Goal: Task Accomplishment & Management: Complete application form

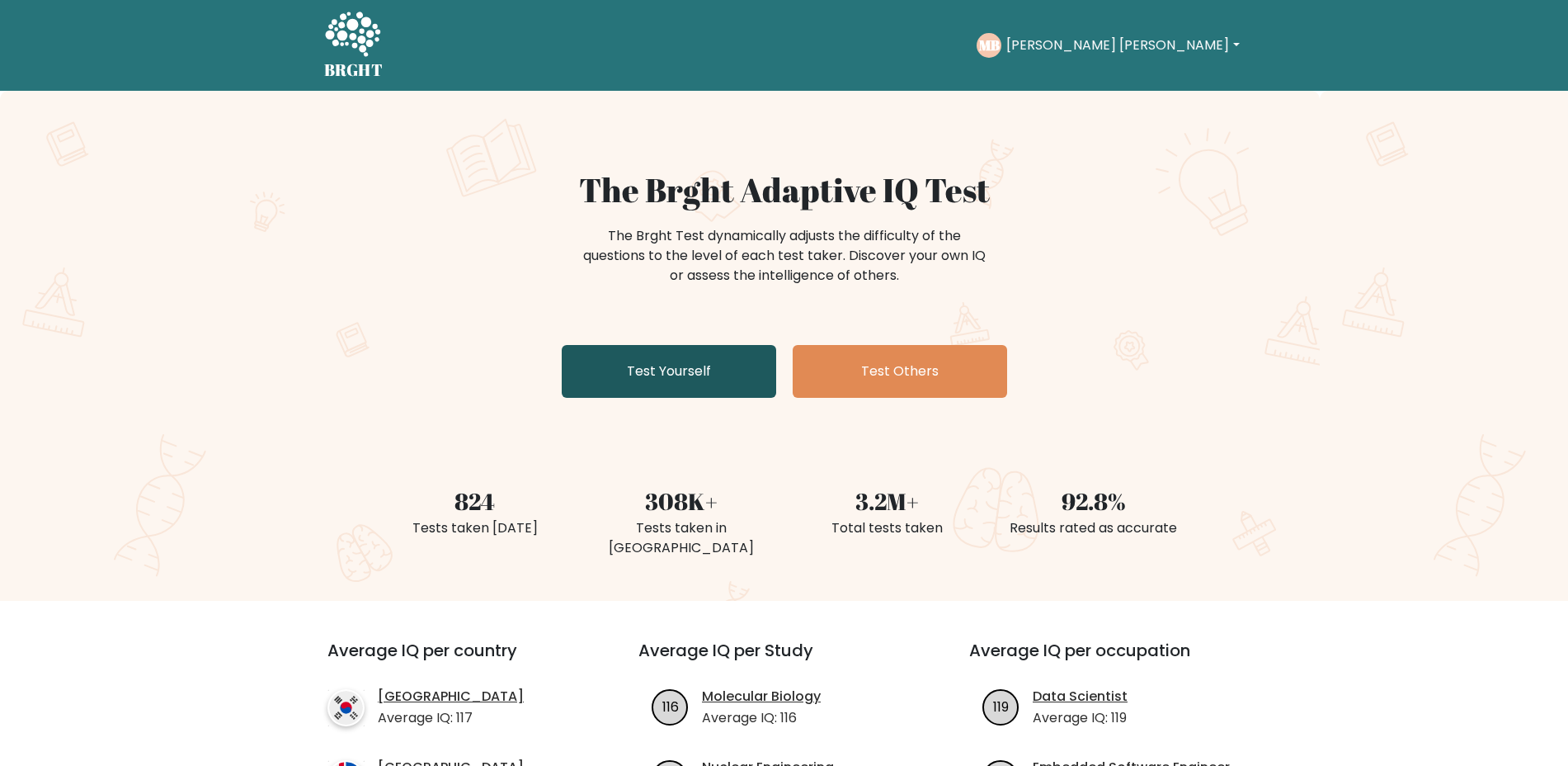
click at [690, 376] on link "Test Yourself" at bounding box center [669, 371] width 215 height 53
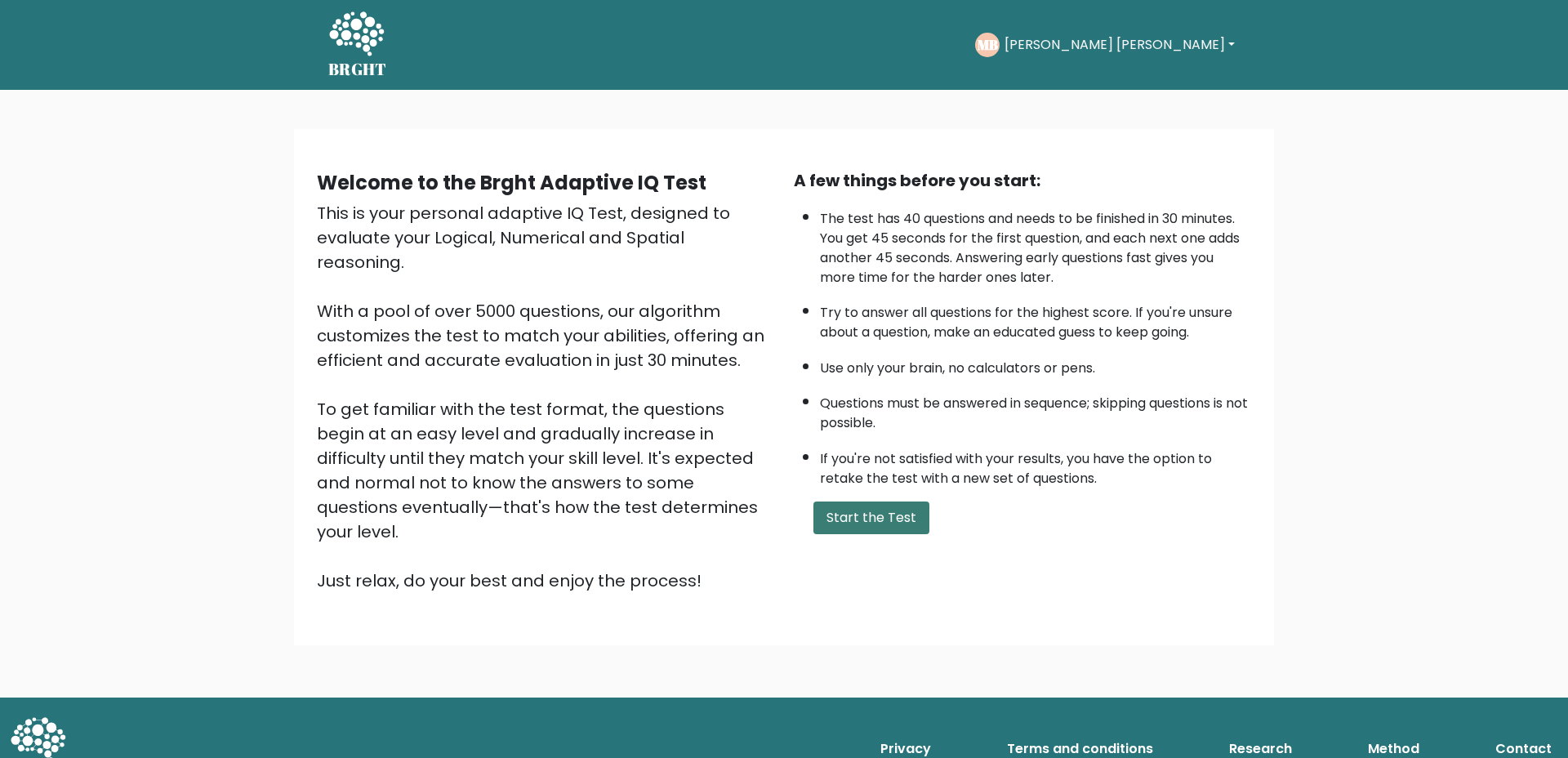
click at [862, 514] on button "Start the Test" at bounding box center [871, 517] width 116 height 33
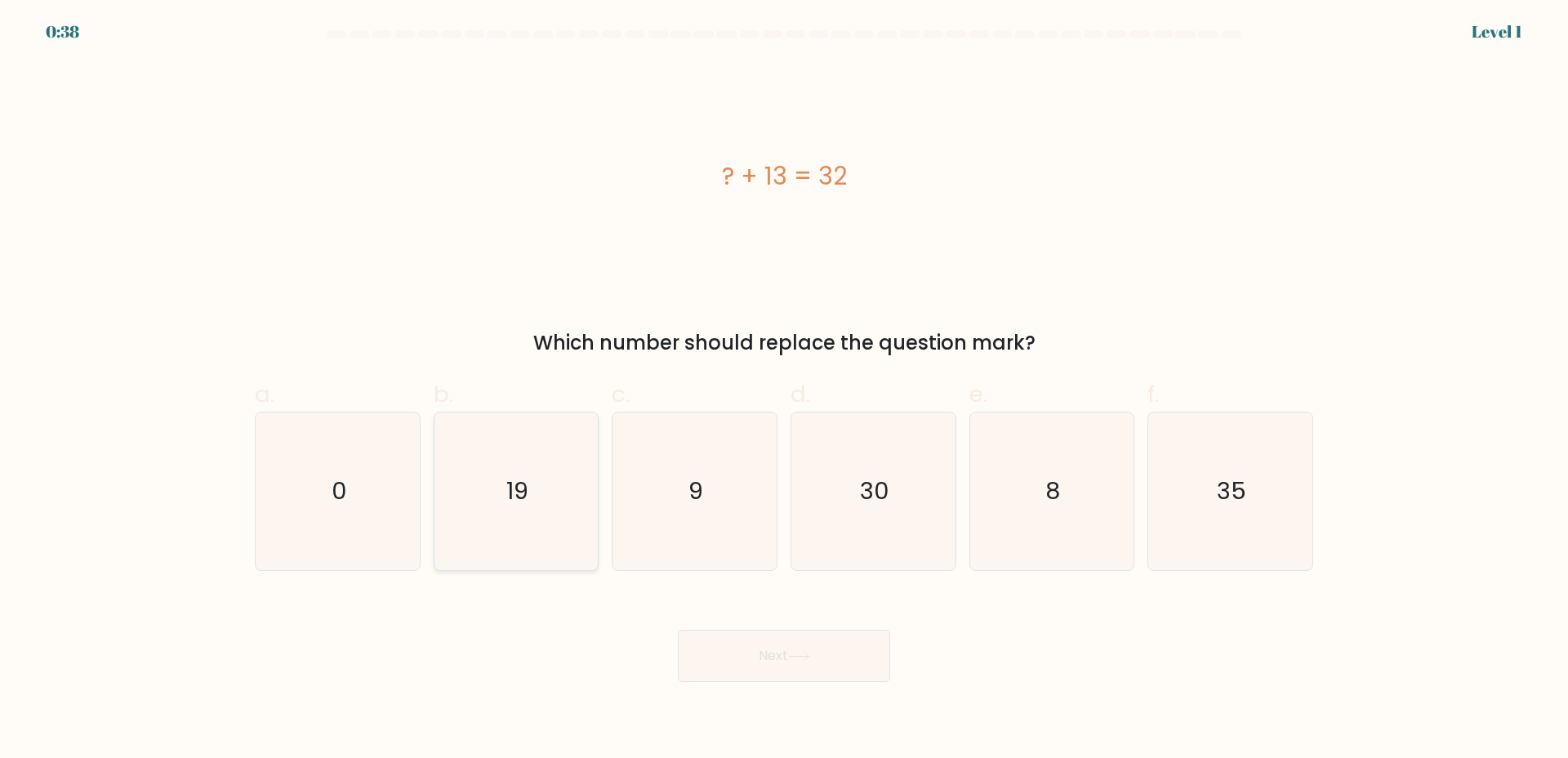
click at [516, 490] on text "19" at bounding box center [518, 490] width 22 height 33
click at [784, 390] on input "b. 19" at bounding box center [784, 383] width 1 height 10
radio input "true"
click at [749, 646] on button "Next" at bounding box center [784, 655] width 213 height 52
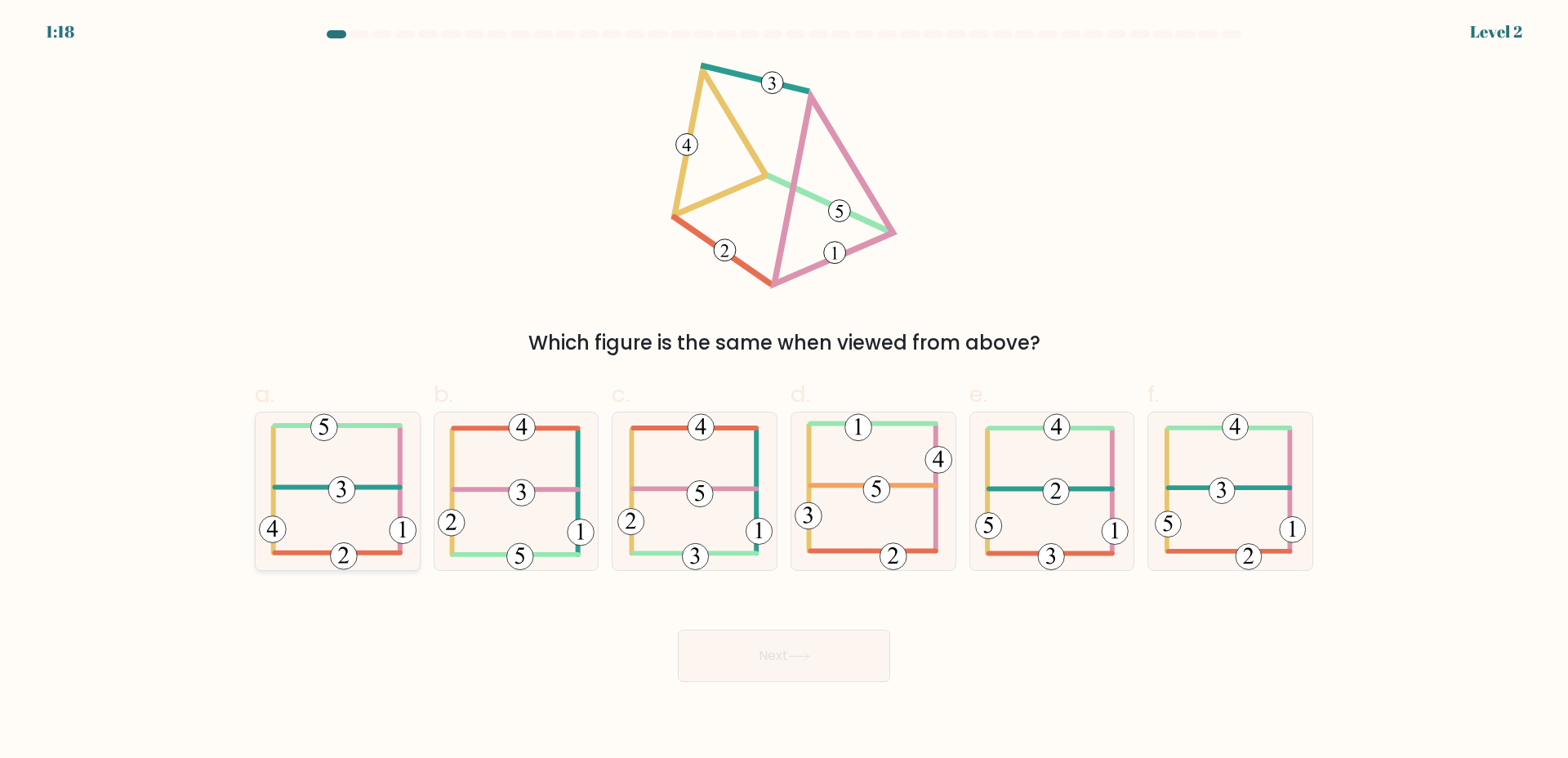
click at [365, 511] on icon at bounding box center [338, 490] width 158 height 158
click at [784, 390] on input "a." at bounding box center [784, 383] width 1 height 10
radio input "true"
click at [827, 669] on button "Next" at bounding box center [784, 655] width 213 height 52
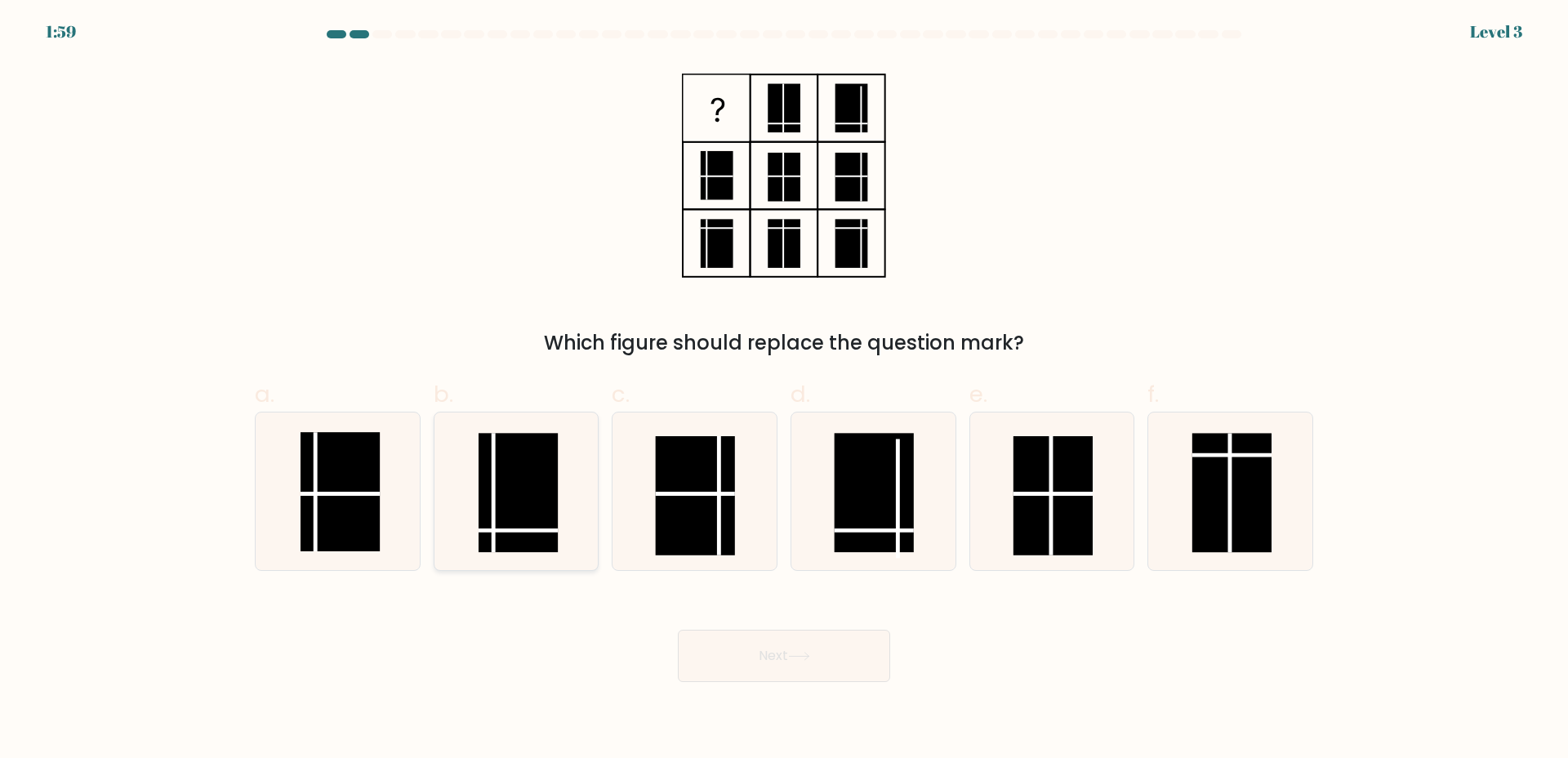
click at [483, 527] on rect at bounding box center [518, 492] width 79 height 119
click at [784, 390] on input "b." at bounding box center [784, 383] width 1 height 10
radio input "true"
click at [840, 626] on div "Next" at bounding box center [784, 636] width 1078 height 91
click at [840, 667] on button "Next" at bounding box center [784, 655] width 213 height 52
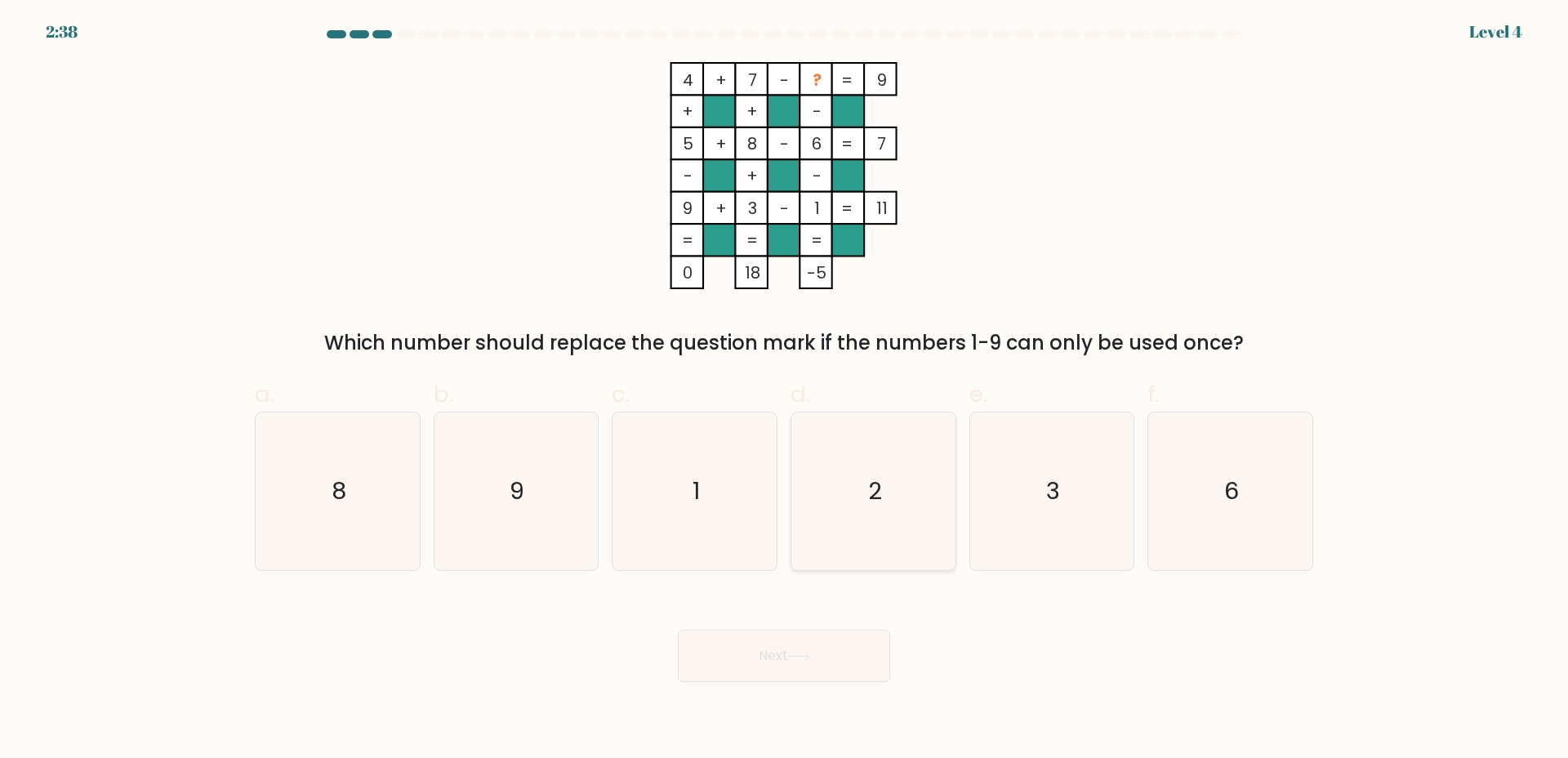
click at [907, 496] on icon "2" at bounding box center [873, 490] width 158 height 158
click at [785, 390] on input "d. 2" at bounding box center [784, 383] width 1 height 10
radio input "true"
click at [795, 643] on button "Next" at bounding box center [784, 655] width 213 height 52
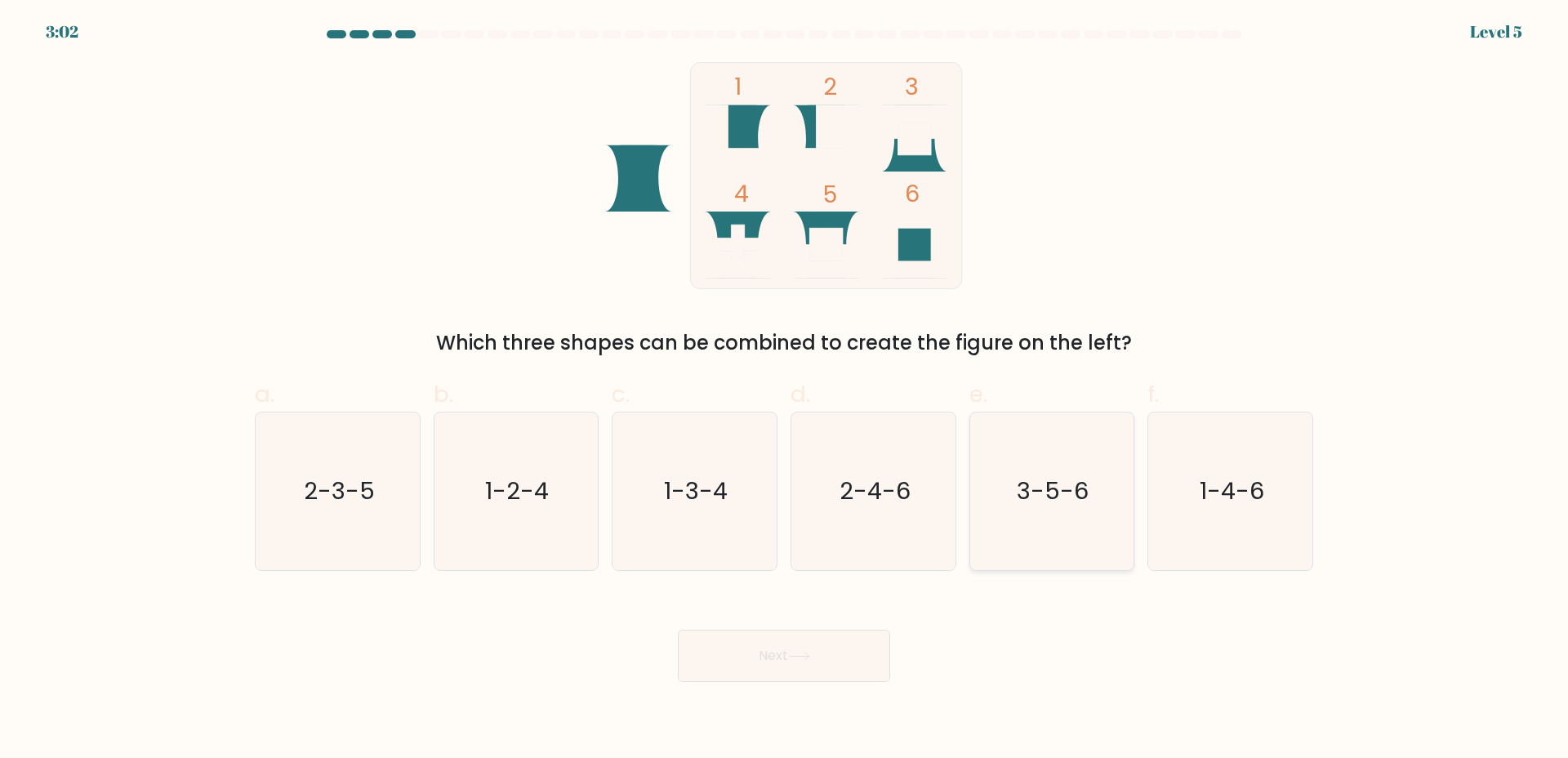
click at [1061, 496] on text "3-5-6" at bounding box center [1053, 490] width 72 height 33
click at [785, 390] on input "e. 3-5-6" at bounding box center [784, 383] width 1 height 10
radio input "true"
click at [849, 654] on button "Next" at bounding box center [784, 655] width 213 height 52
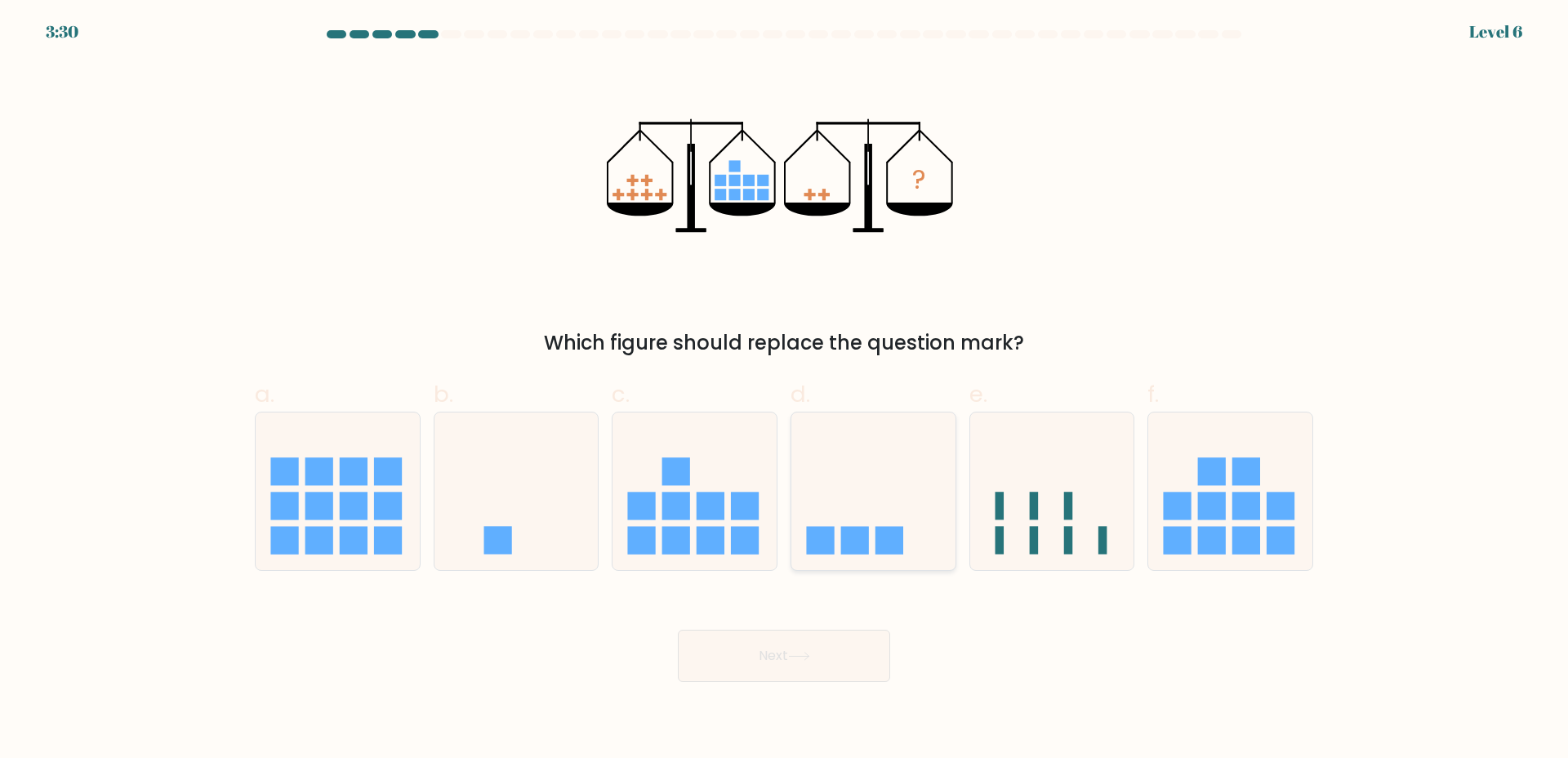
click at [864, 501] on icon at bounding box center [874, 490] width 164 height 135
click at [785, 390] on input "d." at bounding box center [784, 383] width 1 height 10
radio input "true"
click at [835, 641] on button "Next" at bounding box center [784, 655] width 213 height 52
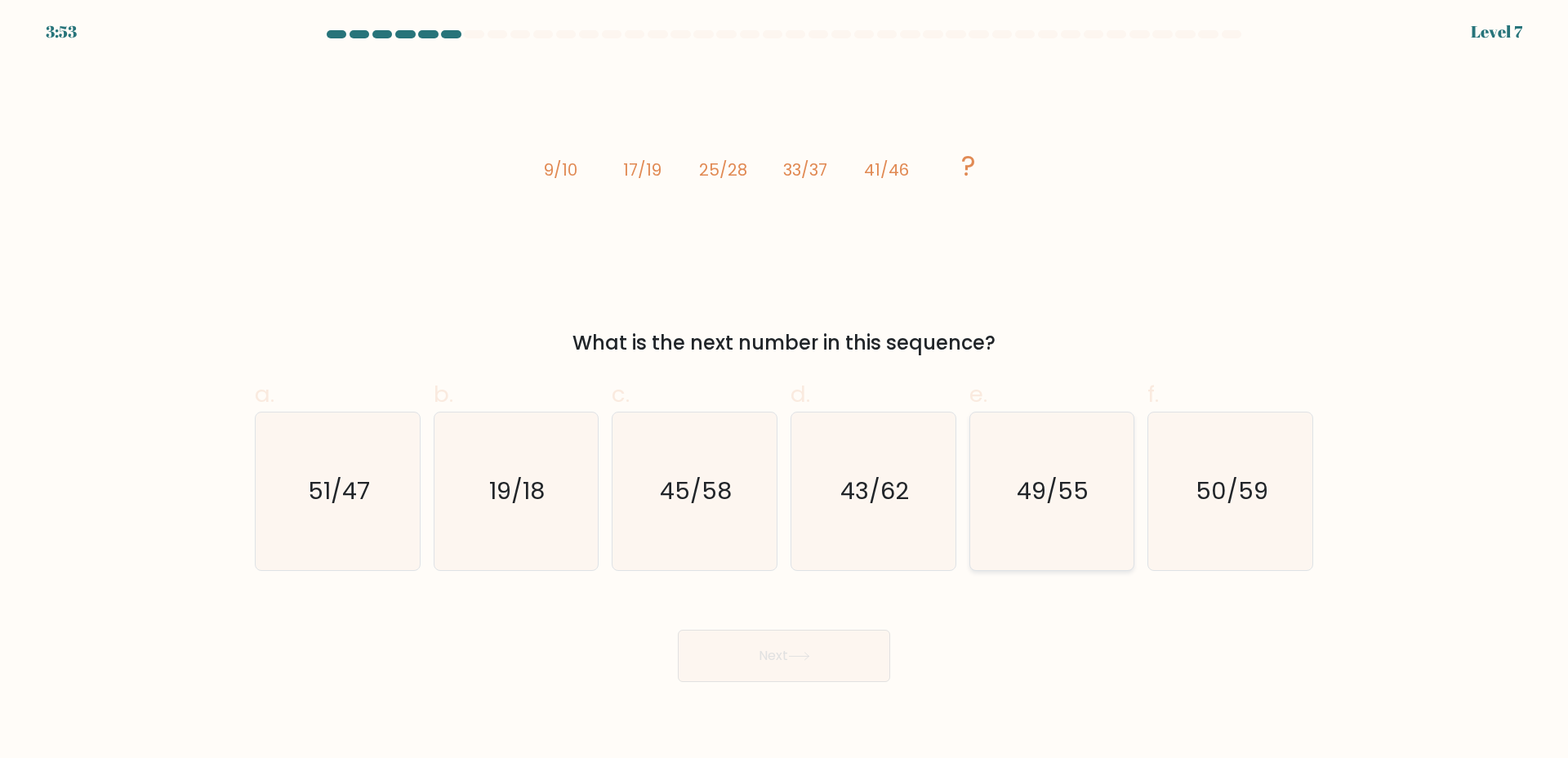
click at [1033, 505] on text "49/55" at bounding box center [1053, 490] width 72 height 33
click at [785, 390] on input "e. 49/55" at bounding box center [784, 383] width 1 height 10
radio input "true"
click at [798, 662] on button "Next" at bounding box center [784, 655] width 213 height 52
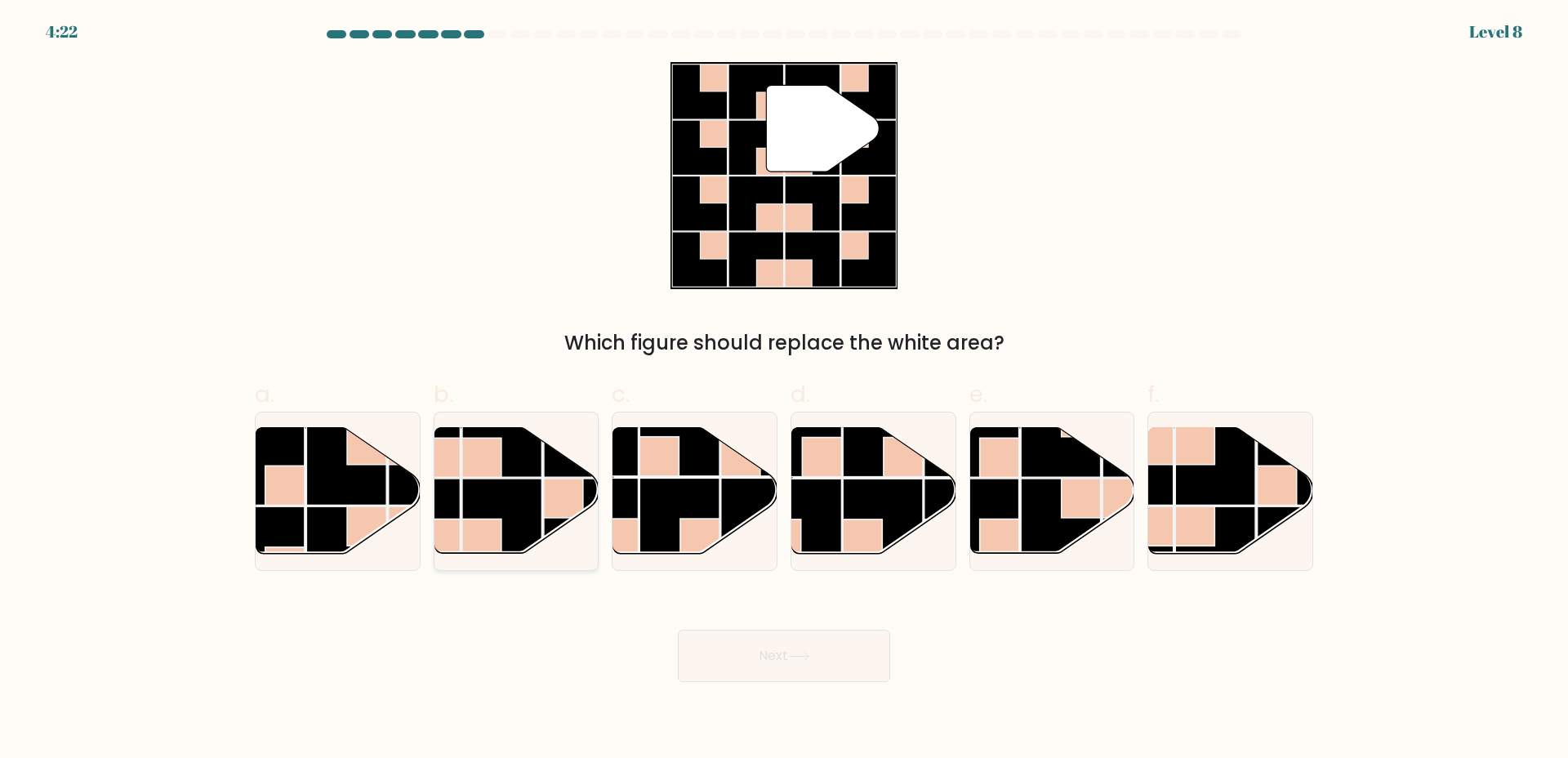
click at [511, 467] on rect at bounding box center [503, 437] width 80 height 80
click at [784, 390] on input "b." at bounding box center [784, 383] width 1 height 10
radio input "true"
click at [833, 655] on button "Next" at bounding box center [784, 655] width 213 height 52
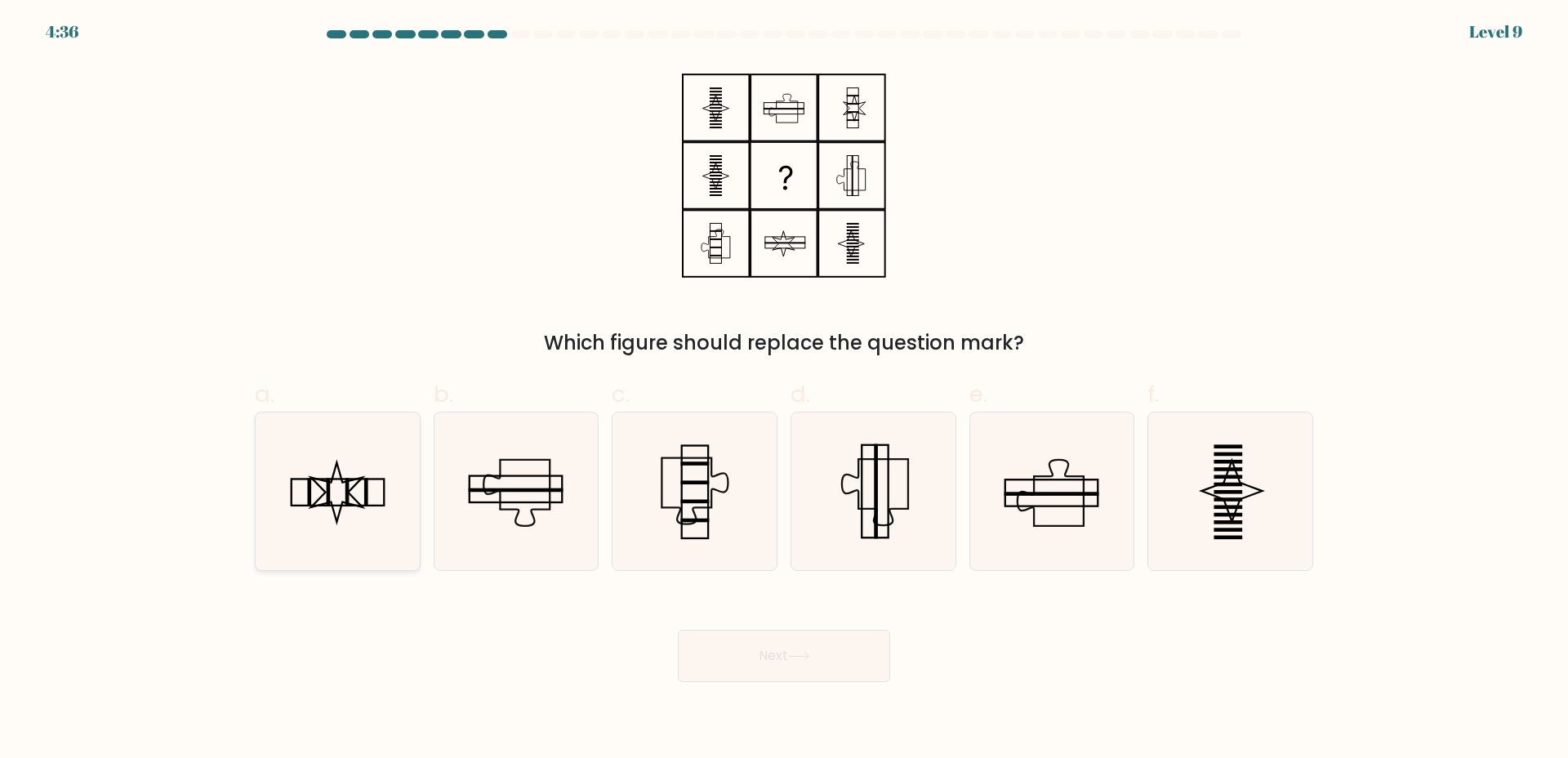
click at [334, 470] on icon at bounding box center [337, 492] width 51 height 60
click at [784, 390] on input "a." at bounding box center [784, 383] width 1 height 10
radio input "true"
click at [798, 677] on button "Next" at bounding box center [784, 655] width 213 height 52
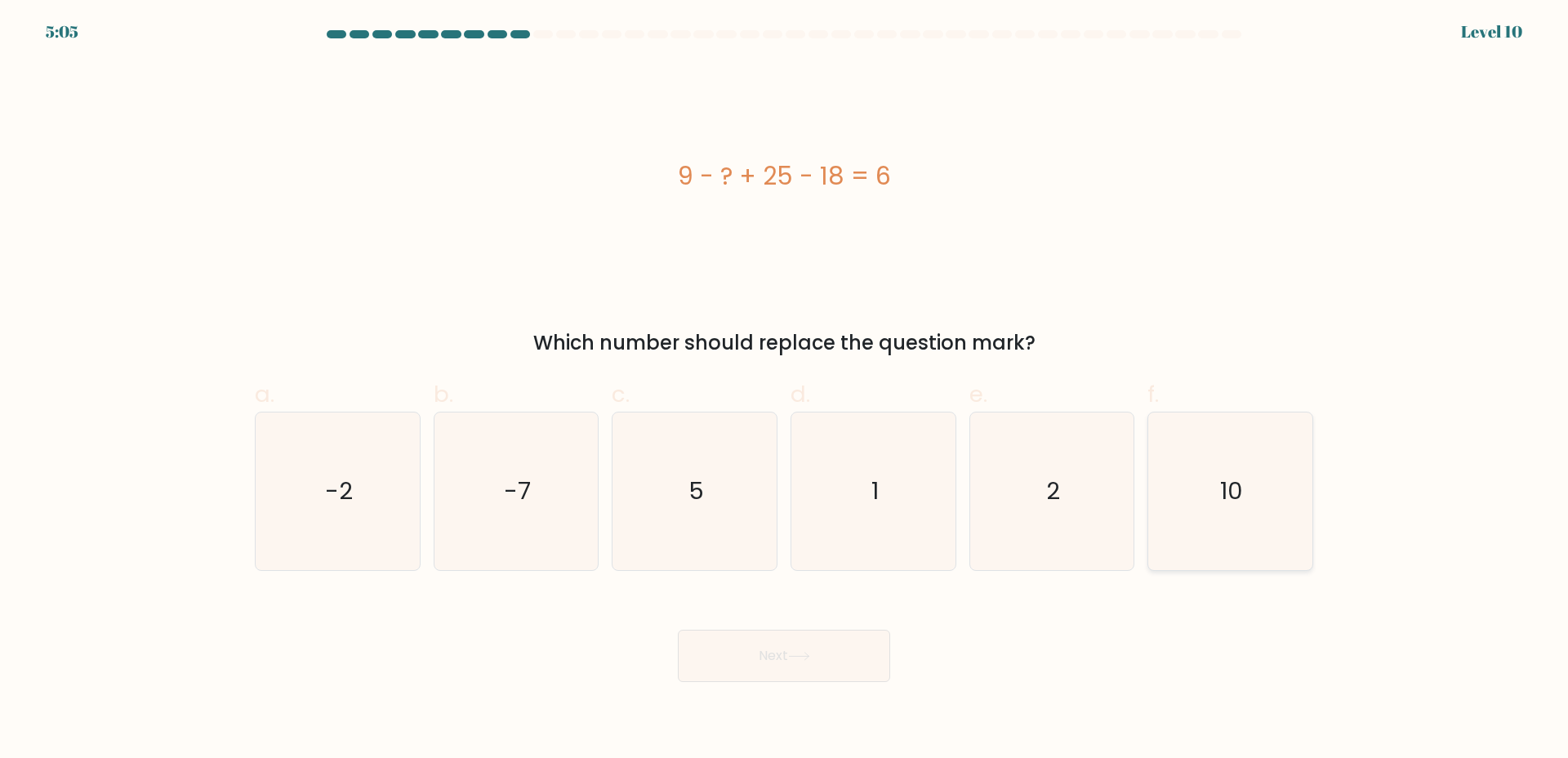
click at [1263, 445] on icon "10" at bounding box center [1230, 490] width 158 height 158
click at [785, 390] on input "f. 10" at bounding box center [784, 383] width 1 height 10
radio input "true"
click at [840, 661] on button "Next" at bounding box center [784, 655] width 213 height 52
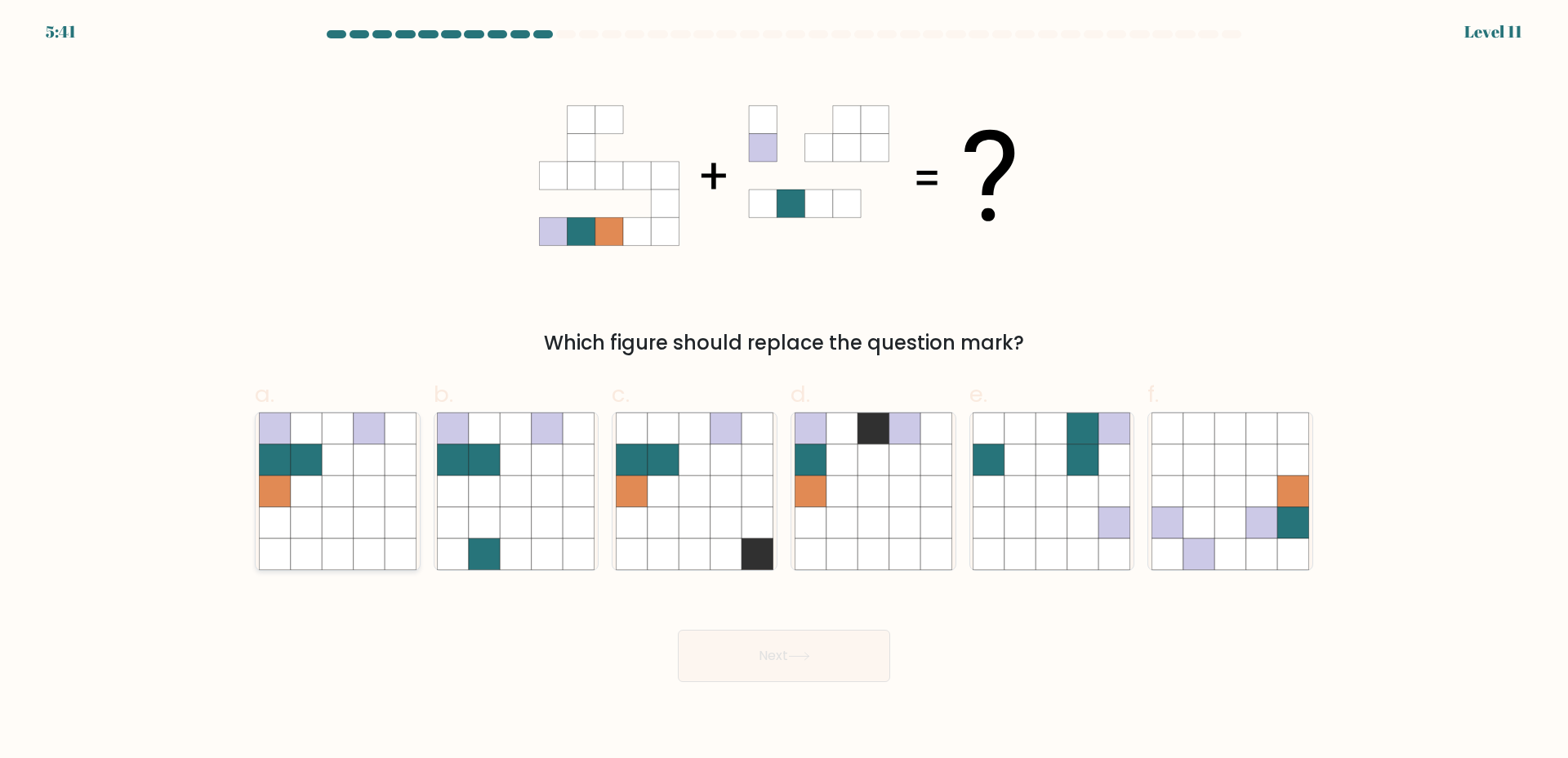
click at [389, 422] on icon at bounding box center [399, 427] width 31 height 31
click at [784, 390] on input "a." at bounding box center [784, 383] width 1 height 10
radio input "true"
click at [828, 673] on button "Next" at bounding box center [784, 655] width 213 height 52
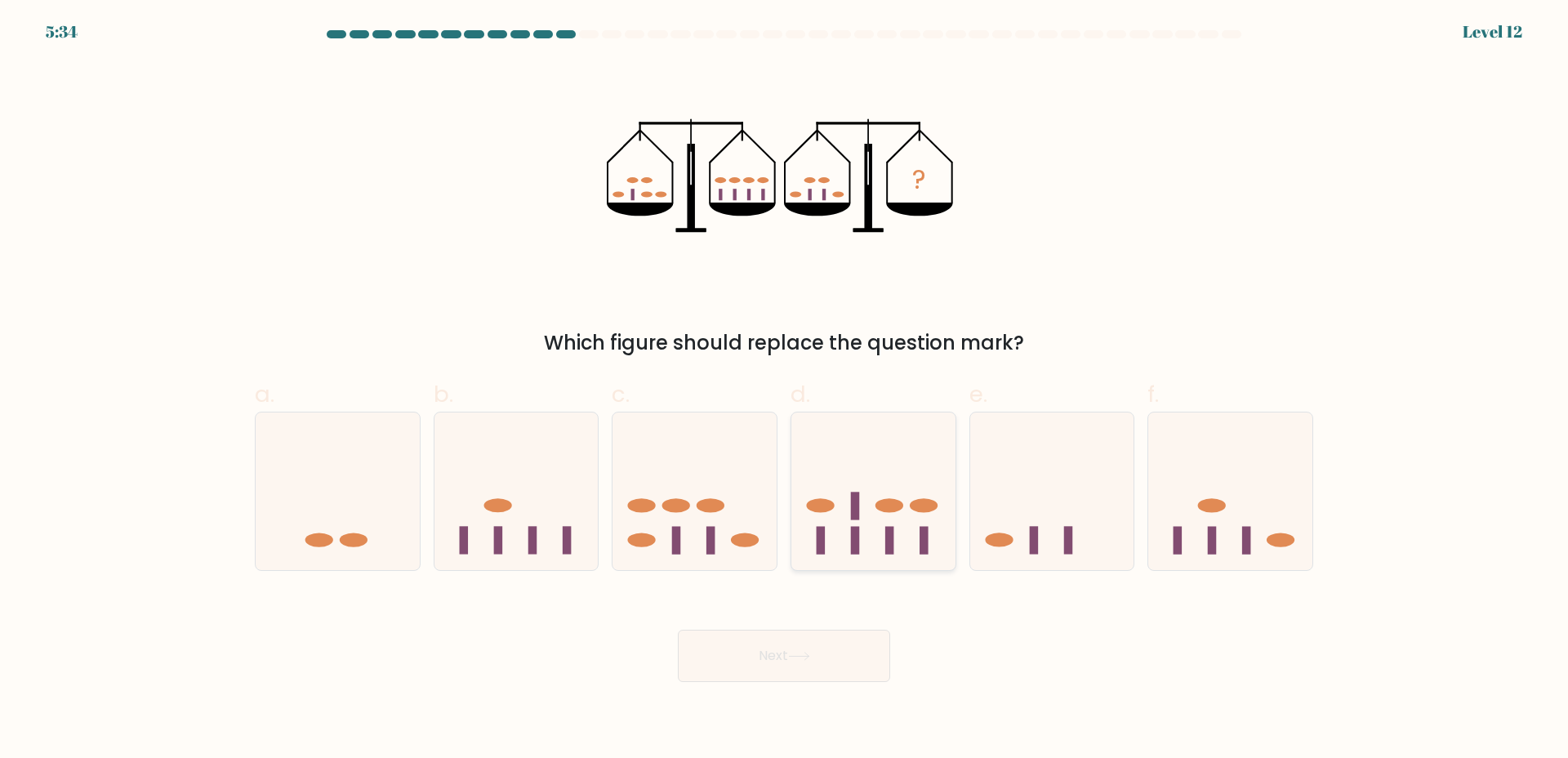
click at [881, 454] on icon at bounding box center [874, 490] width 164 height 135
click at [785, 390] on input "d." at bounding box center [784, 383] width 1 height 10
radio input "true"
click at [810, 684] on body "5:34 Level 12" at bounding box center [784, 379] width 1568 height 758
click at [819, 681] on button "Next" at bounding box center [784, 655] width 213 height 52
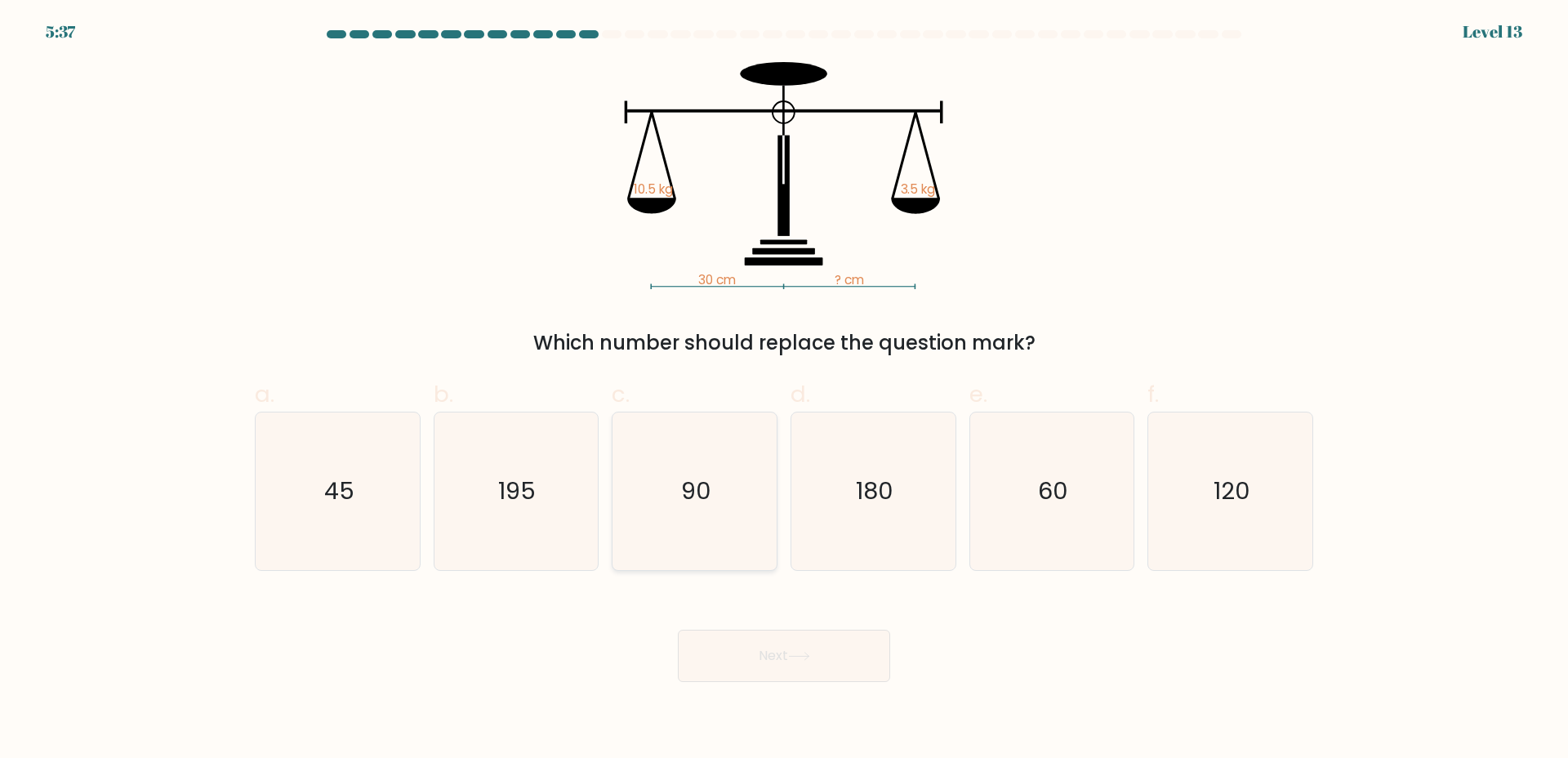
click at [681, 497] on icon "90" at bounding box center [694, 490] width 158 height 158
click at [784, 390] on input "c. 90" at bounding box center [784, 383] width 1 height 10
radio input "true"
click at [809, 657] on icon at bounding box center [799, 656] width 22 height 9
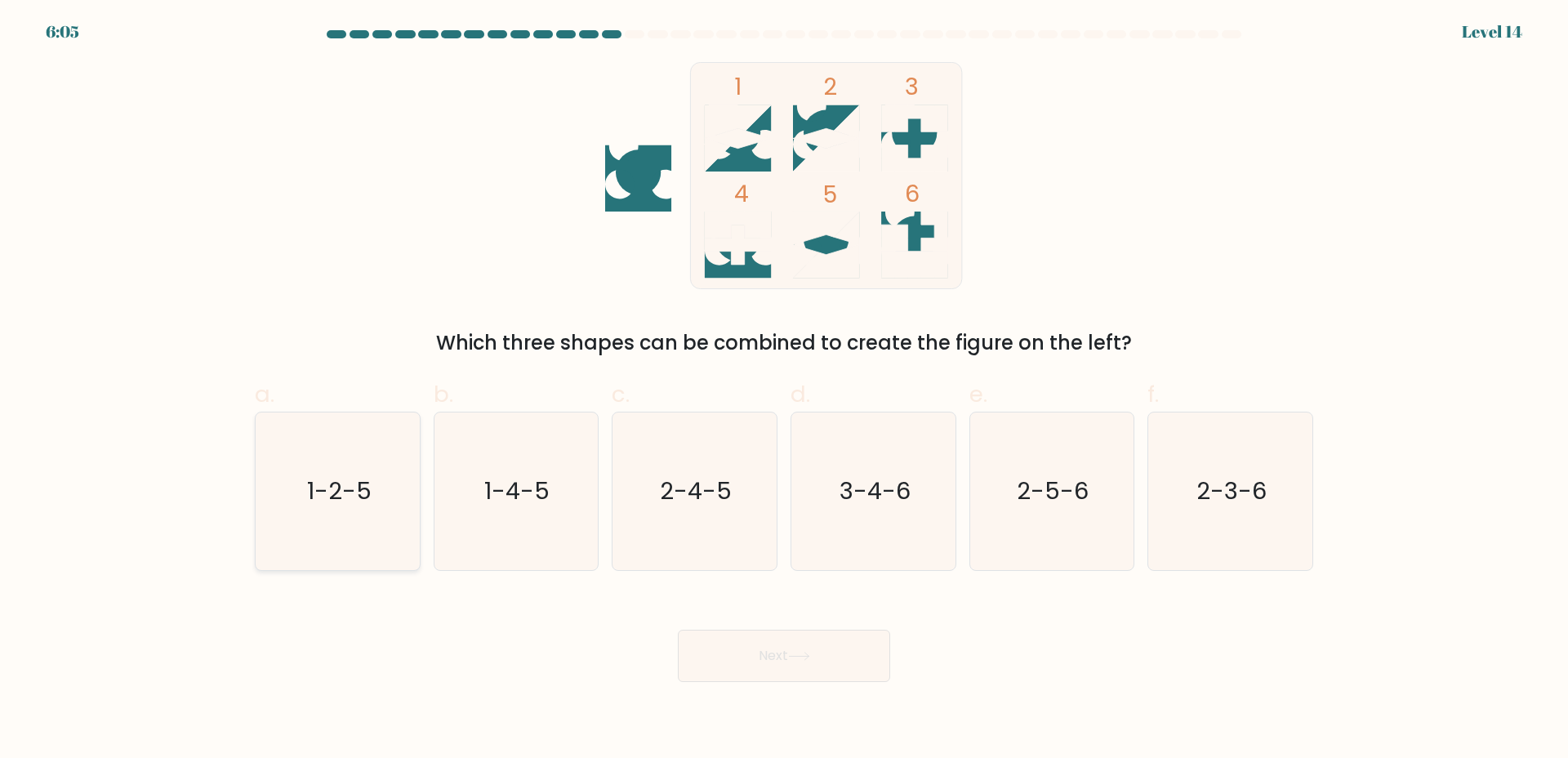
drag, startPoint x: 326, startPoint y: 531, endPoint x: 931, endPoint y: 615, distance: 610.8
click at [326, 531] on icon "1-2-5" at bounding box center [338, 490] width 158 height 158
click at [784, 390] on input "a. 1-2-5" at bounding box center [784, 383] width 1 height 10
radio input "true"
click at [860, 655] on button "Next" at bounding box center [784, 655] width 213 height 52
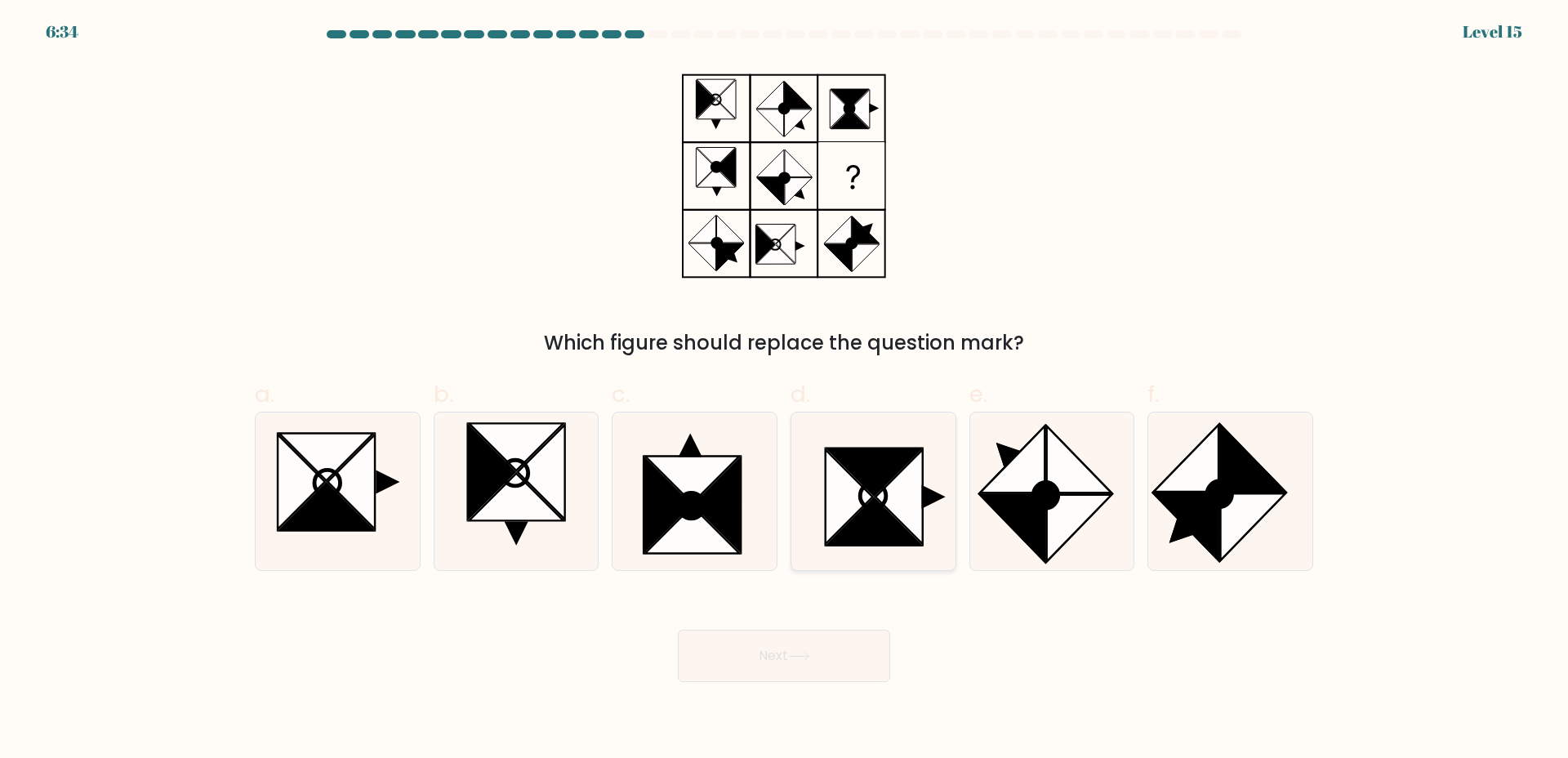
click at [910, 479] on icon at bounding box center [899, 497] width 48 height 95
click at [785, 390] on input "d." at bounding box center [784, 383] width 1 height 10
radio input "true"
click at [812, 647] on button "Next" at bounding box center [784, 655] width 213 height 52
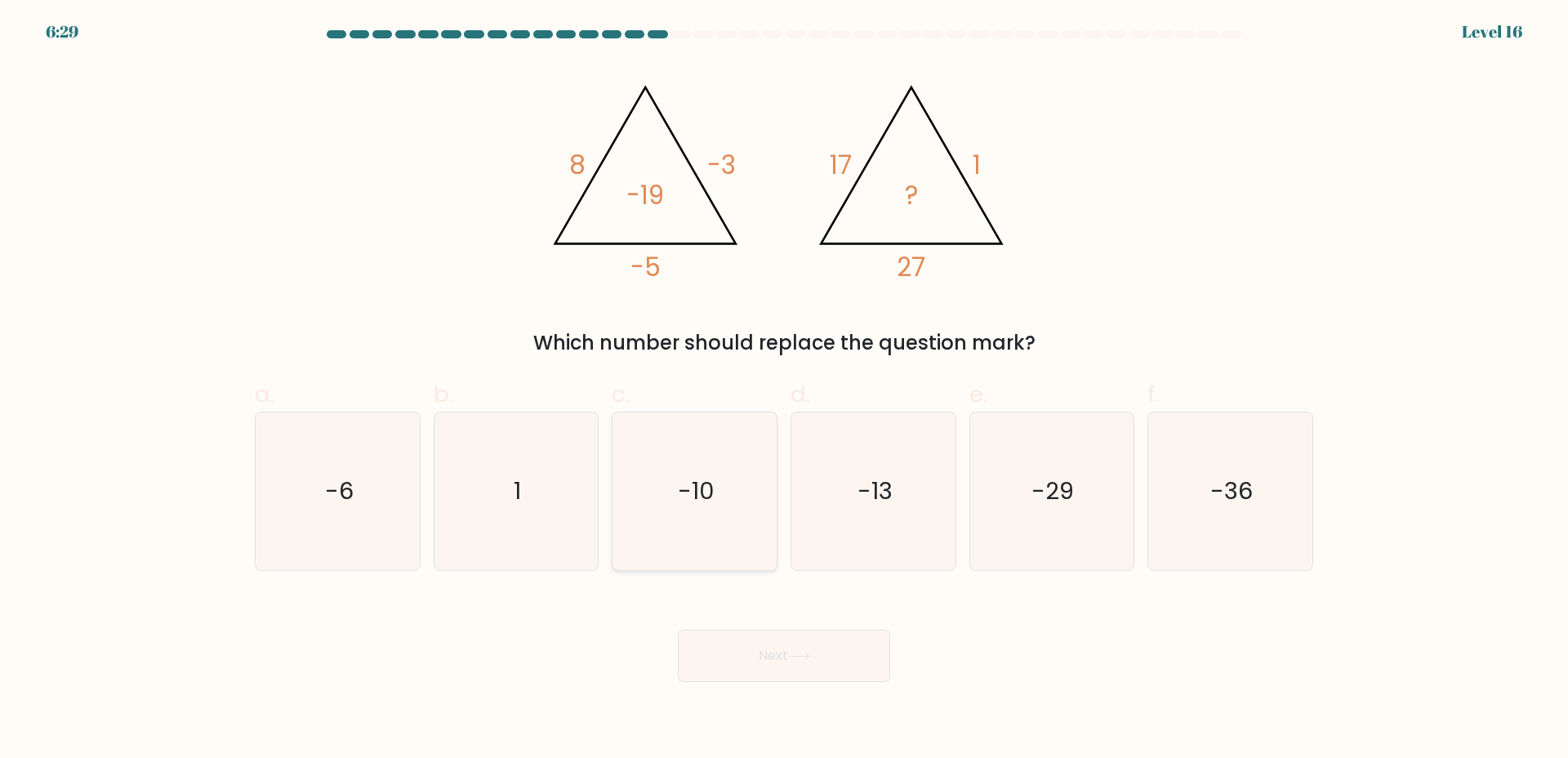
click at [718, 433] on icon "-10" at bounding box center [694, 490] width 158 height 158
click at [784, 390] on input "c. -10" at bounding box center [784, 383] width 1 height 10
radio input "true"
click at [812, 645] on button "Next" at bounding box center [784, 655] width 213 height 52
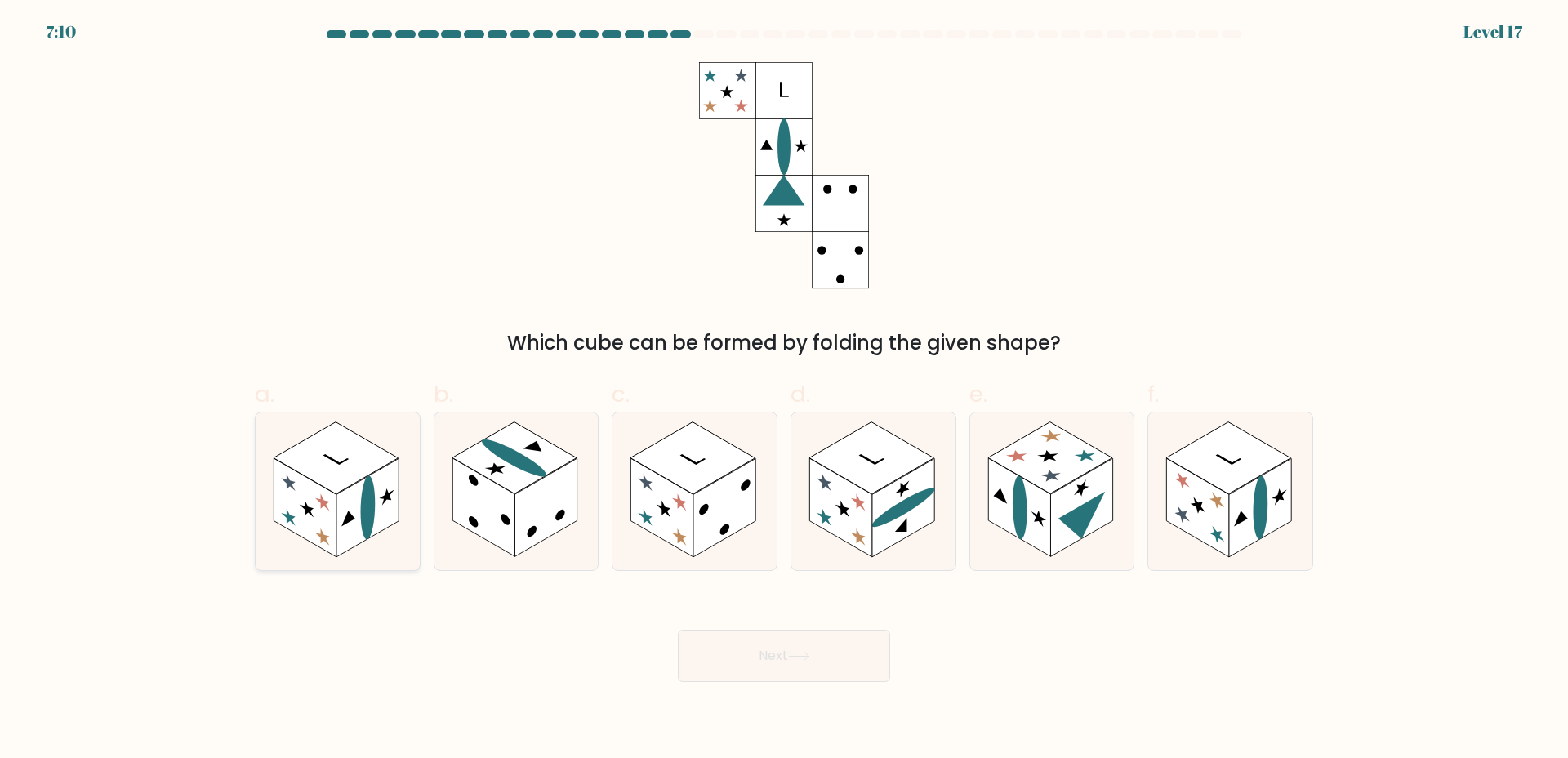
click at [351, 503] on rect at bounding box center [368, 507] width 62 height 99
click at [784, 390] on input "a." at bounding box center [784, 383] width 1 height 10
radio input "true"
click at [779, 640] on button "Next" at bounding box center [784, 655] width 213 height 52
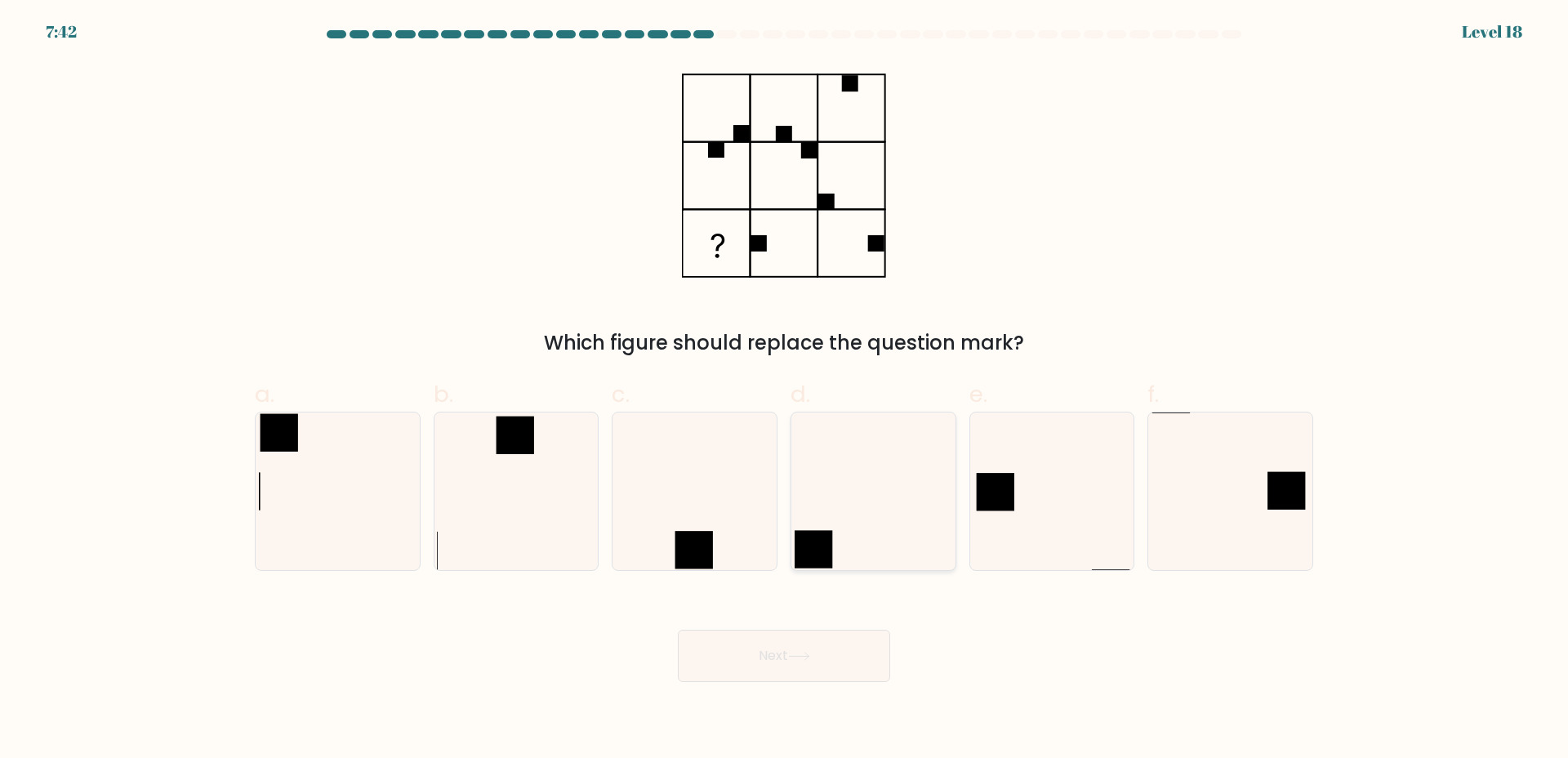
click at [916, 499] on icon at bounding box center [873, 490] width 158 height 158
click at [785, 390] on input "d." at bounding box center [784, 383] width 1 height 10
radio input "true"
click at [839, 666] on button "Next" at bounding box center [784, 655] width 213 height 52
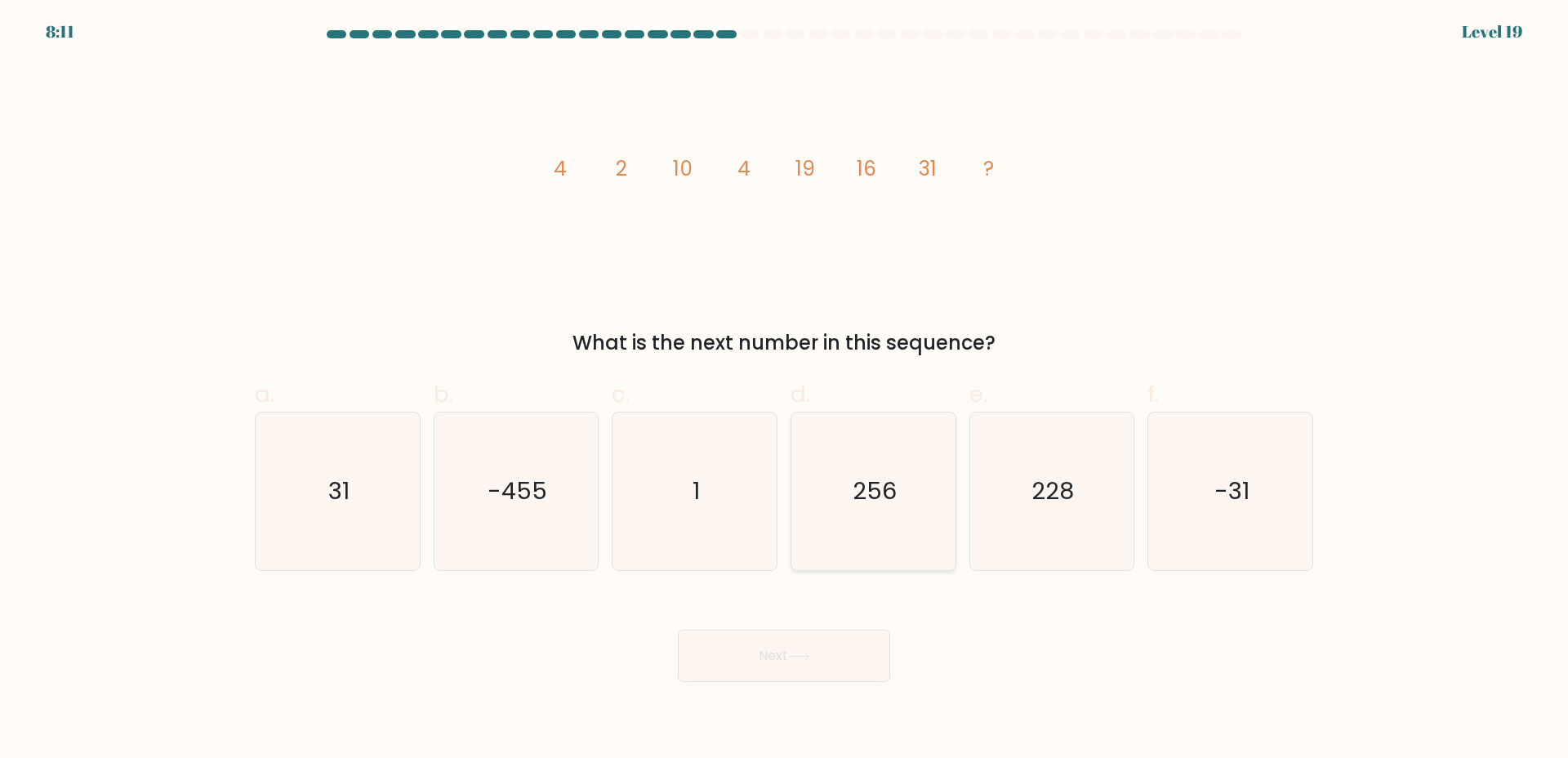
click at [866, 466] on icon "256" at bounding box center [873, 490] width 158 height 158
click at [785, 390] on input "d. 256" at bounding box center [784, 383] width 1 height 10
radio input "true"
click at [776, 660] on button "Next" at bounding box center [784, 655] width 213 height 52
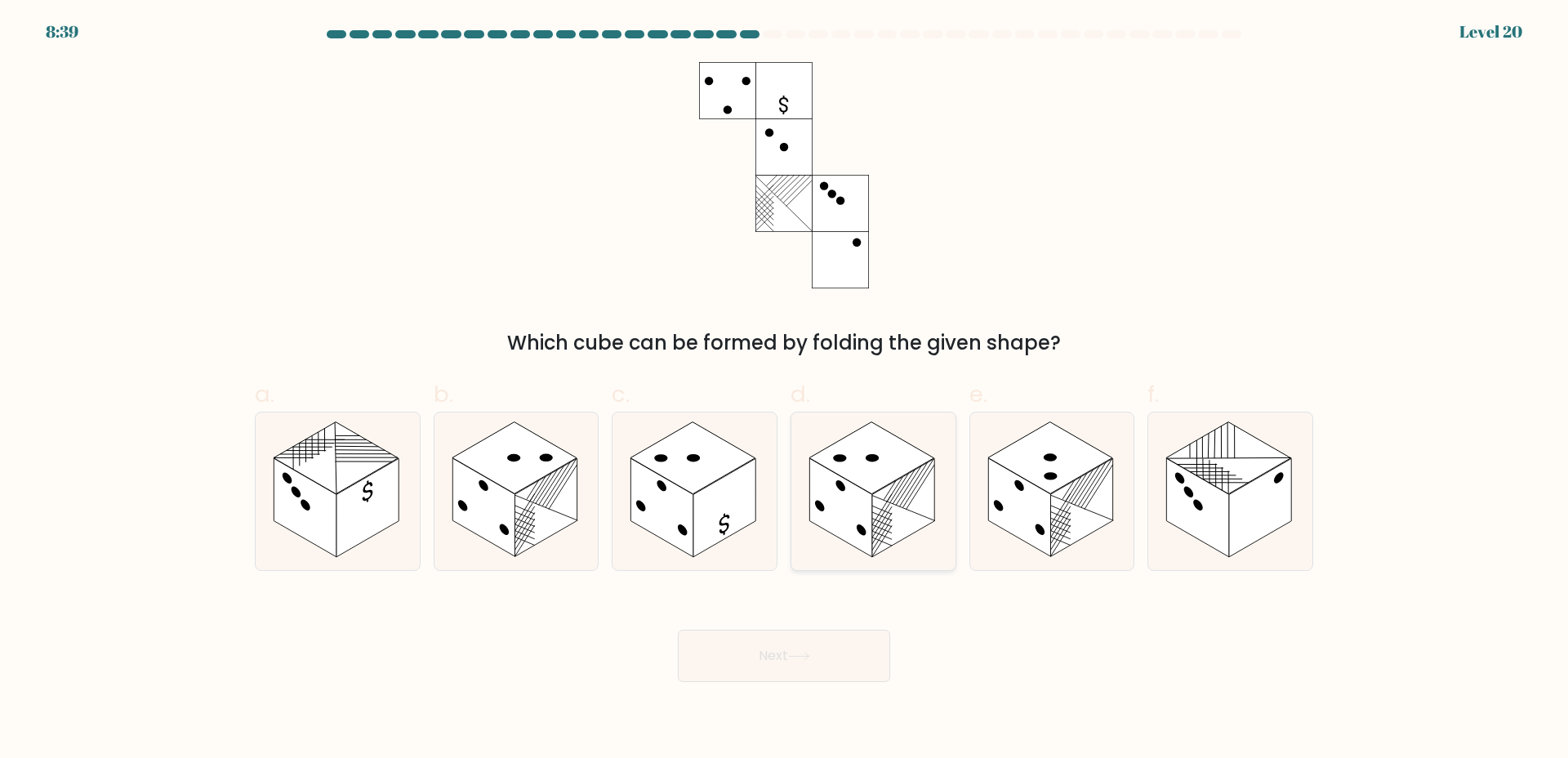
click at [872, 477] on rect at bounding box center [872, 457] width 125 height 72
click at [785, 390] on input "d." at bounding box center [784, 383] width 1 height 10
radio input "true"
click at [760, 679] on button "Next" at bounding box center [784, 655] width 213 height 52
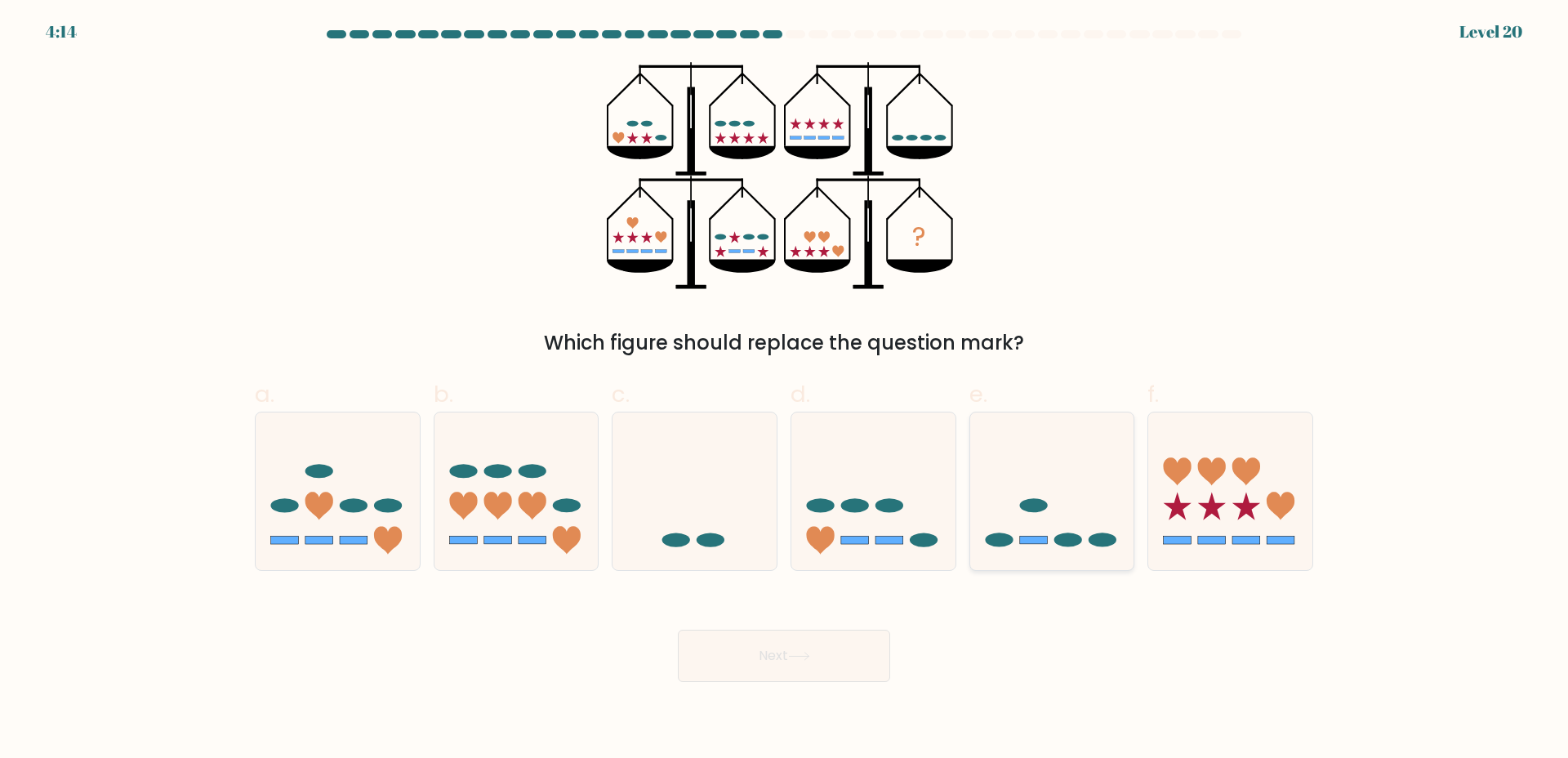
click at [1048, 505] on ellipse at bounding box center [1034, 505] width 28 height 14
click at [785, 390] on input "e." at bounding box center [784, 383] width 1 height 10
radio input "true"
click at [827, 650] on button "Next" at bounding box center [784, 655] width 213 height 52
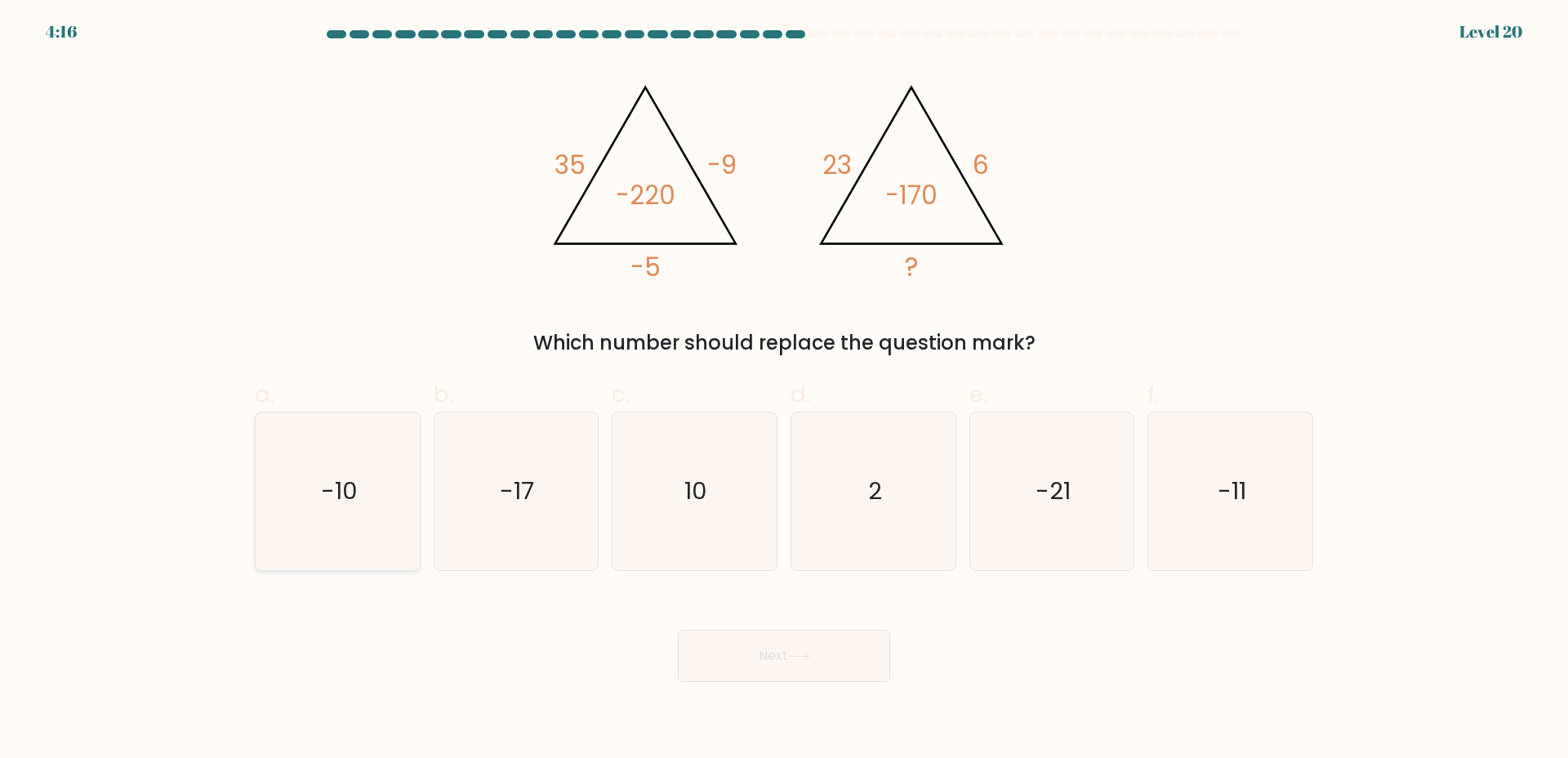
click at [317, 535] on icon "-10" at bounding box center [338, 490] width 158 height 158
click at [784, 390] on input "a. -10" at bounding box center [784, 383] width 1 height 10
radio input "true"
click at [828, 665] on button "Next" at bounding box center [784, 655] width 213 height 52
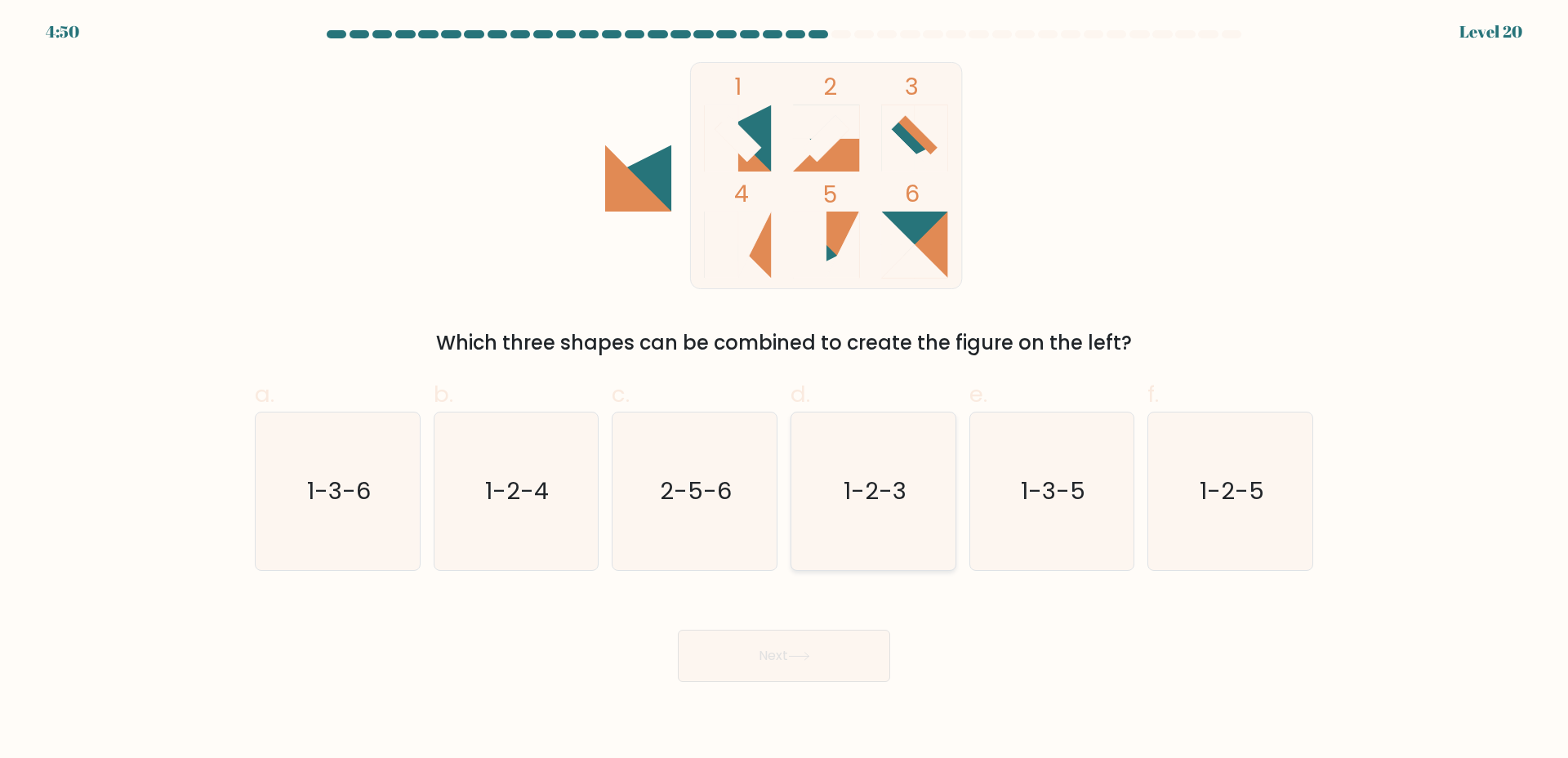
drag, startPoint x: 837, startPoint y: 504, endPoint x: 835, endPoint y: 531, distance: 27.1
click at [836, 504] on icon "1-2-3" at bounding box center [873, 490] width 158 height 158
click at [785, 390] on input "d. 1-2-3" at bounding box center [784, 383] width 1 height 10
radio input "true"
click at [810, 639] on button "Next" at bounding box center [784, 655] width 213 height 52
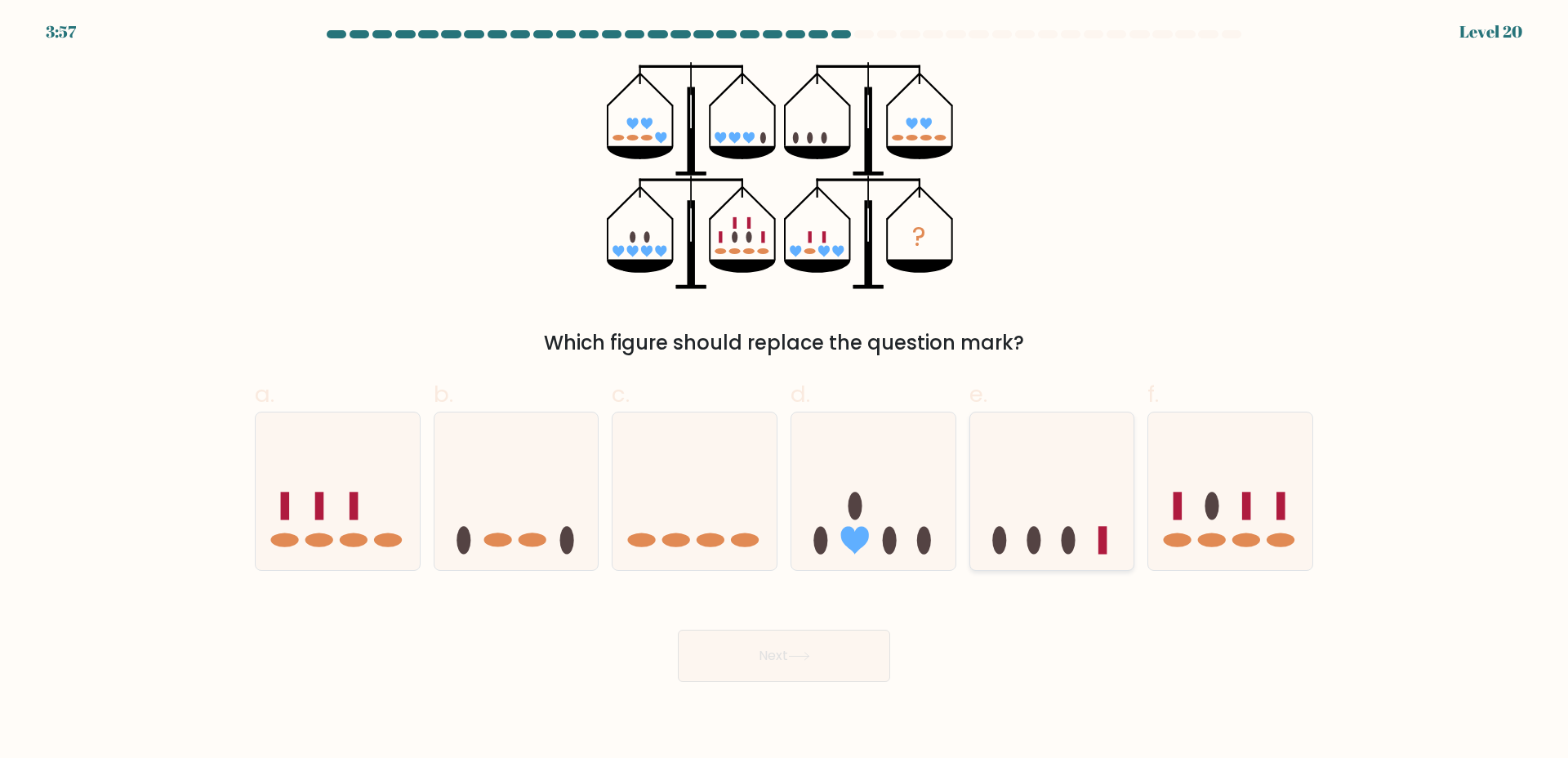
click at [1095, 476] on icon at bounding box center [1052, 490] width 164 height 135
click at [785, 390] on input "e." at bounding box center [784, 383] width 1 height 10
radio input "true"
click at [786, 642] on button "Next" at bounding box center [784, 655] width 213 height 52
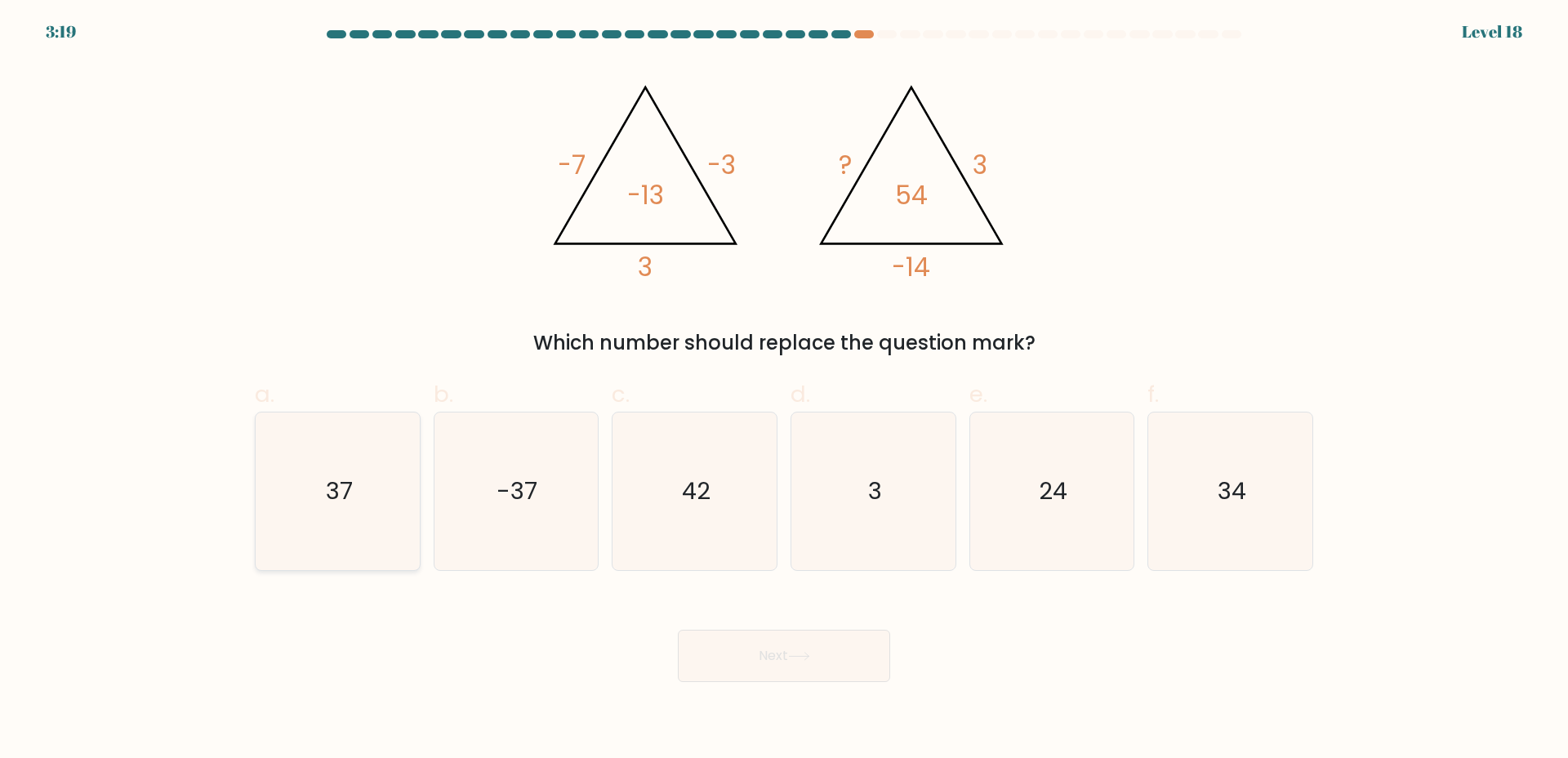
click at [378, 505] on icon "37" at bounding box center [338, 490] width 158 height 158
click at [784, 390] on input "a. 37" at bounding box center [784, 383] width 1 height 10
radio input "true"
click at [762, 668] on button "Next" at bounding box center [784, 655] width 213 height 52
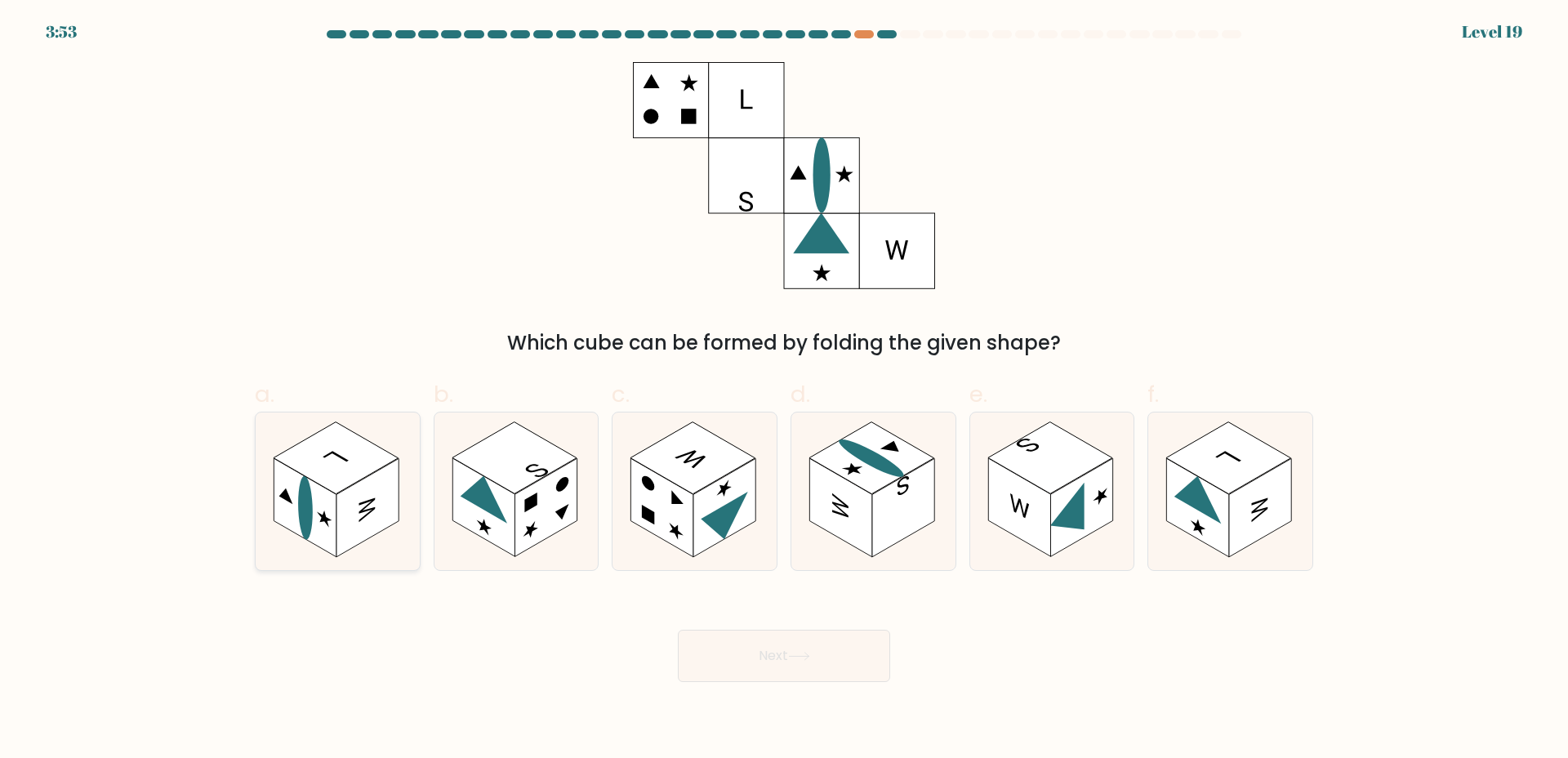
click at [361, 520] on rect at bounding box center [368, 507] width 62 height 99
click at [784, 390] on input "a." at bounding box center [784, 383] width 1 height 10
radio input "true"
click at [853, 641] on button "Next" at bounding box center [784, 655] width 213 height 52
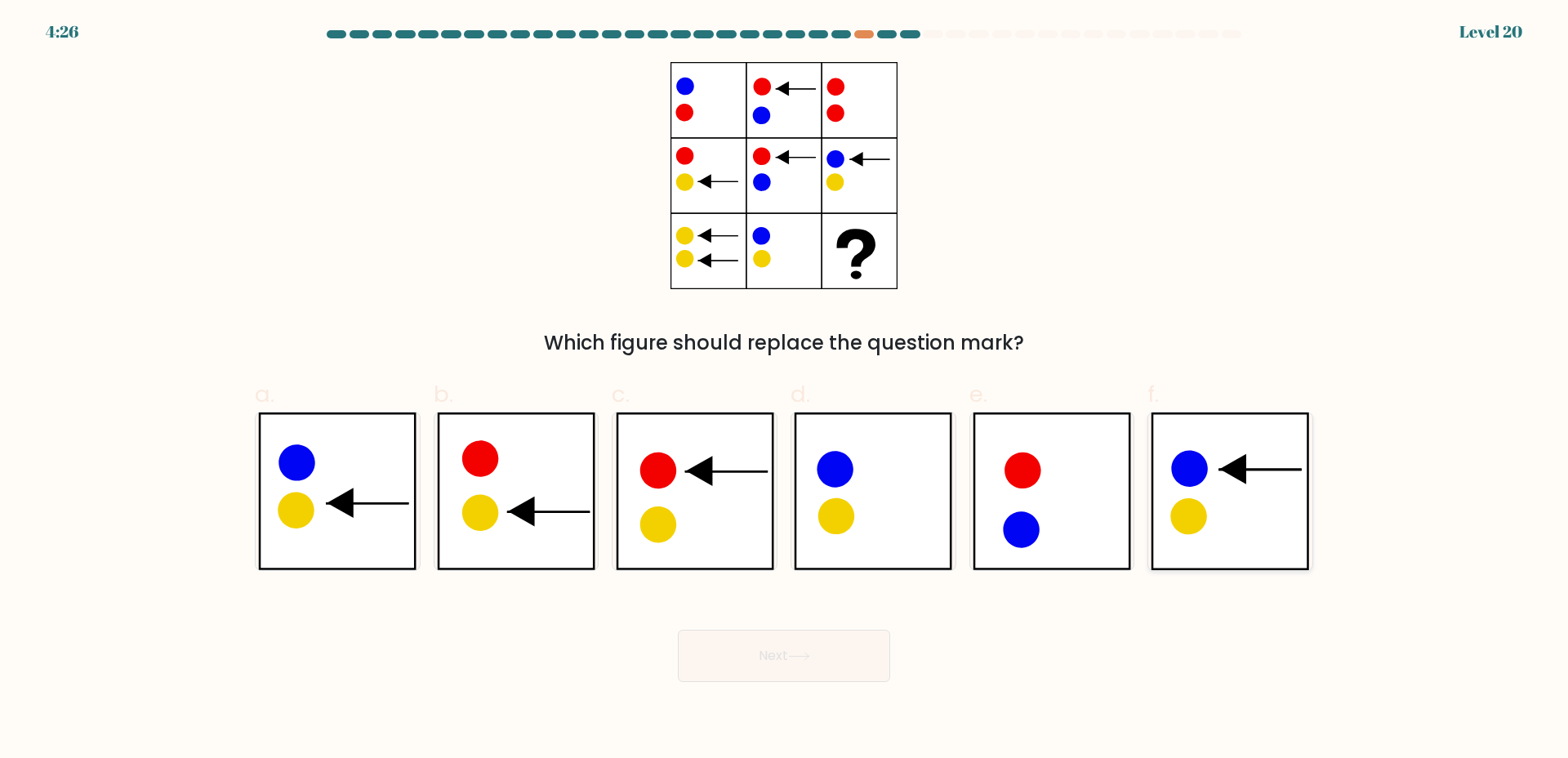
click at [1214, 523] on icon at bounding box center [1230, 490] width 159 height 158
click at [785, 390] on input "f." at bounding box center [784, 383] width 1 height 10
radio input "true"
click at [788, 645] on button "Next" at bounding box center [784, 655] width 213 height 52
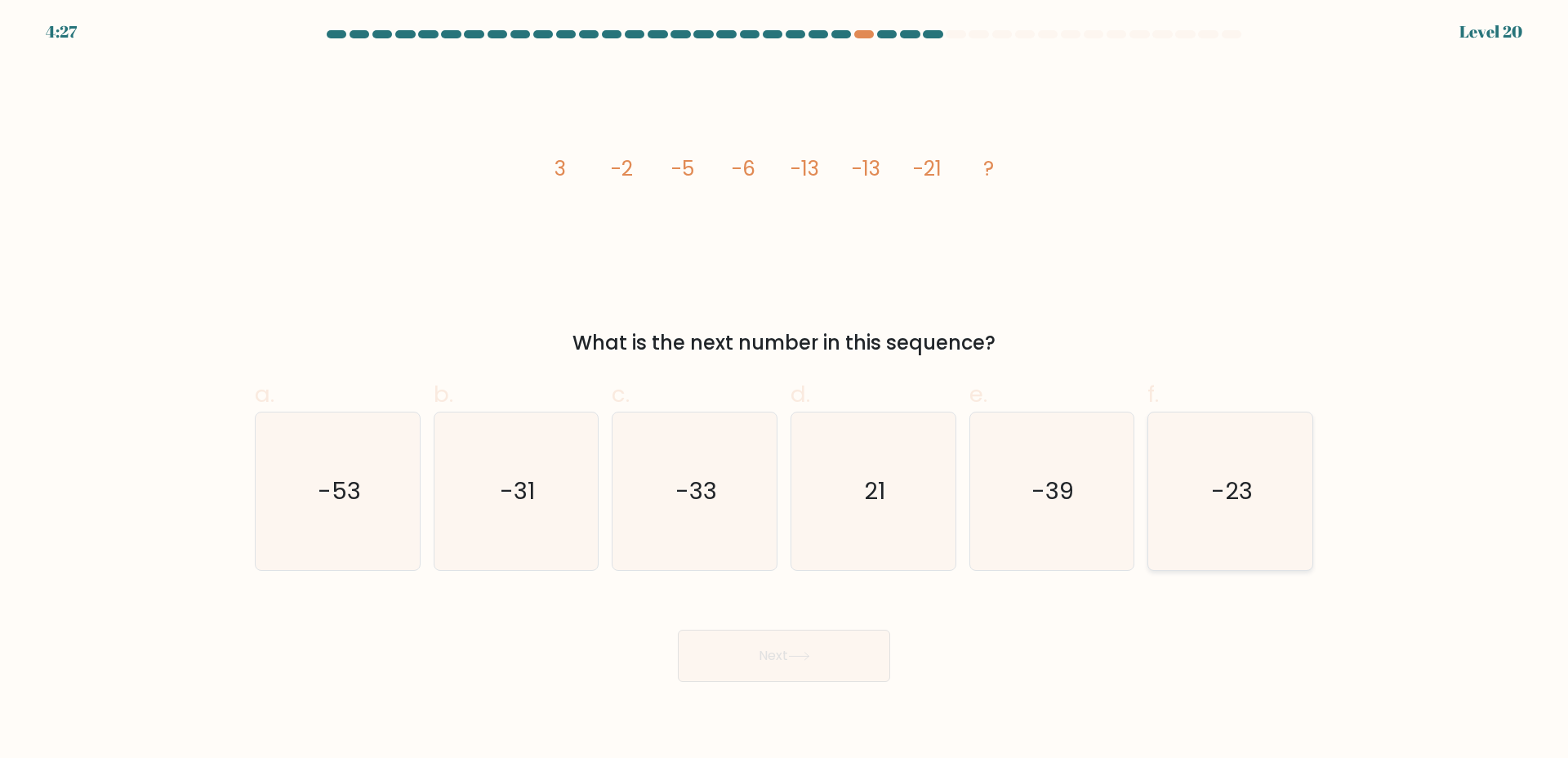
click at [1206, 465] on icon "-23" at bounding box center [1230, 490] width 158 height 158
click at [785, 390] on input "f. -23" at bounding box center [784, 383] width 1 height 10
radio input "true"
click at [821, 661] on button "Next" at bounding box center [784, 655] width 213 height 52
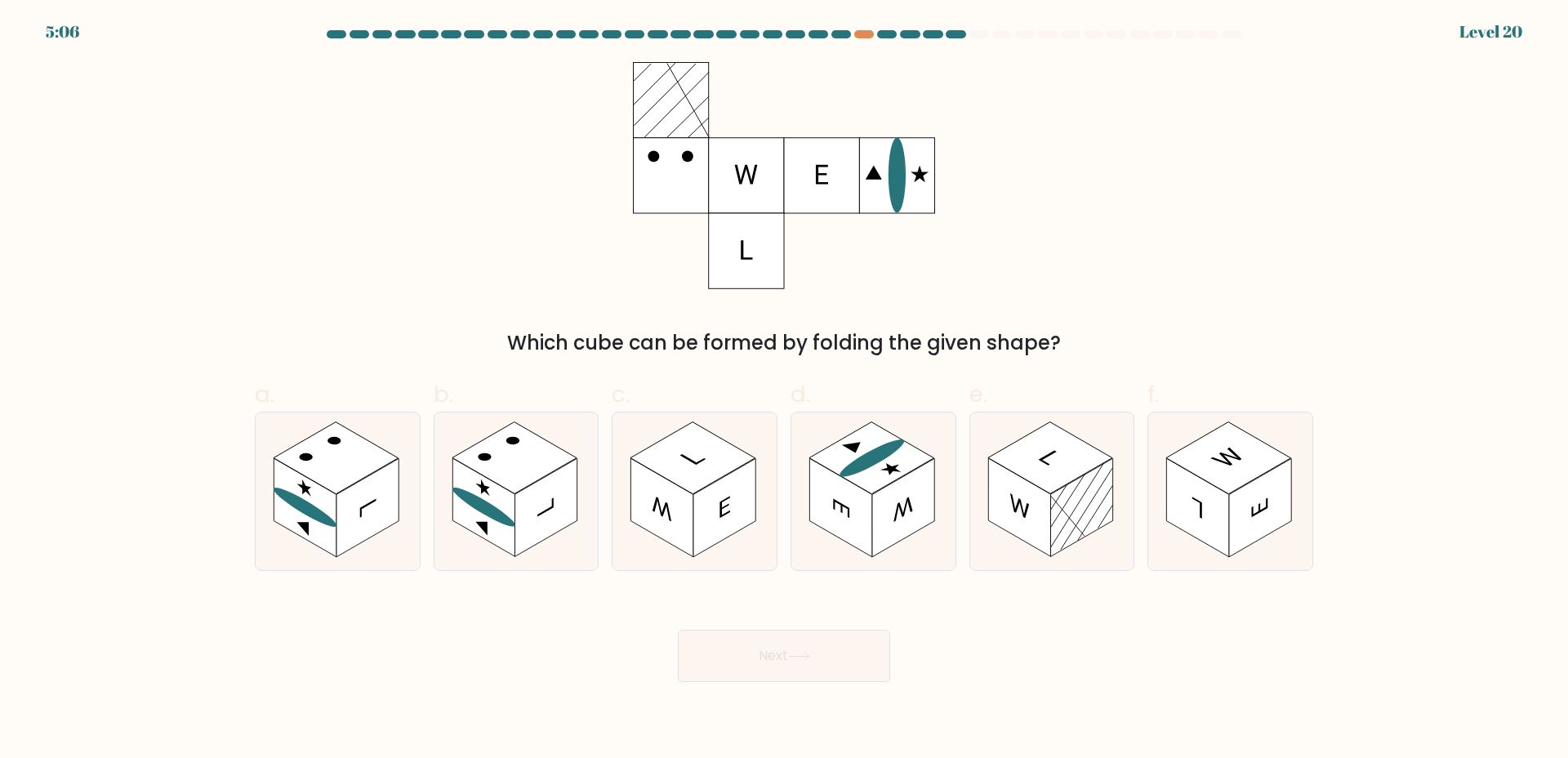
click at [680, 153] on rect at bounding box center [671, 175] width 76 height 76
drag, startPoint x: 352, startPoint y: 471, endPoint x: 674, endPoint y: 595, distance: 345.1
click at [352, 472] on rect at bounding box center [336, 457] width 125 height 72
click at [784, 390] on input "a." at bounding box center [784, 383] width 1 height 10
radio input "true"
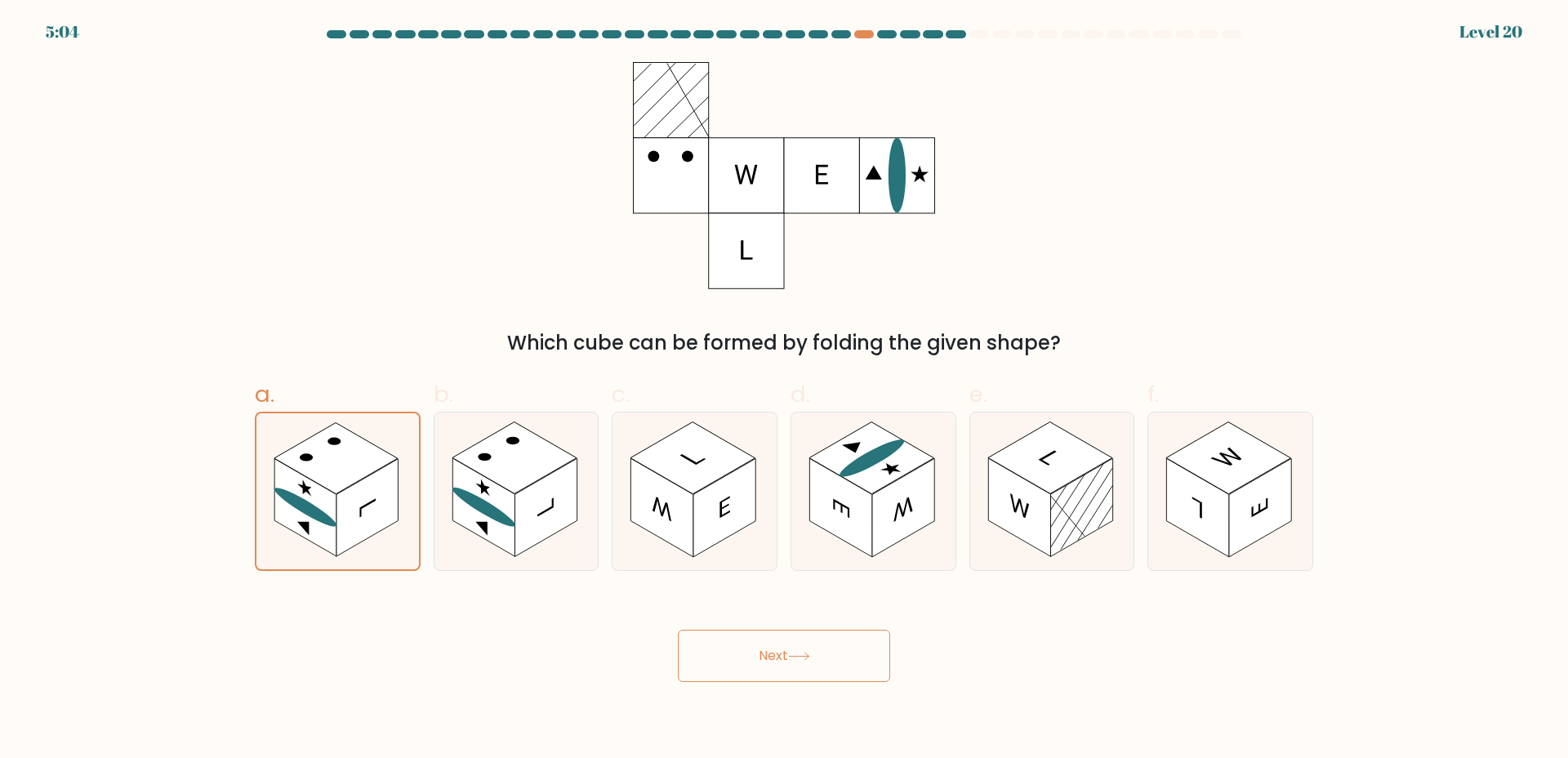
click at [787, 676] on button "Next" at bounding box center [784, 655] width 213 height 52
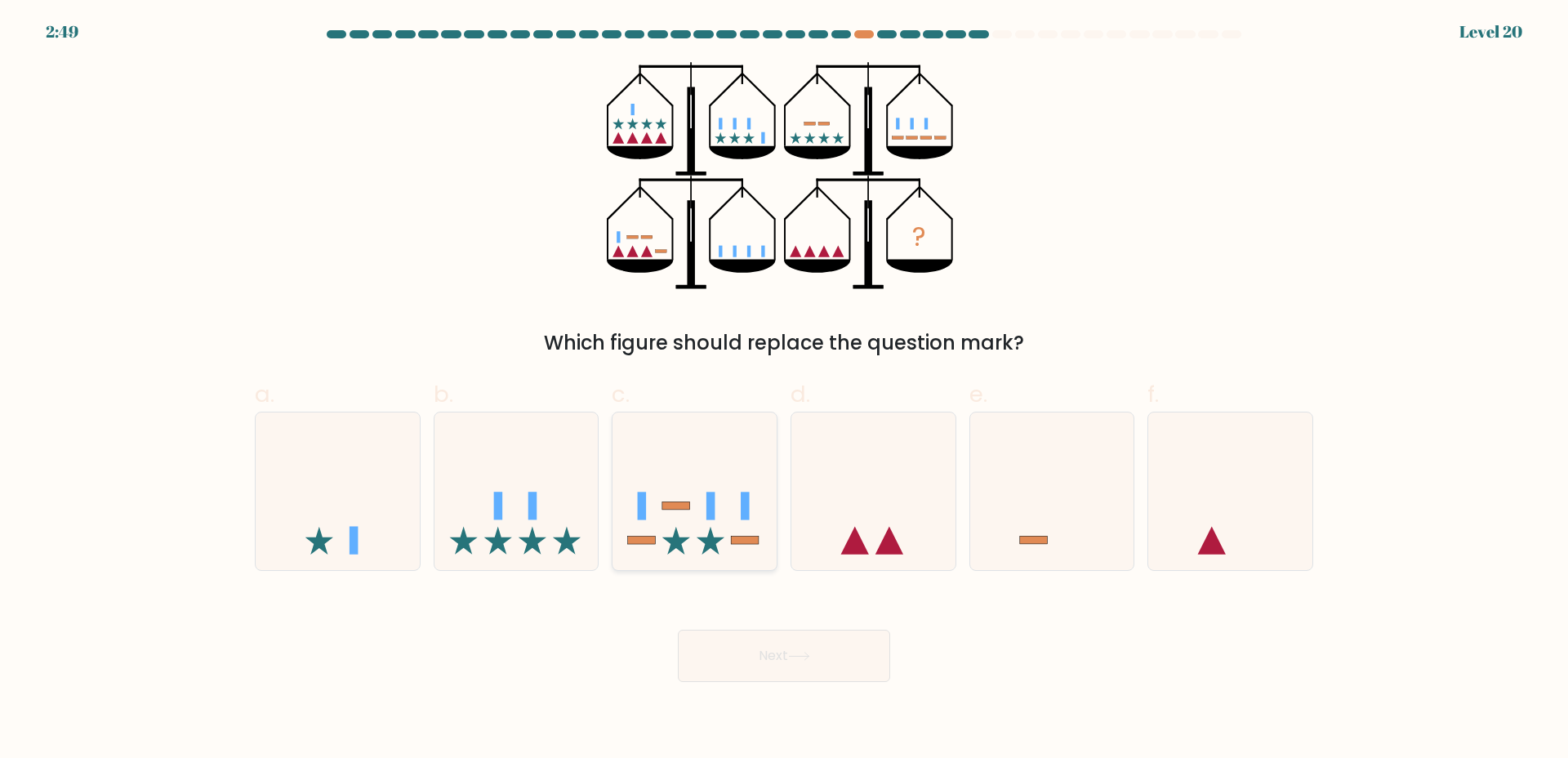
drag, startPoint x: 537, startPoint y: 487, endPoint x: 652, endPoint y: 550, distance: 131.1
click at [536, 487] on icon at bounding box center [517, 490] width 164 height 135
click at [784, 390] on input "b." at bounding box center [784, 383] width 1 height 10
radio input "true"
click at [784, 635] on button "Next" at bounding box center [784, 655] width 213 height 52
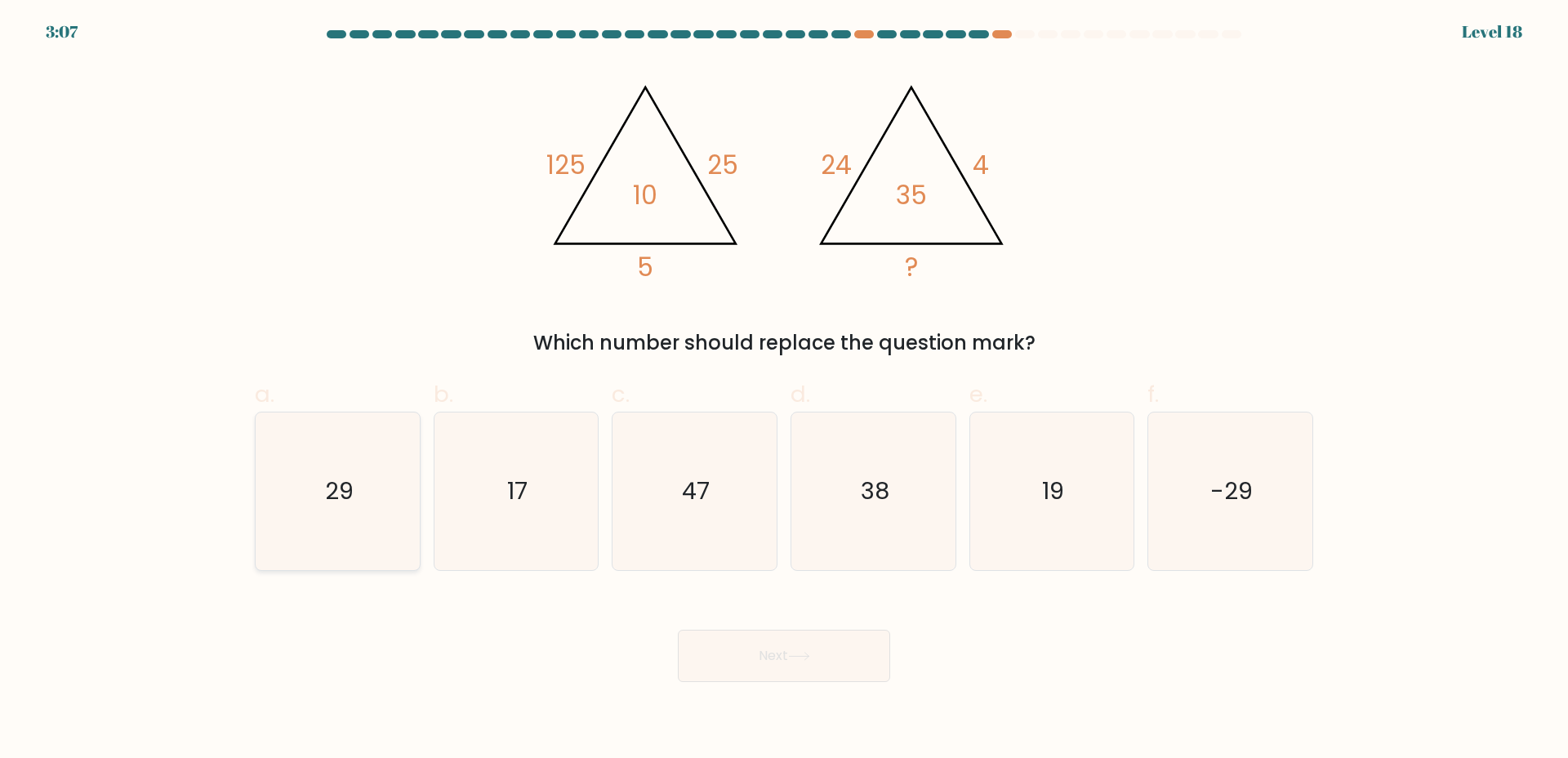
click at [319, 496] on icon "29" at bounding box center [338, 490] width 158 height 158
click at [784, 390] on input "a. 29" at bounding box center [784, 383] width 1 height 10
radio input "true"
click at [793, 668] on button "Next" at bounding box center [784, 655] width 213 height 52
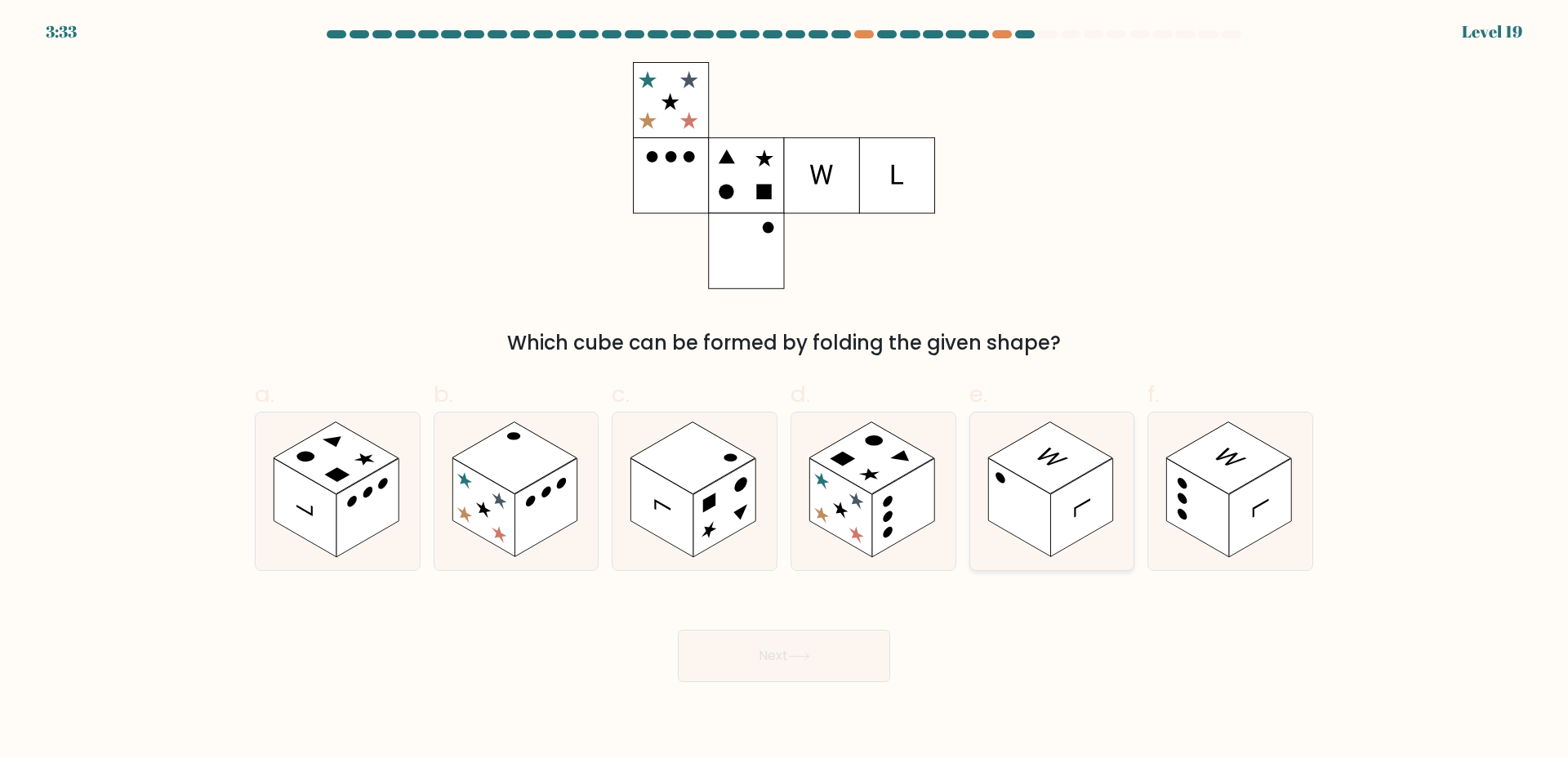
click at [1113, 509] on rect at bounding box center [1081, 507] width 62 height 99
click at [785, 390] on input "e." at bounding box center [784, 383] width 1 height 10
radio input "true"
click at [792, 642] on button "Next" at bounding box center [784, 655] width 213 height 52
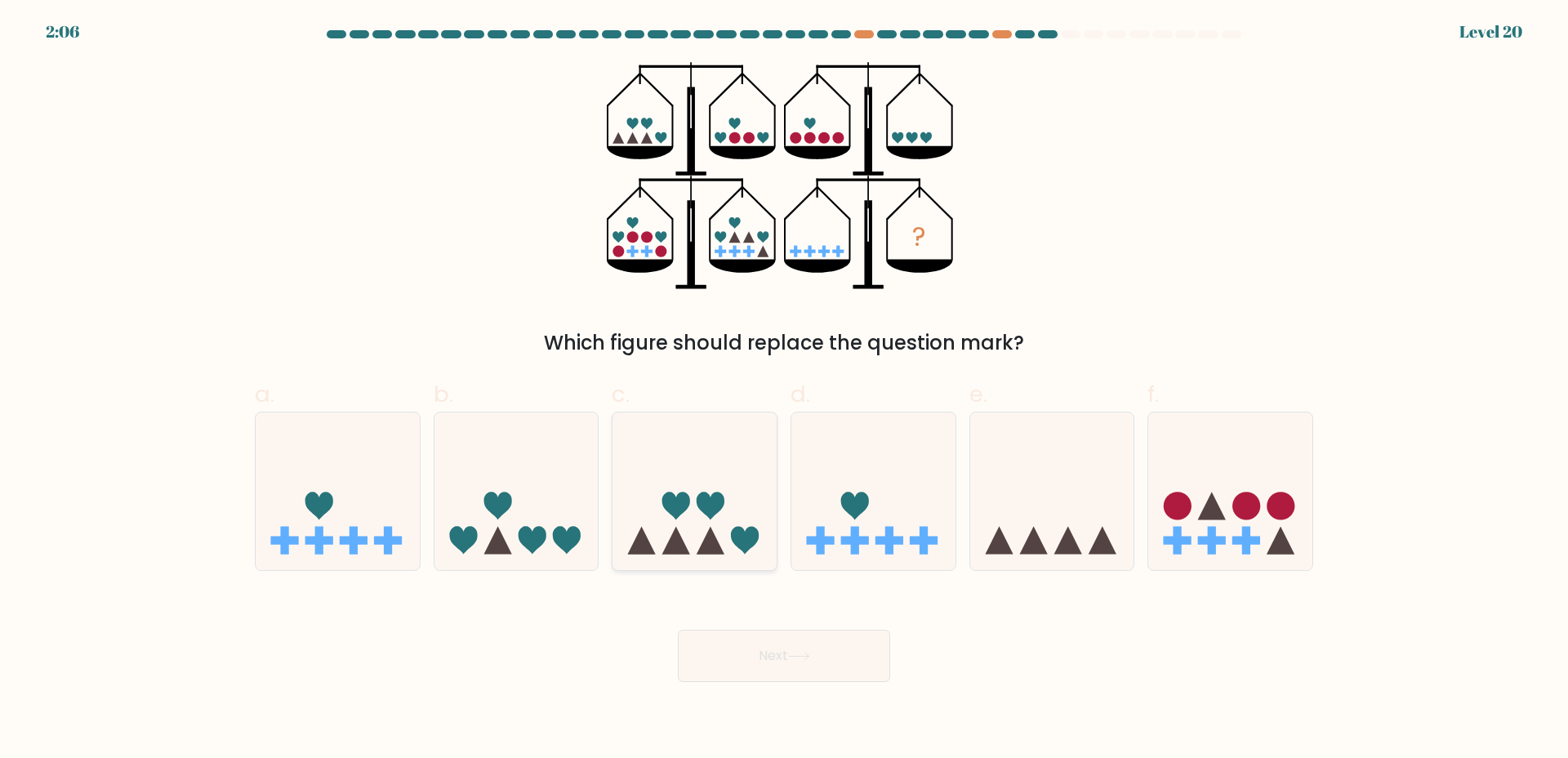
click at [727, 448] on icon at bounding box center [695, 490] width 164 height 135
click at [784, 390] on input "c." at bounding box center [784, 383] width 1 height 10
radio input "true"
click at [856, 675] on button "Next" at bounding box center [784, 655] width 213 height 52
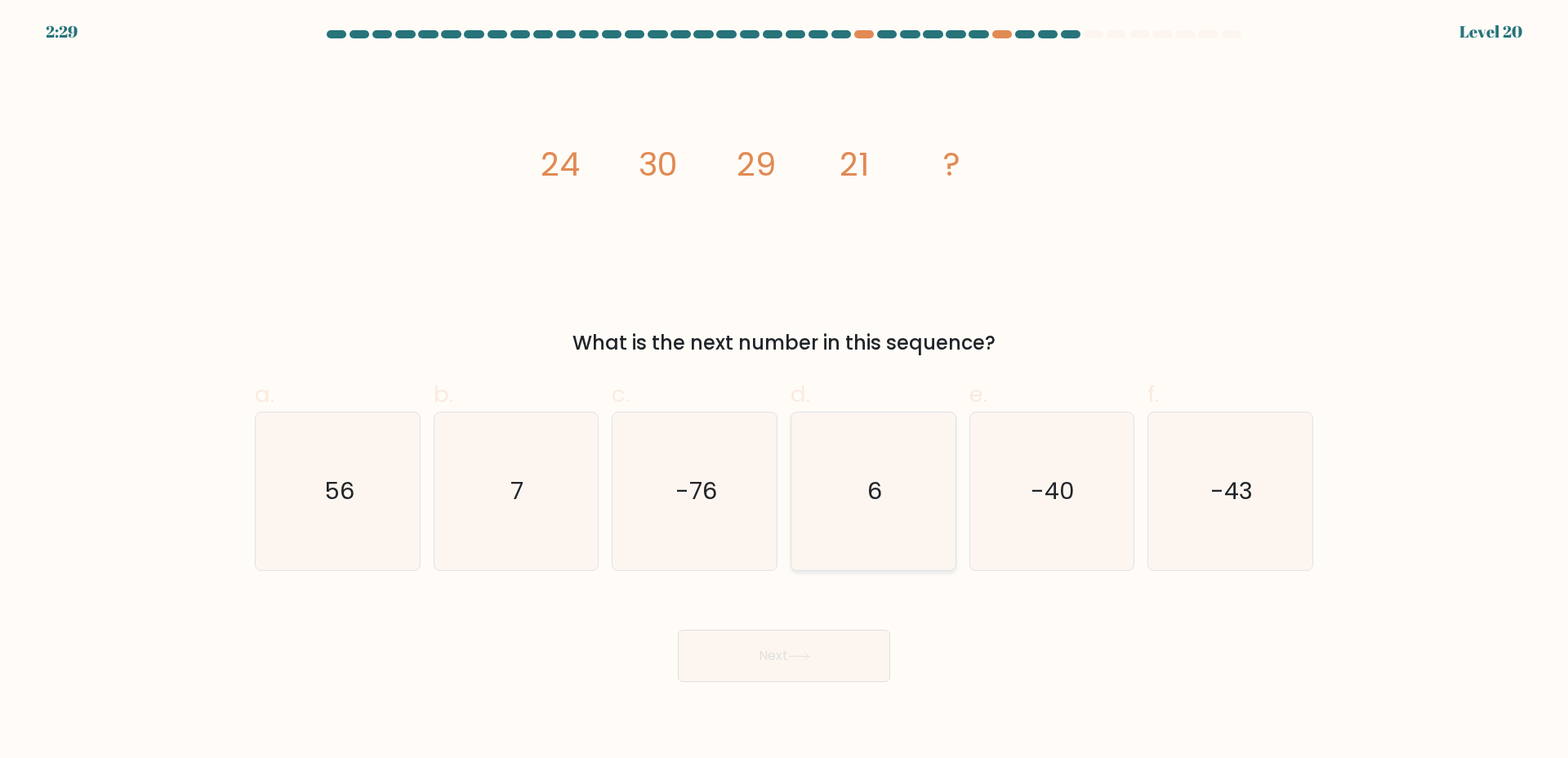
click at [911, 526] on icon "6" at bounding box center [873, 490] width 158 height 158
click at [785, 390] on input "d. 6" at bounding box center [784, 383] width 1 height 10
radio input "true"
click at [839, 646] on button "Next" at bounding box center [784, 655] width 213 height 52
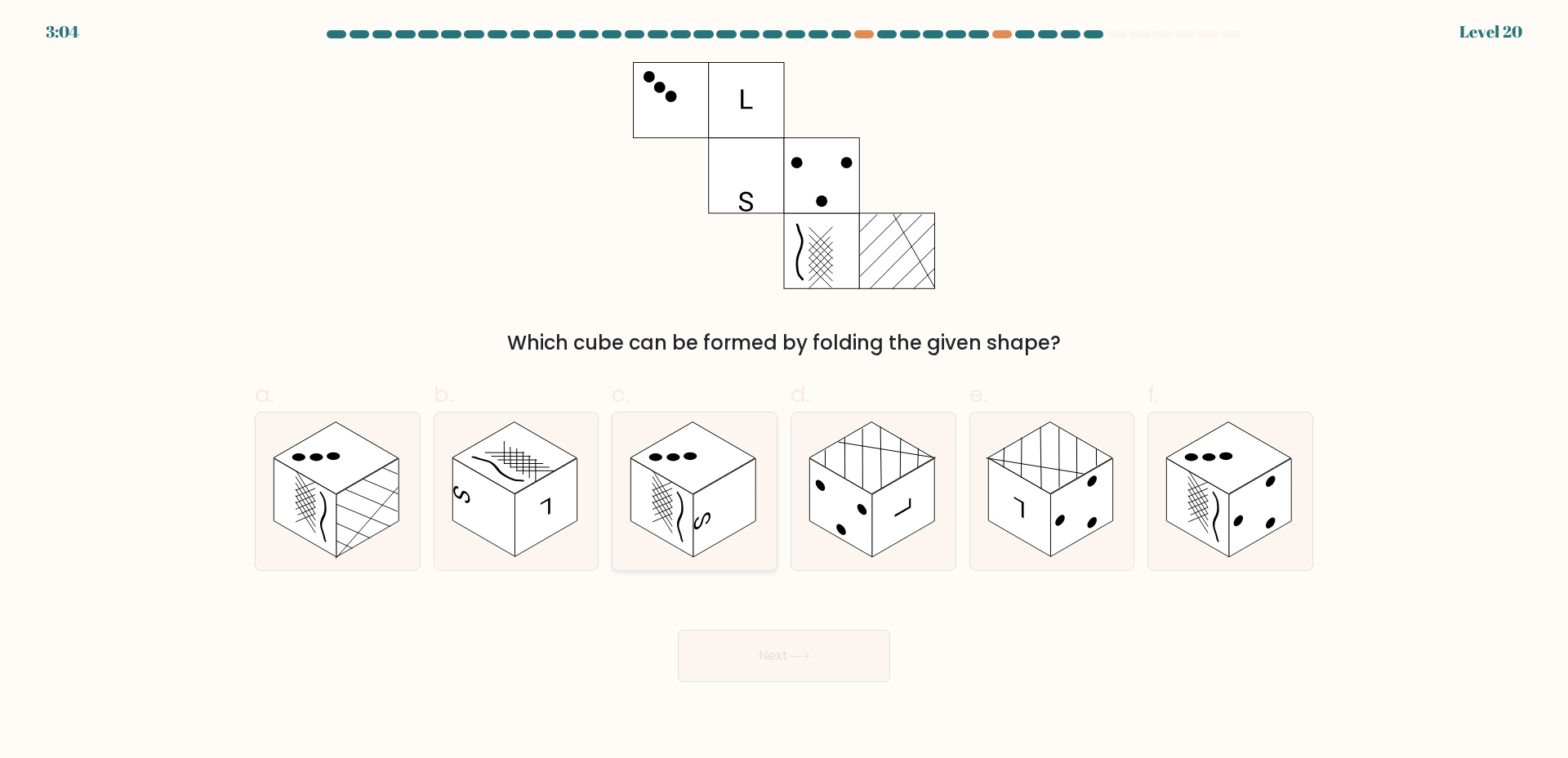
click at [736, 471] on rect at bounding box center [725, 507] width 62 height 99
click at [784, 390] on input "c." at bounding box center [784, 383] width 1 height 10
radio input "true"
click at [800, 641] on button "Next" at bounding box center [784, 655] width 213 height 52
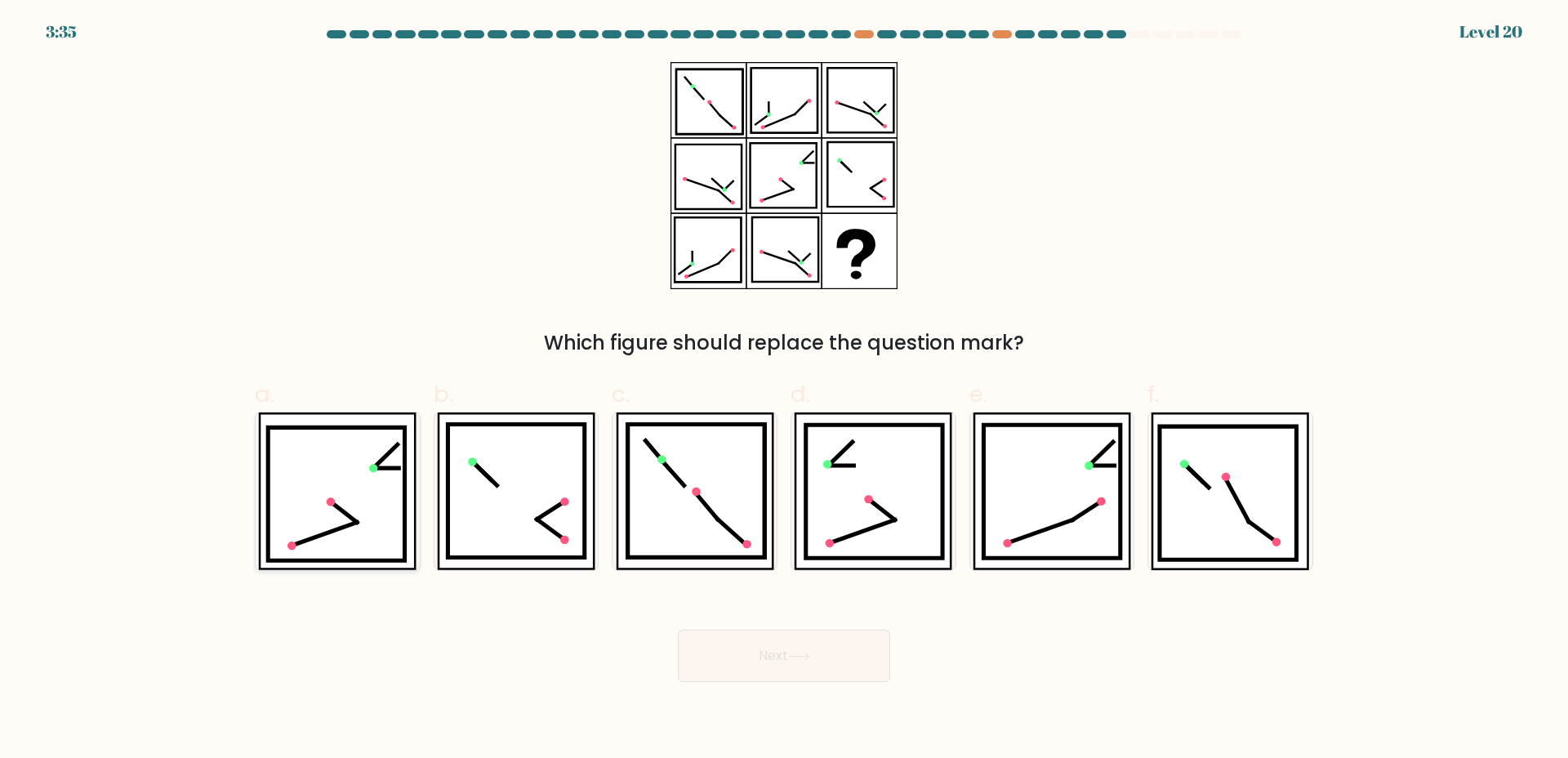
click at [381, 512] on icon at bounding box center [336, 493] width 137 height 133
click at [784, 390] on input "a." at bounding box center [784, 383] width 1 height 10
radio input "true"
click at [854, 654] on button "Next" at bounding box center [784, 655] width 213 height 52
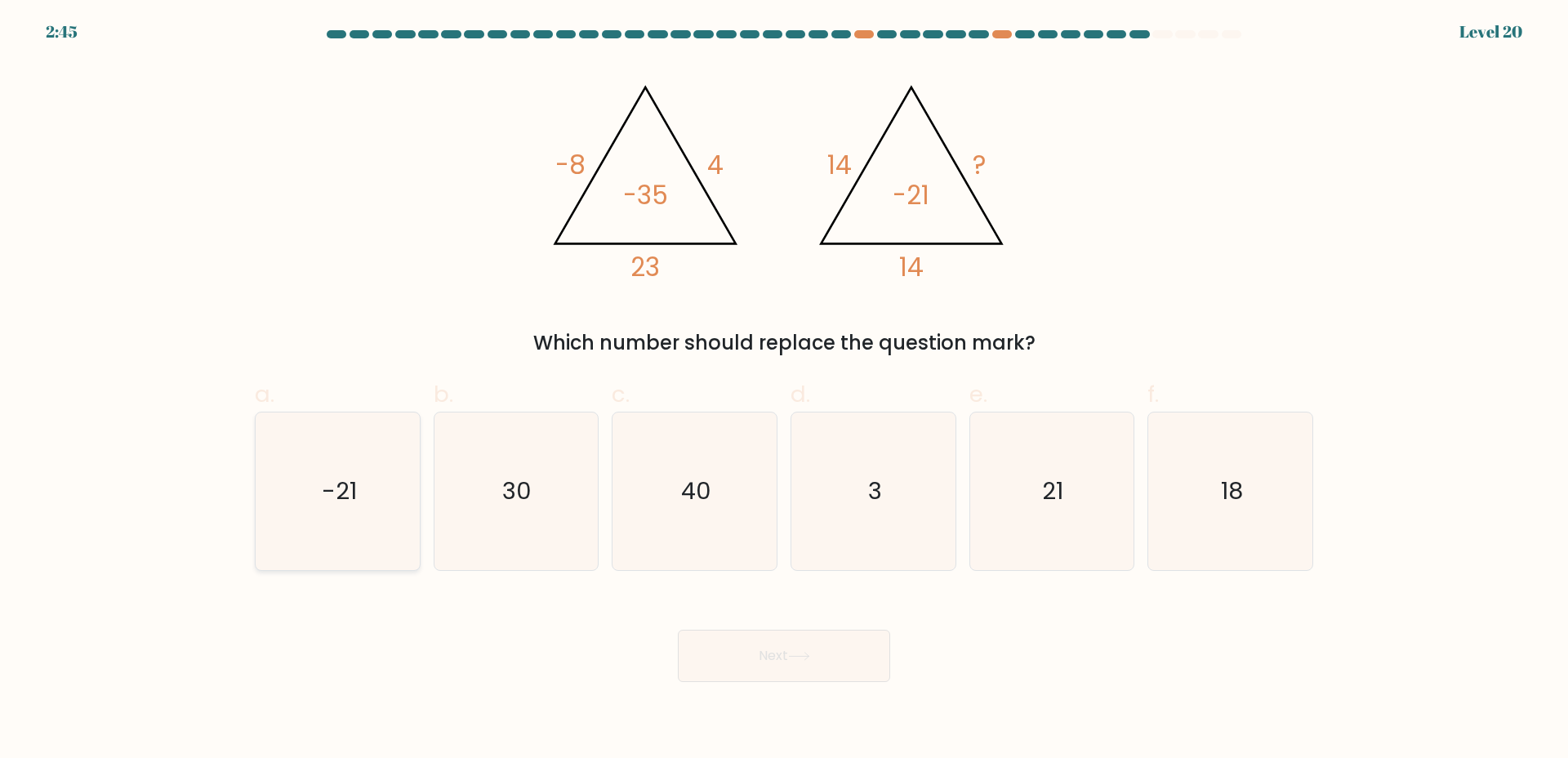
click at [313, 531] on icon "-21" at bounding box center [338, 490] width 158 height 158
click at [784, 390] on input "a. -21" at bounding box center [784, 383] width 1 height 10
radio input "true"
click at [760, 609] on div "Next" at bounding box center [784, 636] width 1078 height 91
click at [777, 651] on button "Next" at bounding box center [784, 655] width 213 height 52
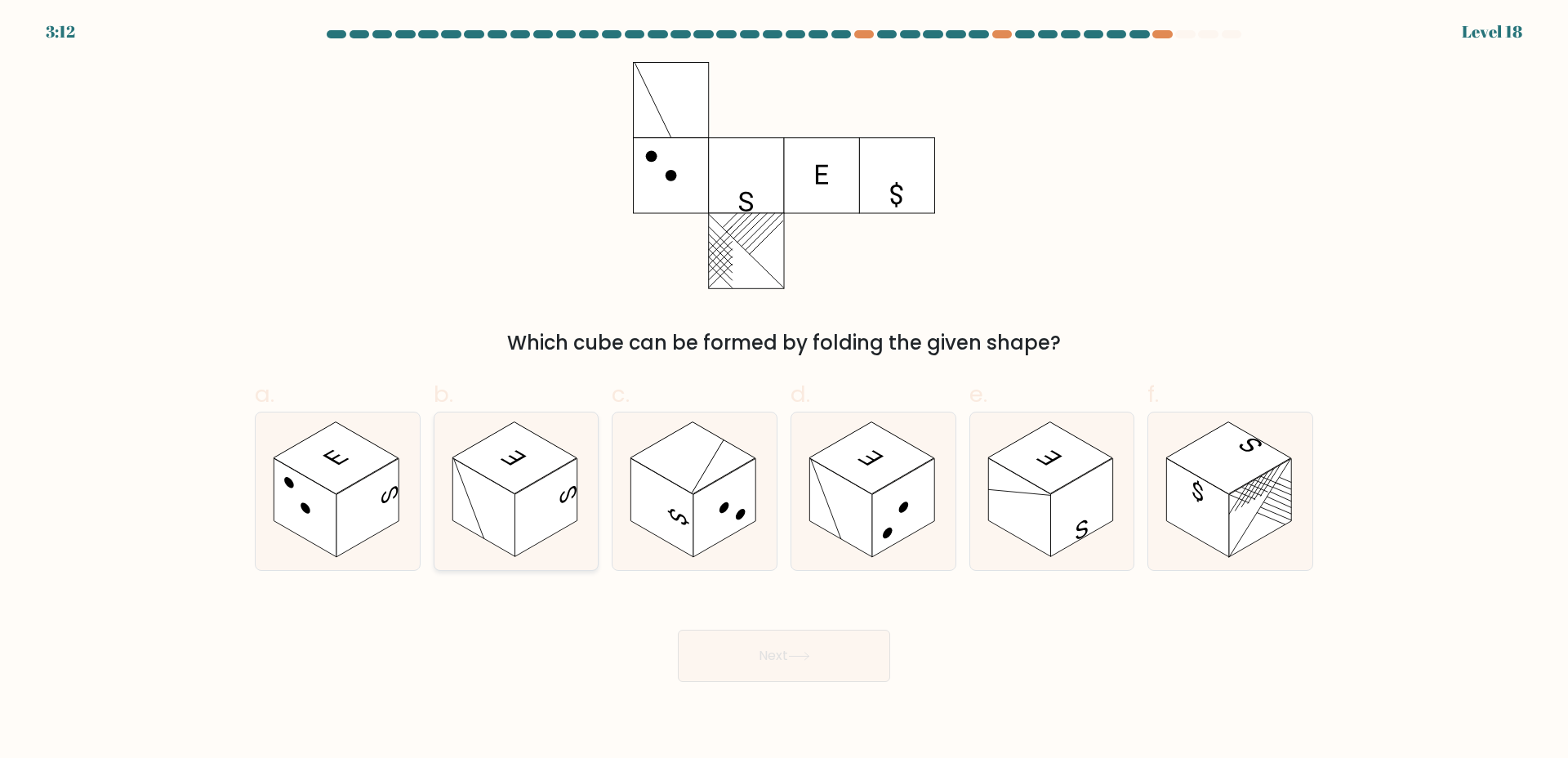
click at [527, 489] on rect at bounding box center [546, 507] width 62 height 99
click at [784, 390] on input "b." at bounding box center [784, 383] width 1 height 10
radio input "true"
click at [787, 649] on button "Next" at bounding box center [784, 655] width 213 height 52
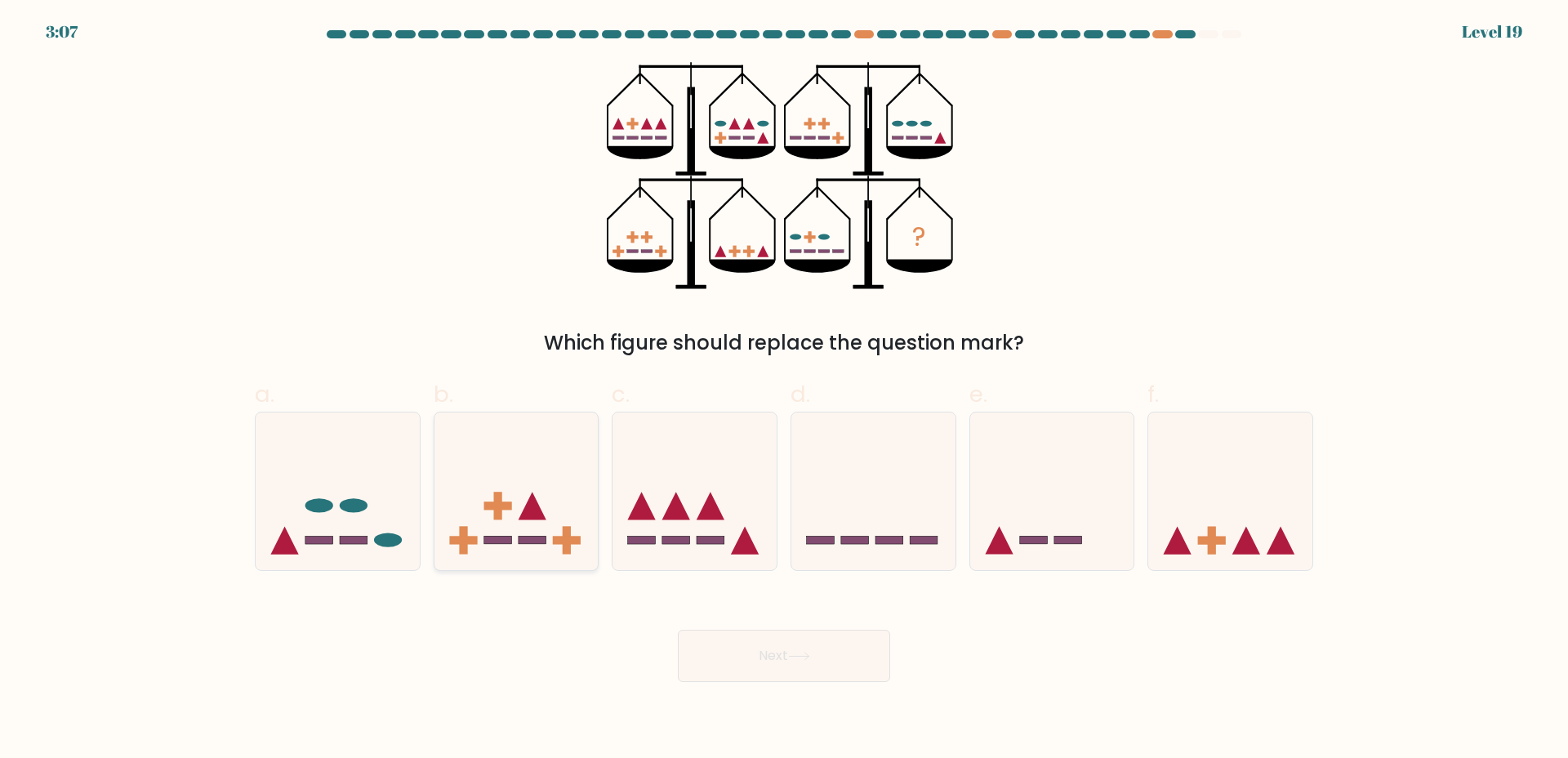
click at [538, 523] on icon at bounding box center [517, 490] width 164 height 135
click at [784, 390] on input "b." at bounding box center [784, 383] width 1 height 10
radio input "true"
click at [802, 673] on button "Next" at bounding box center [784, 655] width 213 height 52
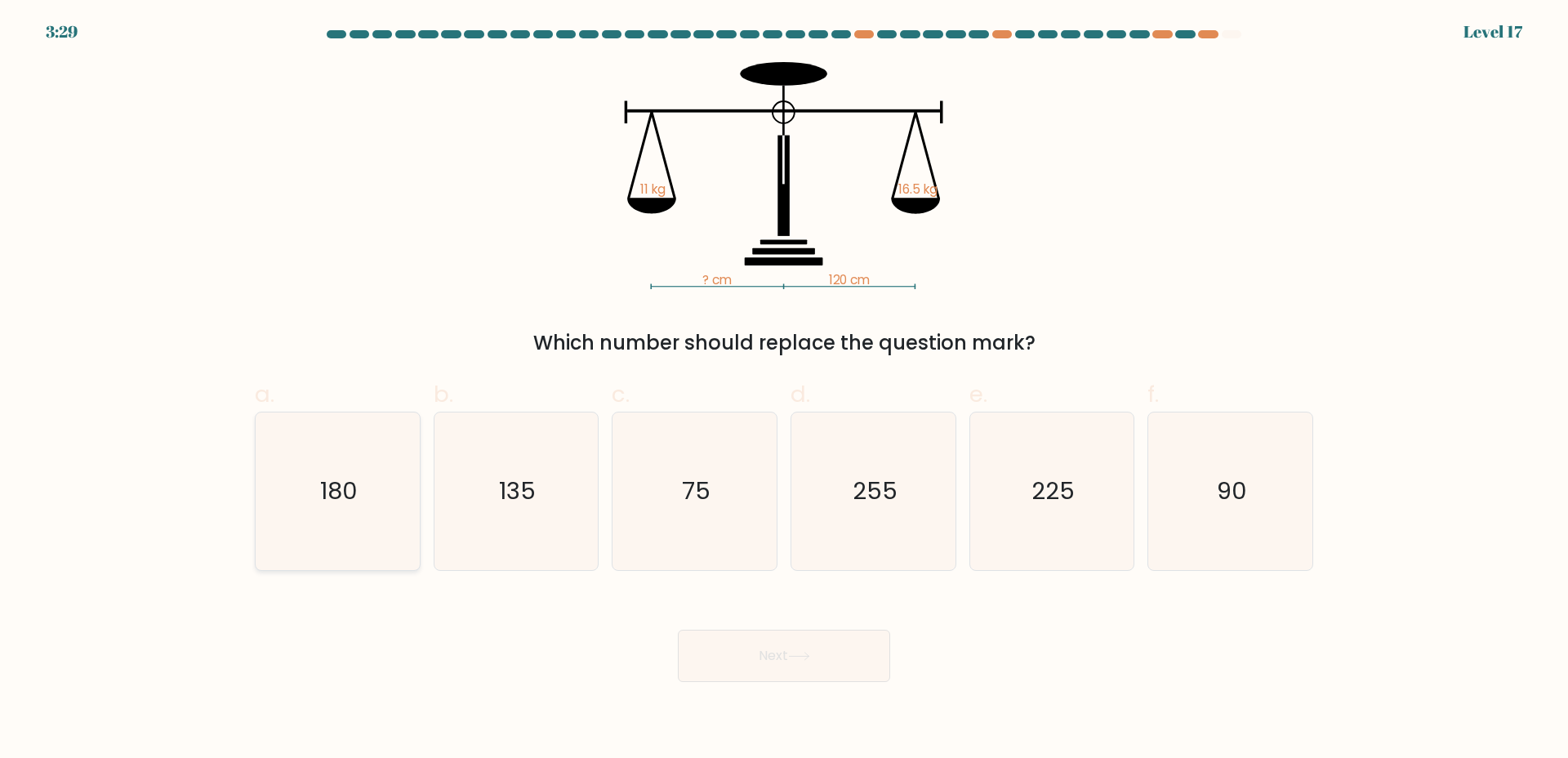
click at [371, 520] on icon "180" at bounding box center [338, 490] width 158 height 158
click at [784, 390] on input "a. 180" at bounding box center [784, 383] width 1 height 10
radio input "true"
click at [773, 662] on button "Next" at bounding box center [784, 655] width 213 height 52
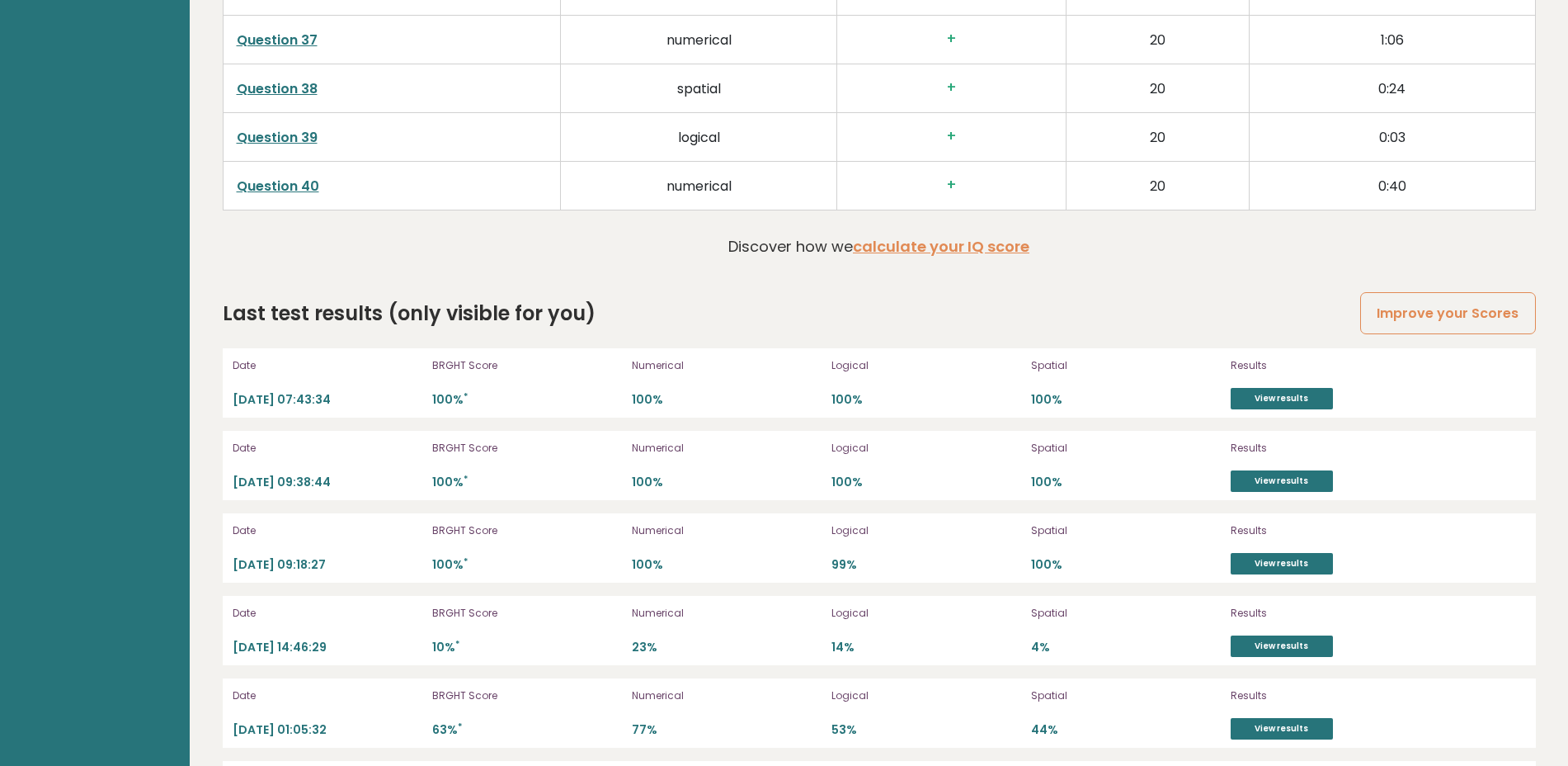
scroll to position [4641, 0]
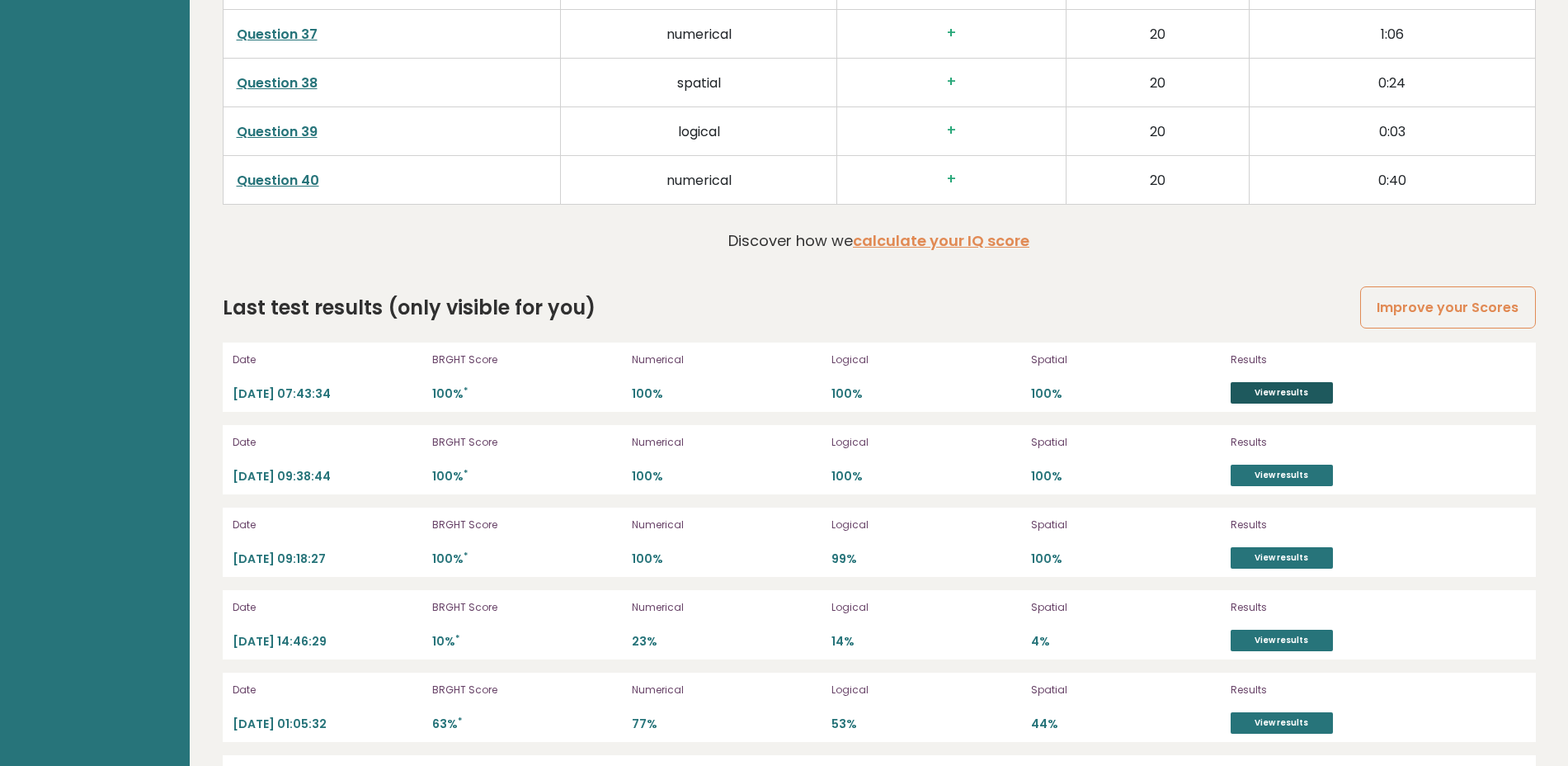
click at [1286, 382] on link "View results" at bounding box center [1282, 392] width 103 height 22
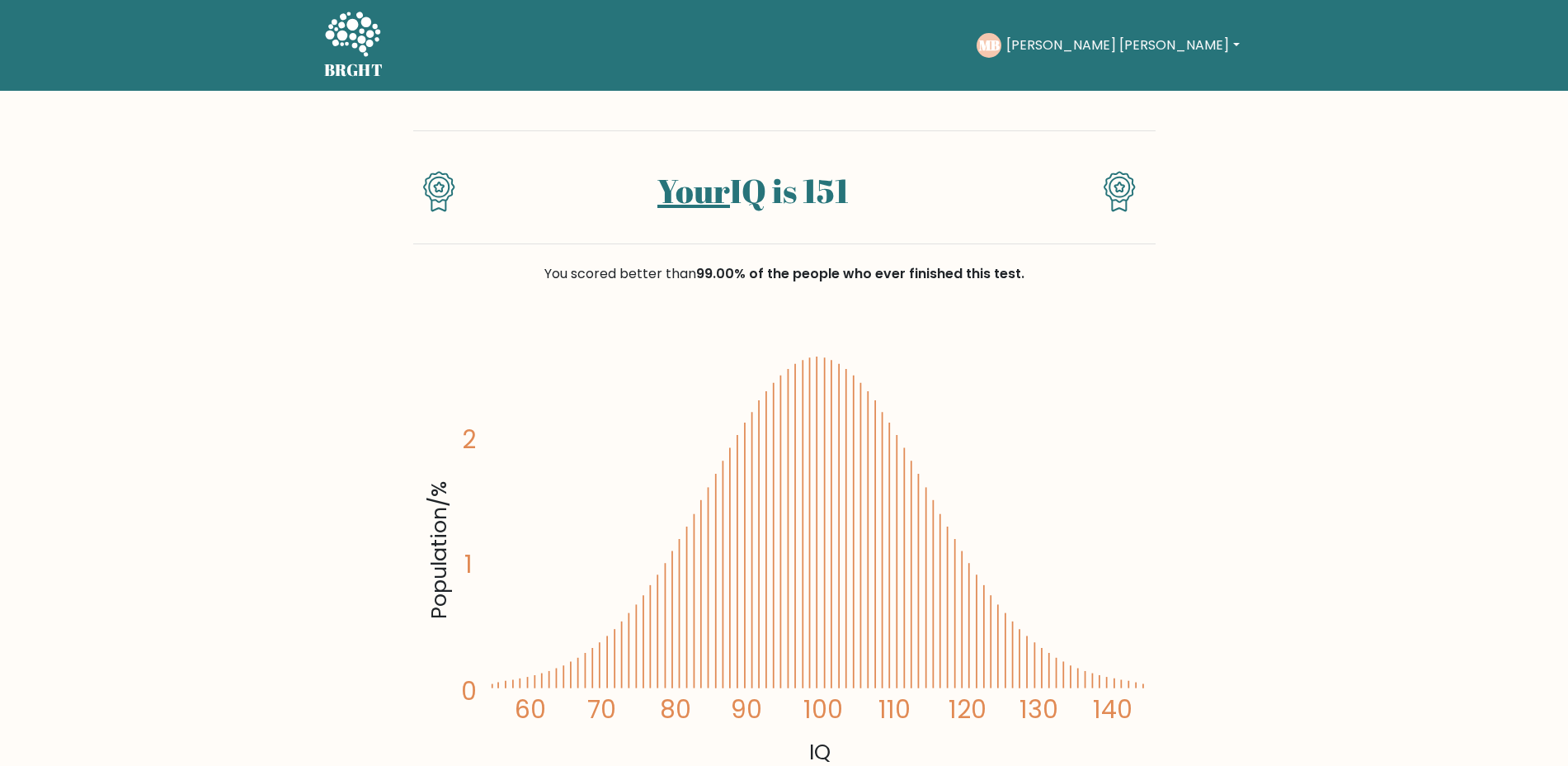
click at [343, 50] on icon at bounding box center [352, 35] width 57 height 50
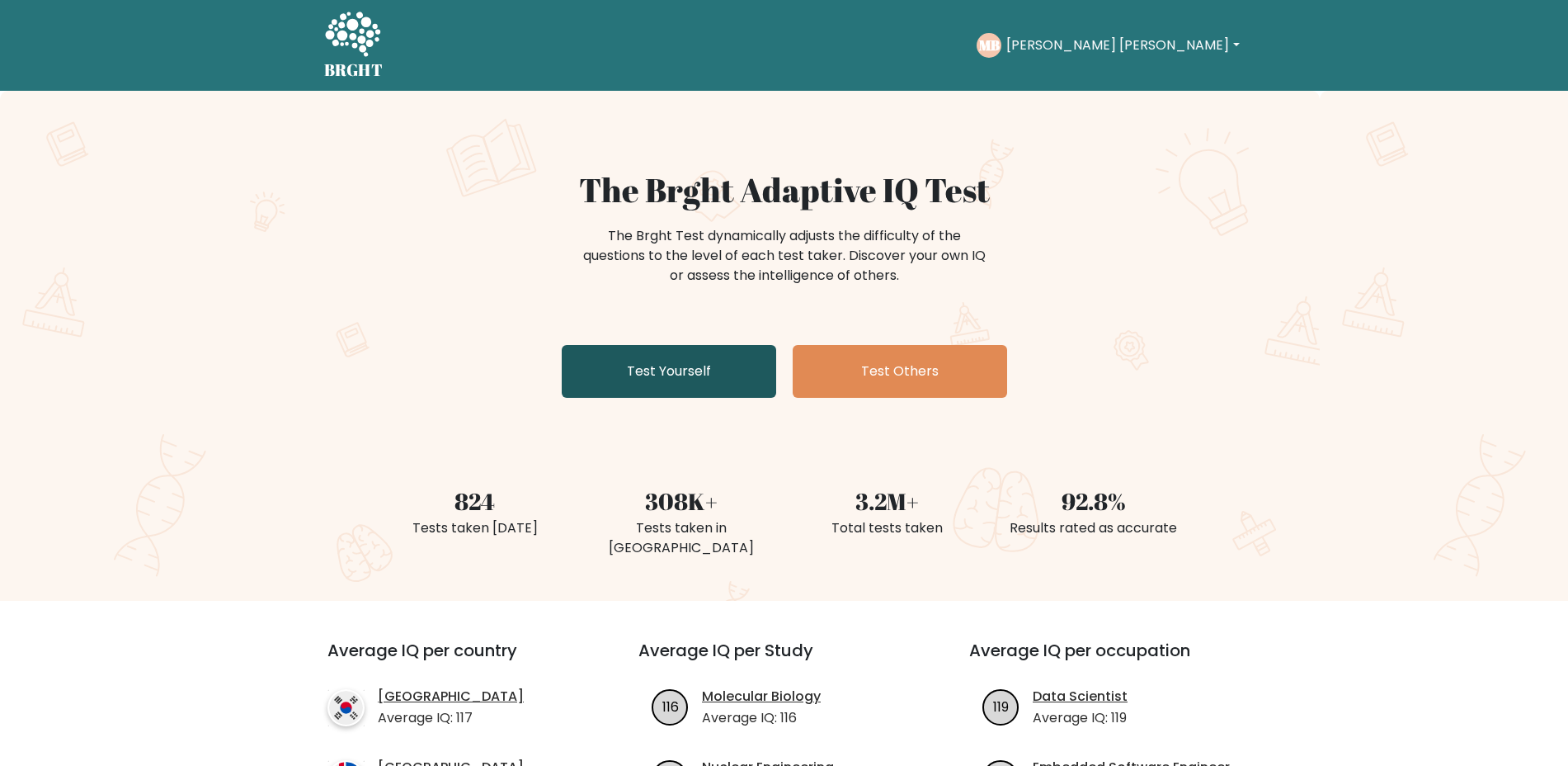
click at [708, 356] on link "Test Yourself" at bounding box center [669, 371] width 215 height 53
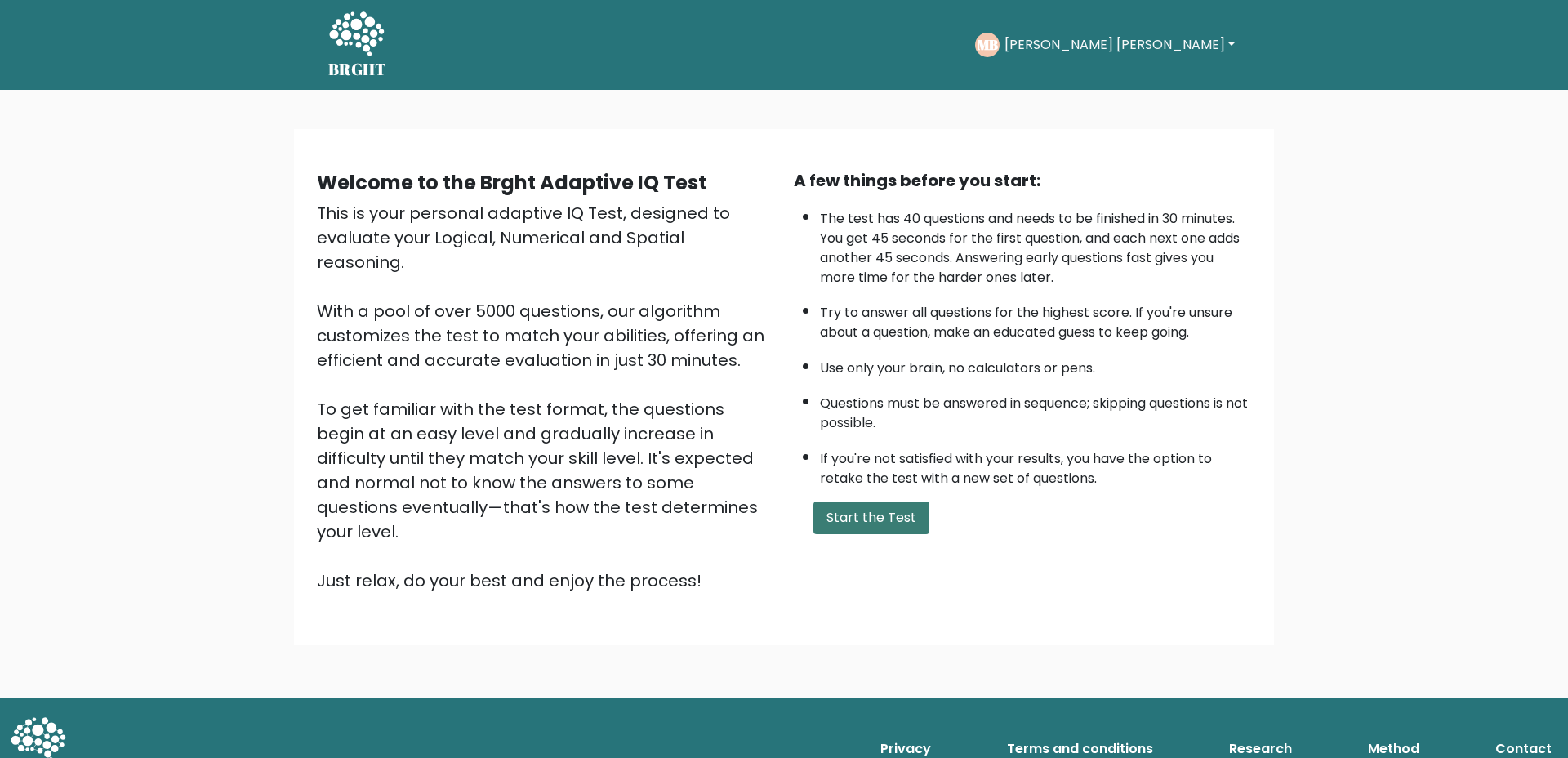
click at [886, 531] on button "Start the Test" at bounding box center [871, 517] width 116 height 33
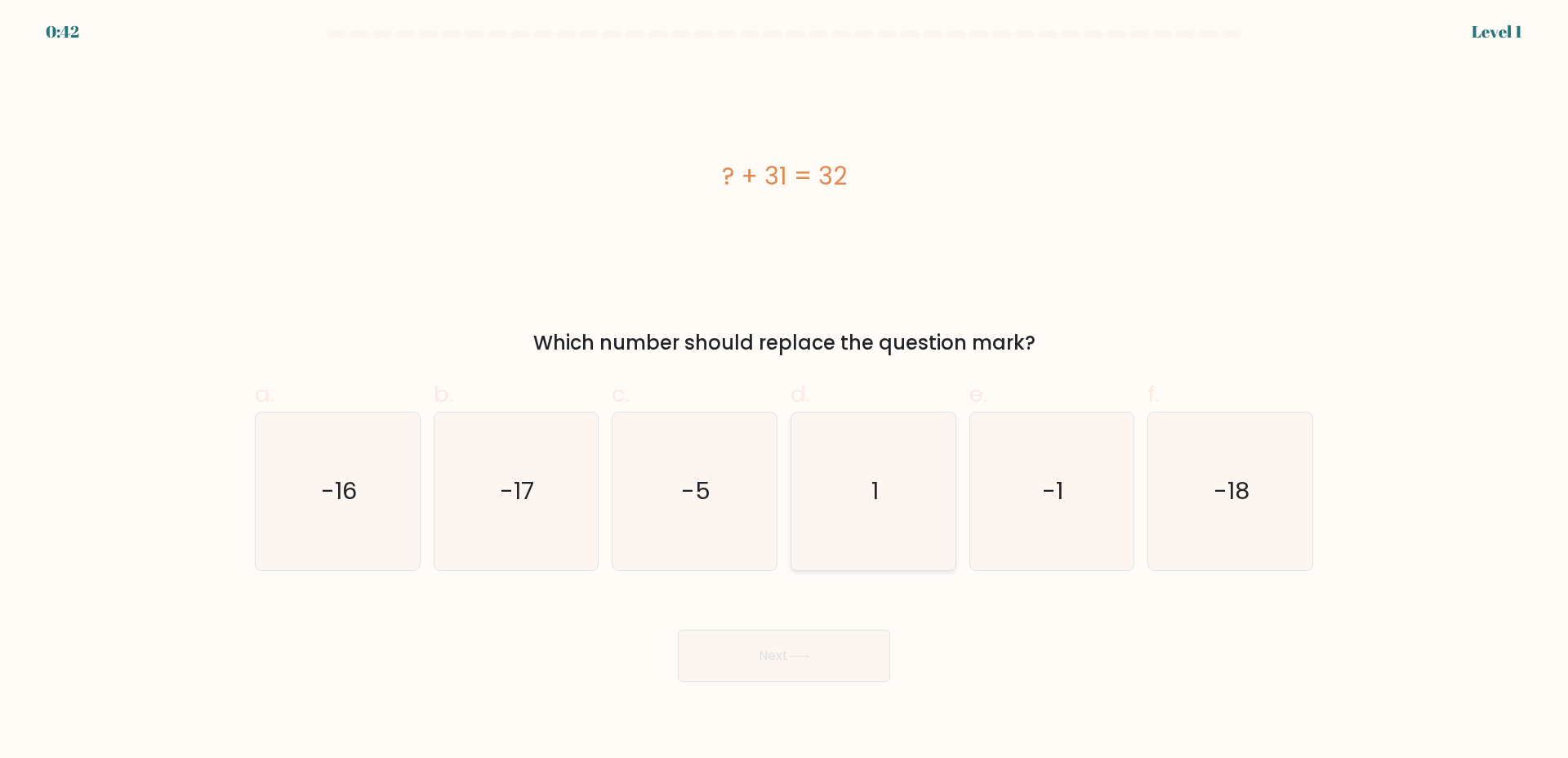
click at [884, 530] on icon "1" at bounding box center [873, 490] width 158 height 158
click at [785, 390] on input "d. 1" at bounding box center [784, 383] width 1 height 10
radio input "true"
click at [812, 638] on button "Next" at bounding box center [784, 655] width 213 height 52
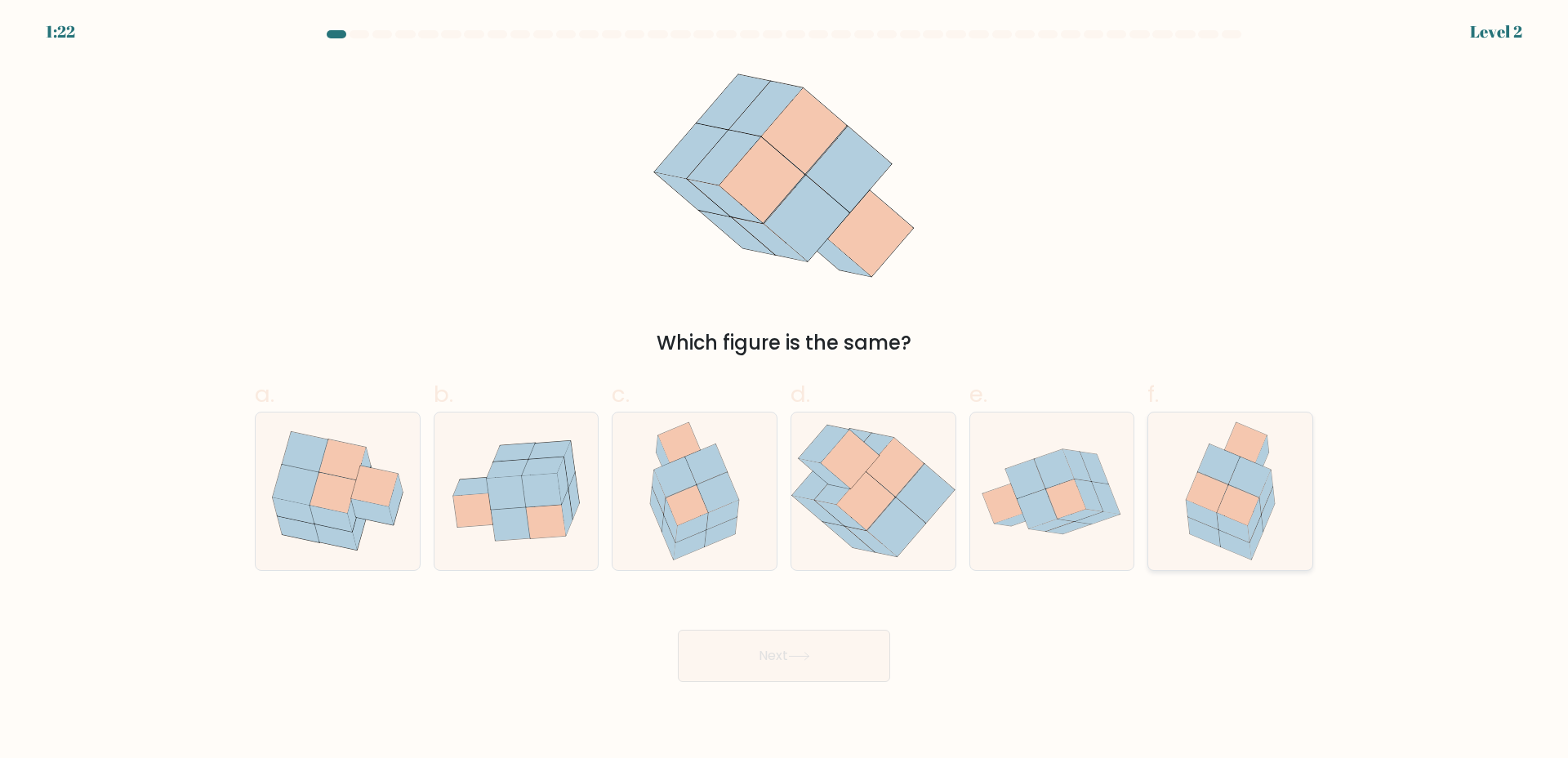
click at [1176, 544] on icon at bounding box center [1230, 490] width 122 height 158
click at [785, 390] on input "f." at bounding box center [784, 383] width 1 height 10
radio input "true"
click at [1145, 540] on div "f." at bounding box center [1230, 474] width 179 height 193
click at [812, 650] on button "Next" at bounding box center [784, 655] width 213 height 52
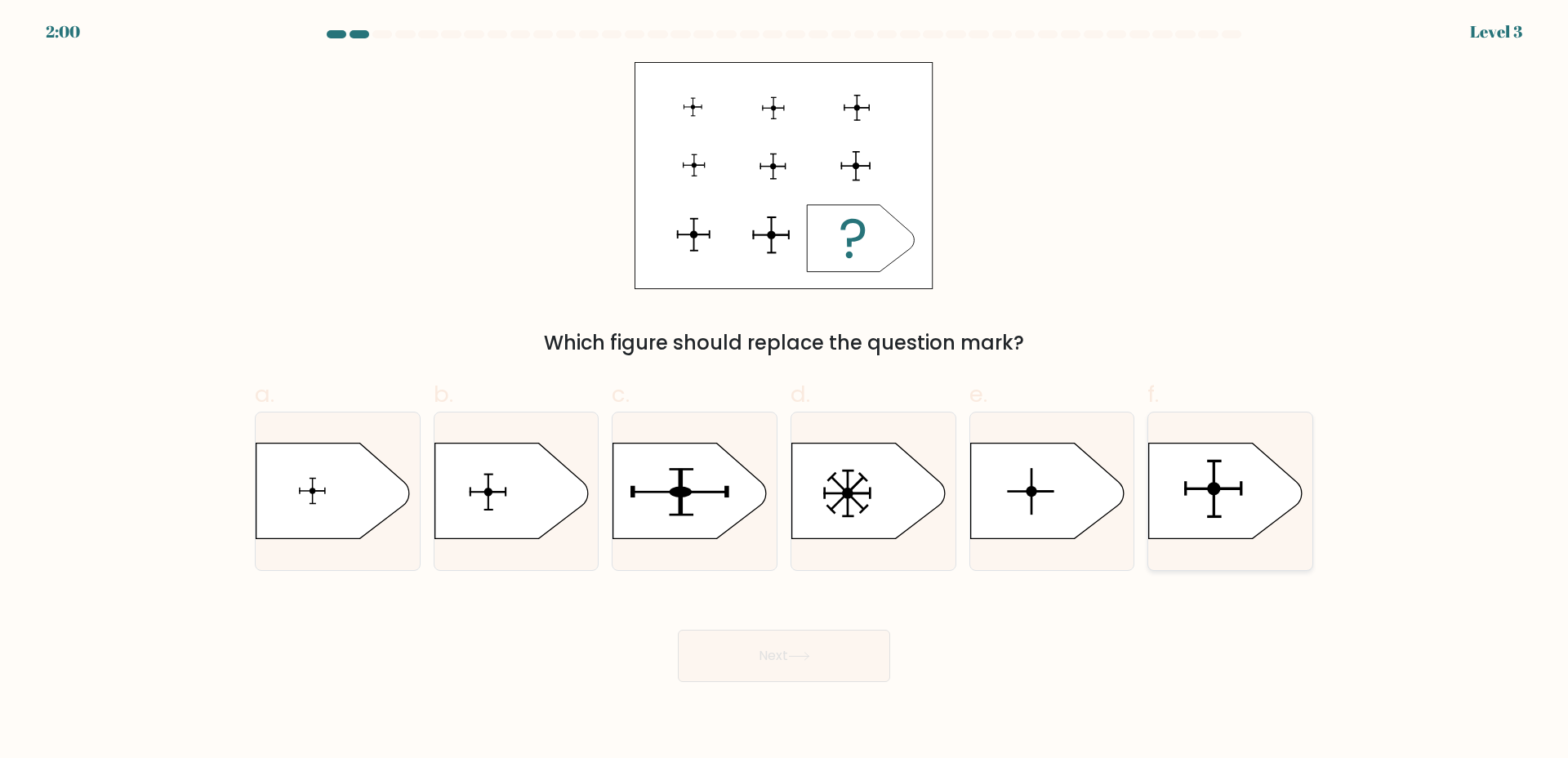
click at [1223, 514] on icon at bounding box center [1226, 491] width 154 height 95
click at [785, 390] on input "f." at bounding box center [784, 383] width 1 height 10
radio input "true"
click at [826, 631] on button "Next" at bounding box center [784, 655] width 213 height 52
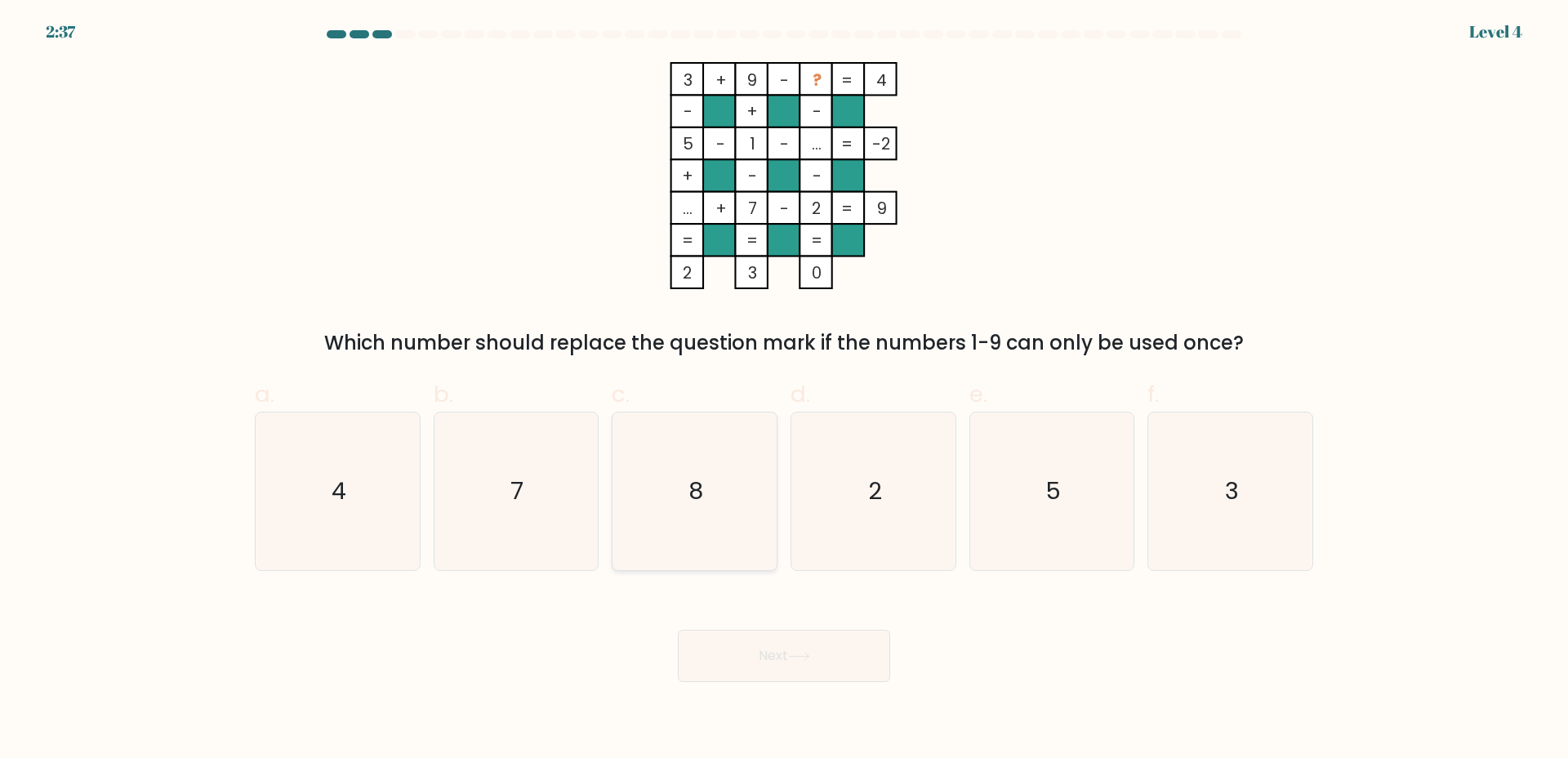
click at [708, 507] on icon "8" at bounding box center [694, 490] width 158 height 158
click at [784, 390] on input "c. 8" at bounding box center [784, 383] width 1 height 10
radio input "true"
click at [720, 531] on icon "8" at bounding box center [694, 490] width 156 height 156
click at [784, 390] on input "c. 8" at bounding box center [784, 383] width 1 height 10
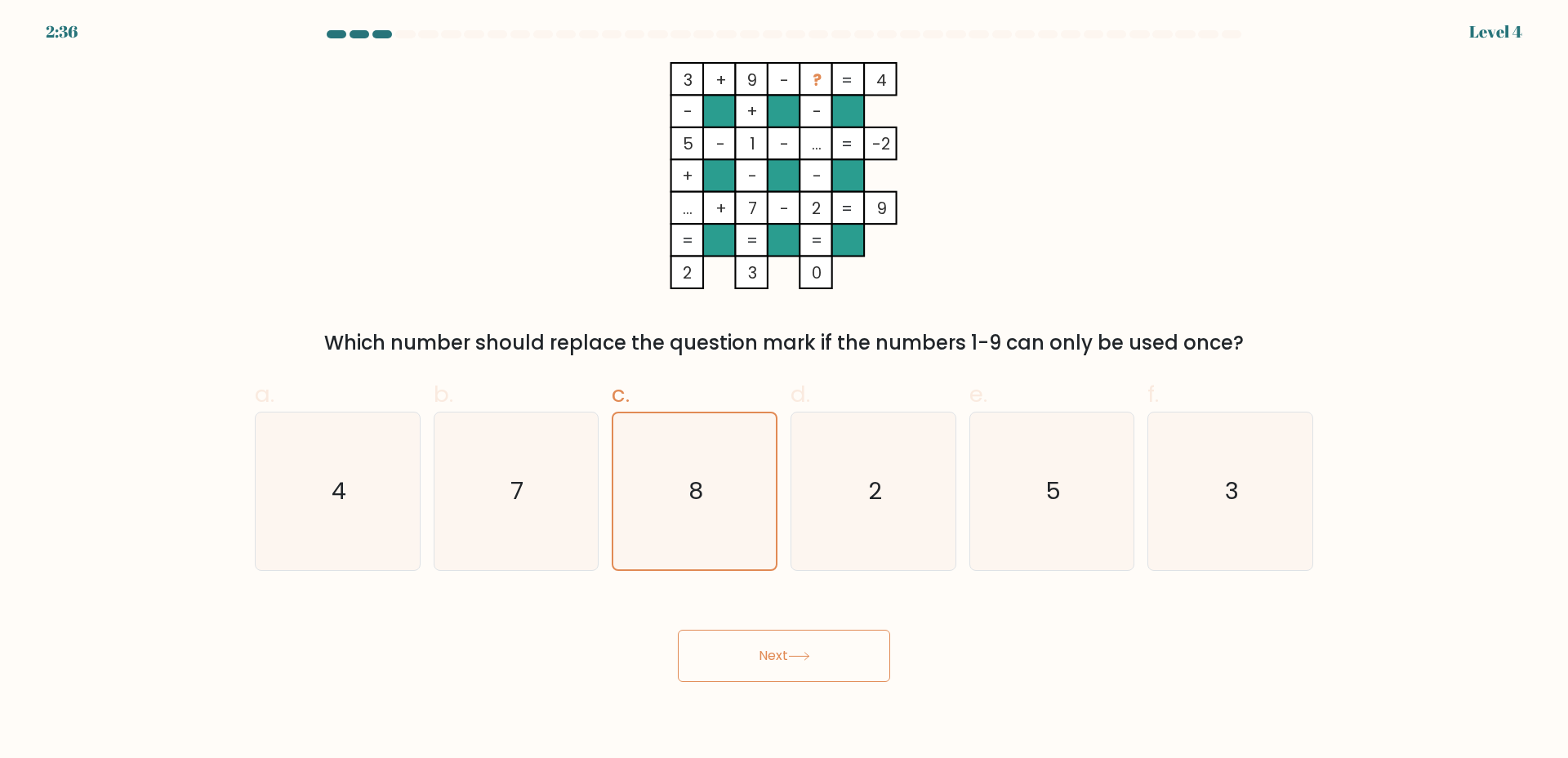
click at [803, 672] on button "Next" at bounding box center [784, 655] width 213 height 52
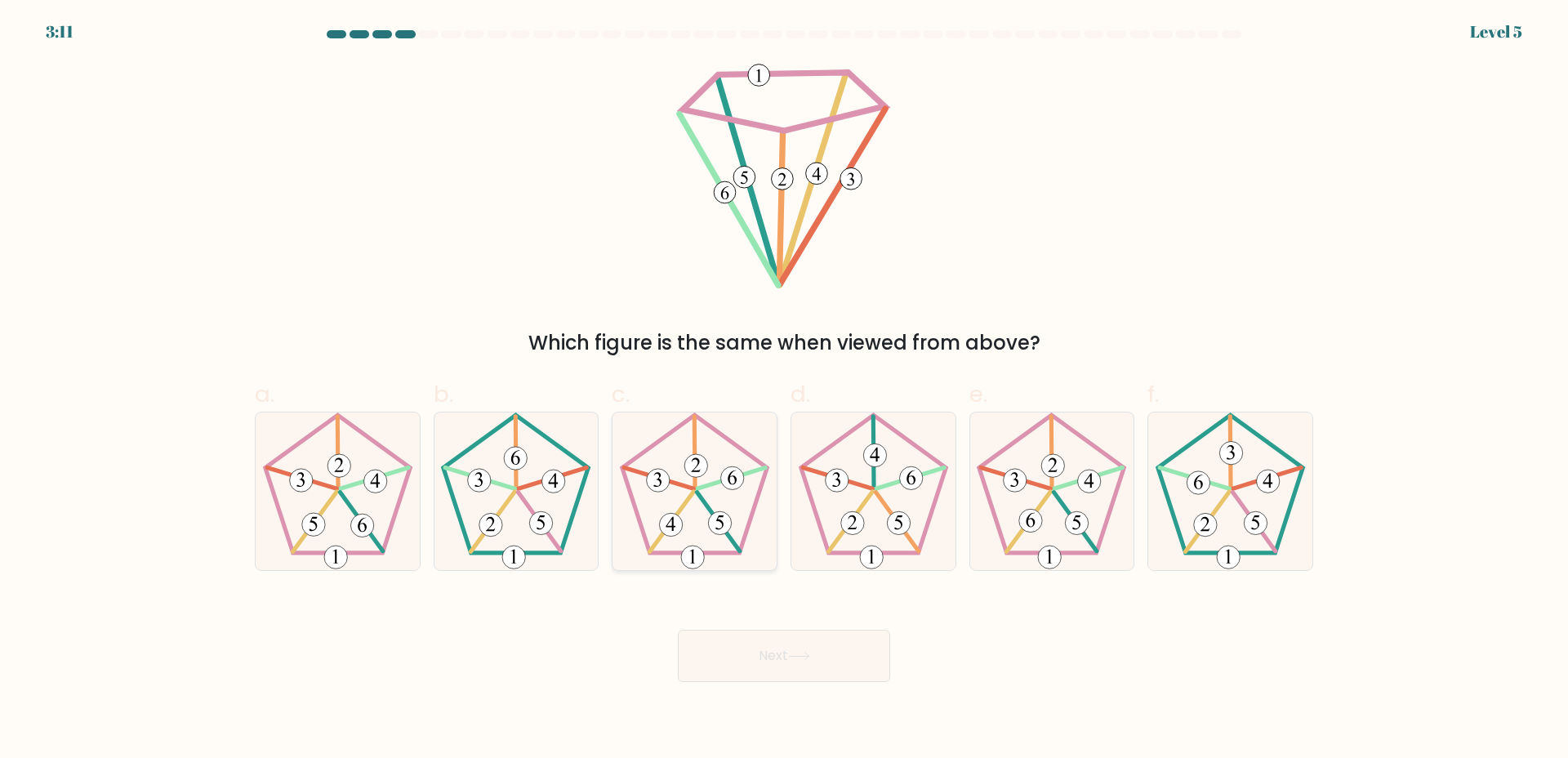
click at [728, 516] on 649 at bounding box center [719, 522] width 23 height 23
click at [784, 390] on input "c." at bounding box center [784, 383] width 1 height 10
radio input "true"
click at [814, 647] on button "Next" at bounding box center [784, 655] width 213 height 52
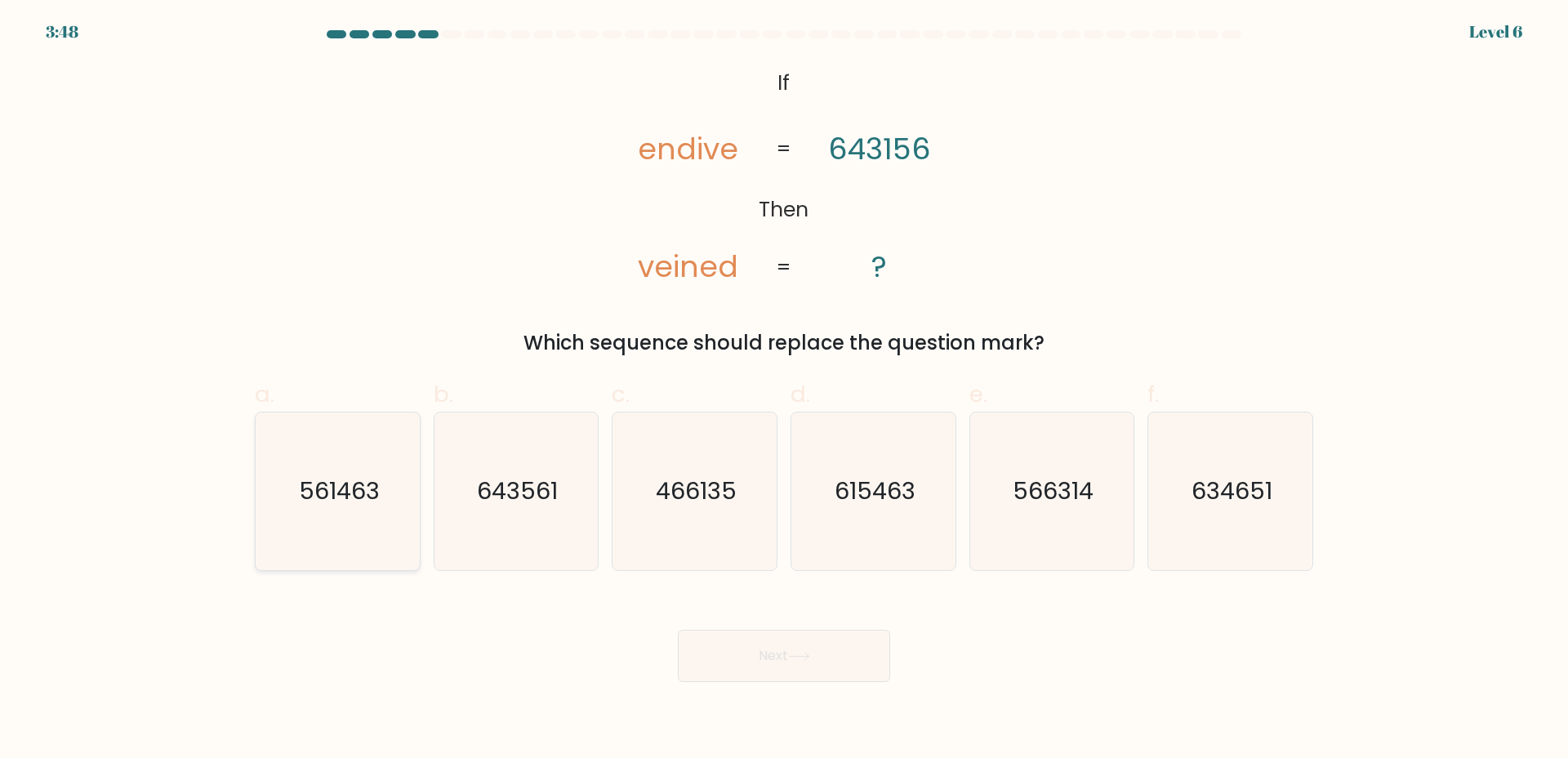
click at [374, 483] on text "561463" at bounding box center [340, 490] width 81 height 33
click at [784, 390] on input "a. 561463" at bounding box center [784, 383] width 1 height 10
radio input "true"
click at [801, 654] on icon at bounding box center [799, 656] width 22 height 9
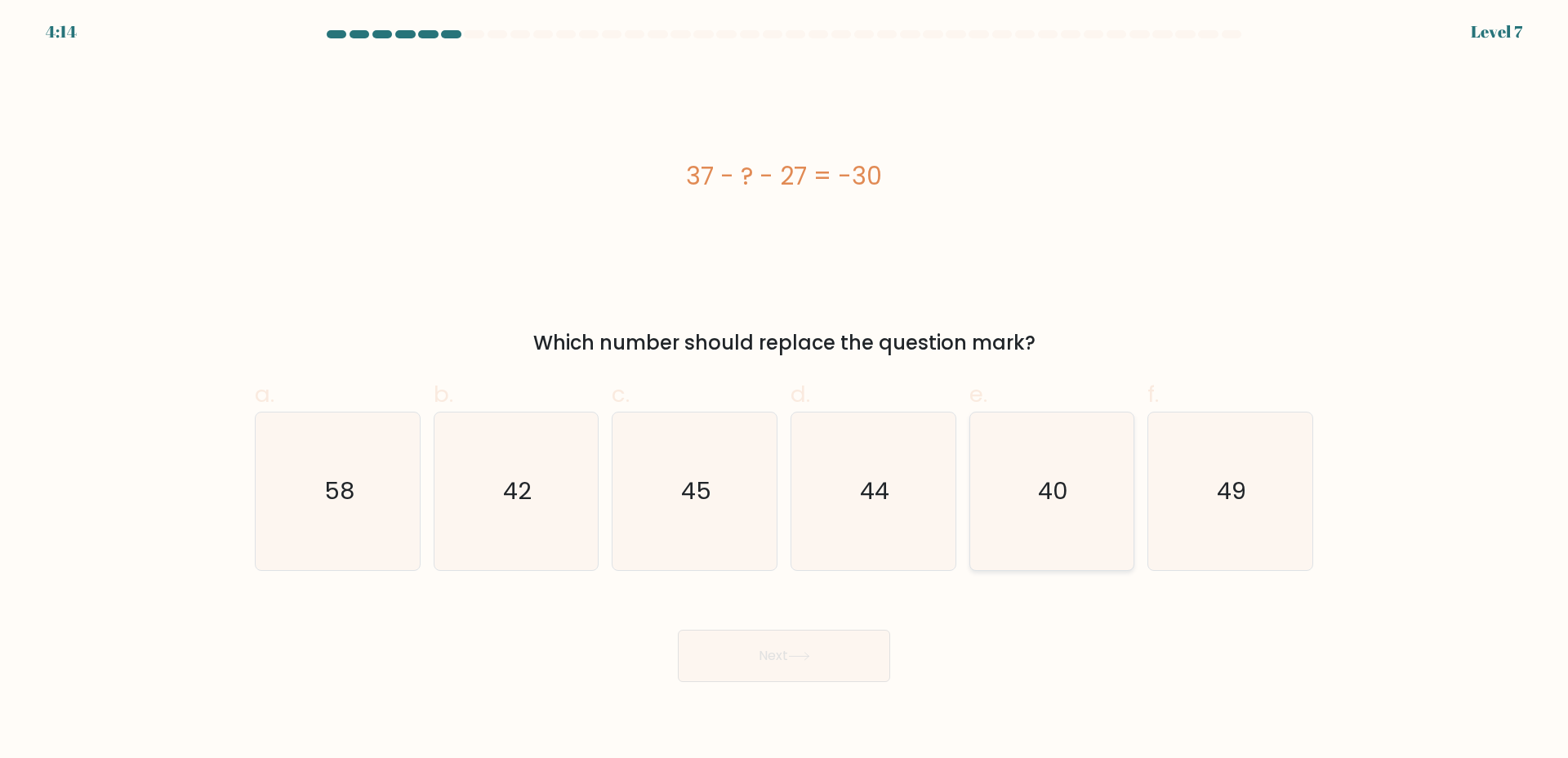
click at [978, 519] on icon "40" at bounding box center [1051, 490] width 158 height 158
click at [785, 390] on input "e. 40" at bounding box center [784, 383] width 1 height 10
radio input "true"
click at [835, 651] on button "Next" at bounding box center [784, 655] width 213 height 52
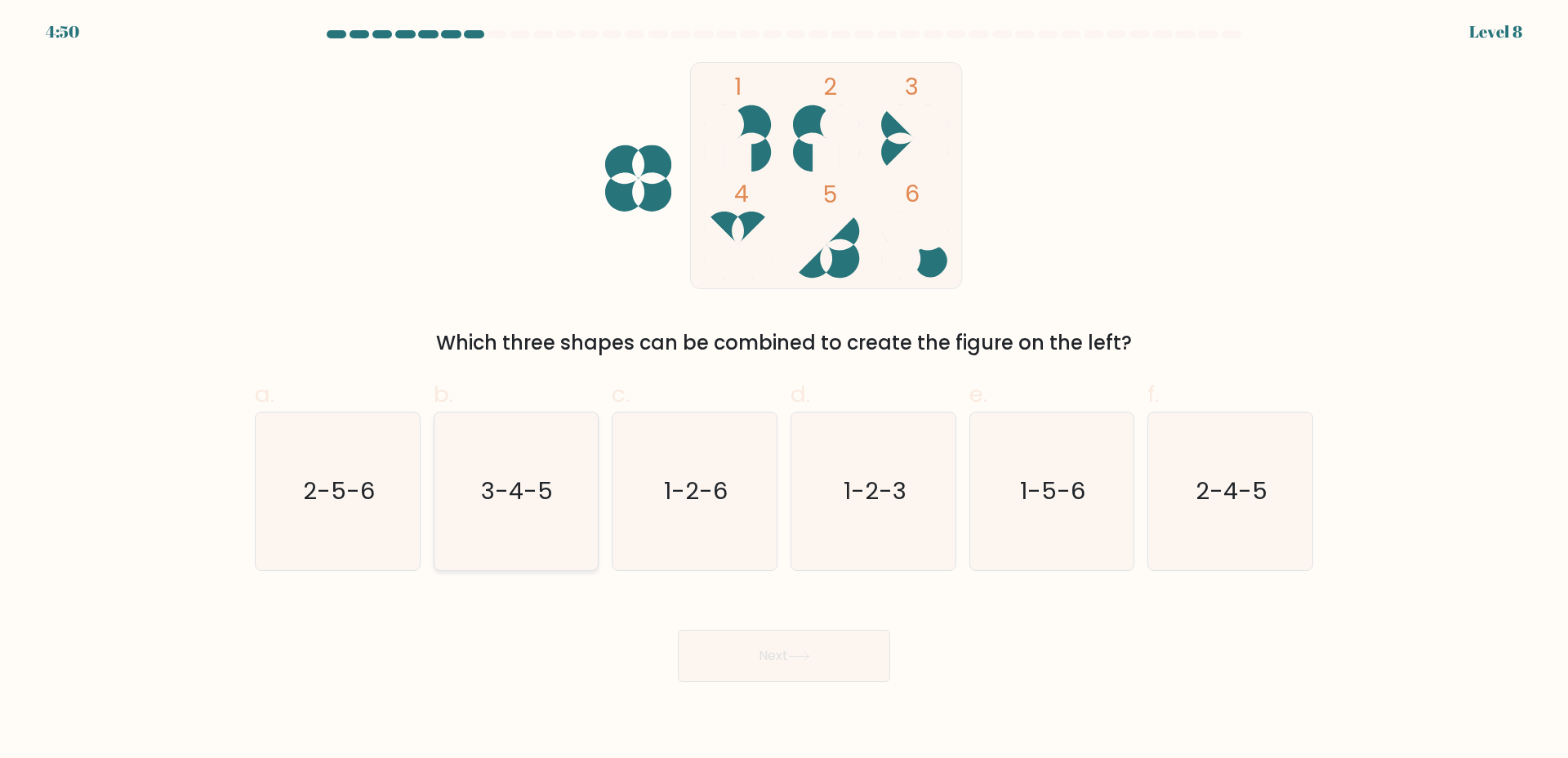
drag, startPoint x: 527, startPoint y: 503, endPoint x: 722, endPoint y: 636, distance: 236.0
click at [527, 504] on text "3-4-5" at bounding box center [518, 490] width 72 height 33
click at [784, 390] on input "b. 3-4-5" at bounding box center [784, 383] width 1 height 10
radio input "true"
click at [502, 494] on text "3-4-5" at bounding box center [518, 490] width 69 height 33
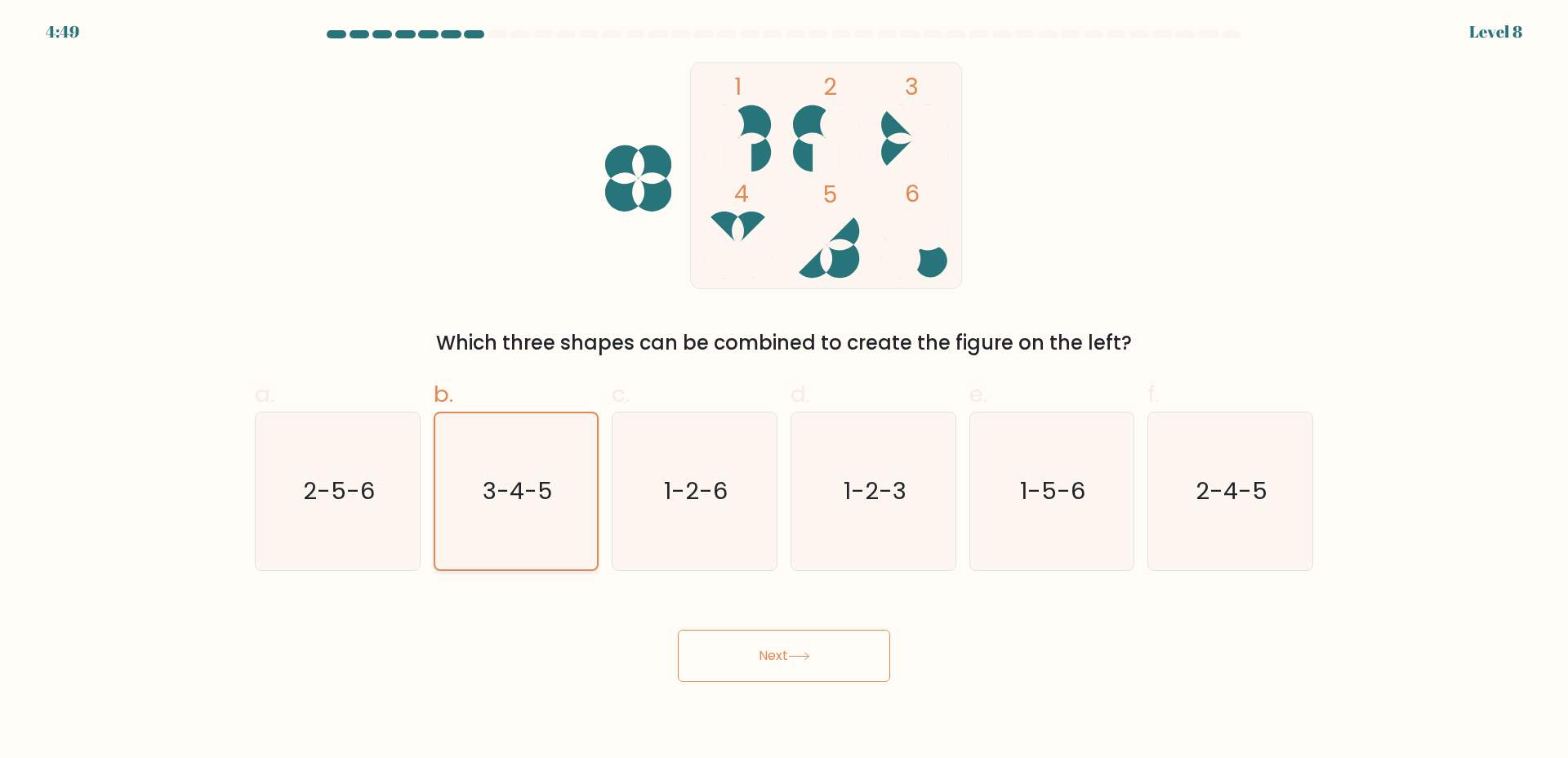
click at [784, 390] on input "b. 3-4-5" at bounding box center [784, 383] width 1 height 10
click at [756, 681] on body "4:49 Level 8" at bounding box center [784, 379] width 1568 height 758
click at [770, 662] on button "Next" at bounding box center [784, 655] width 213 height 52
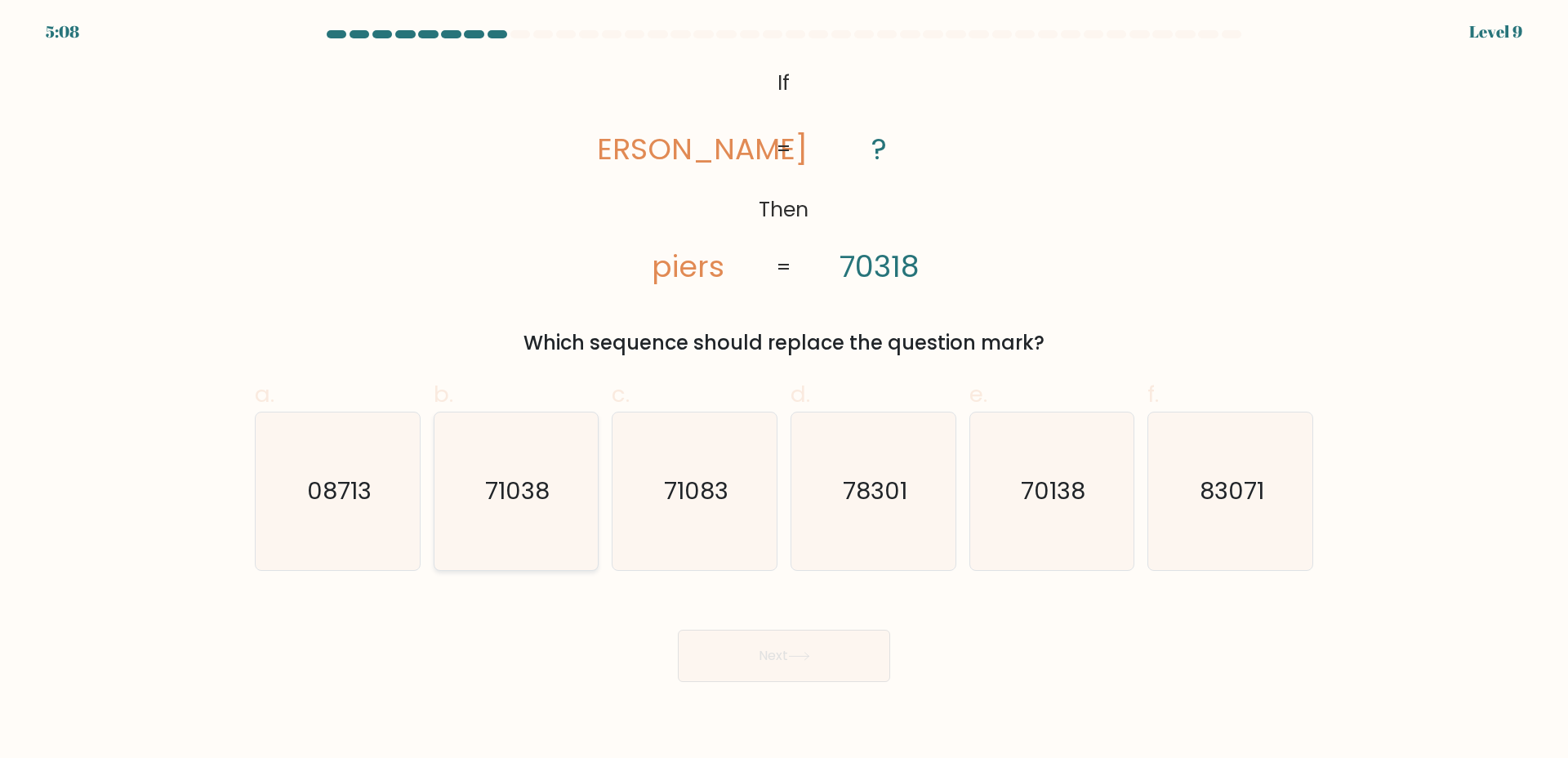
click at [583, 484] on icon "71038" at bounding box center [516, 490] width 158 height 158
click at [784, 390] on input "b. 71038" at bounding box center [784, 383] width 1 height 10
radio input "true"
click at [805, 638] on button "Next" at bounding box center [784, 655] width 213 height 52
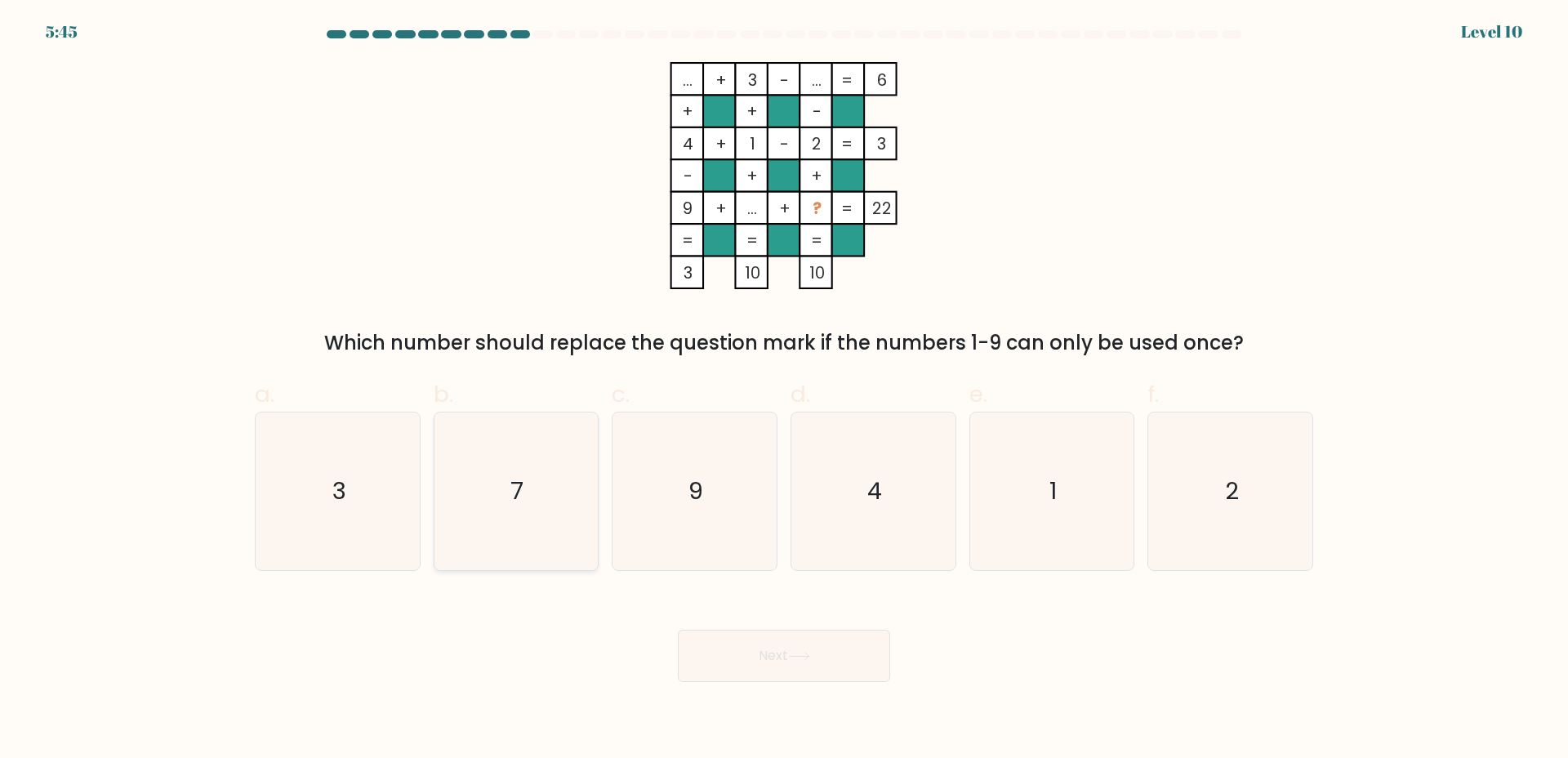
click at [516, 494] on text "7" at bounding box center [518, 490] width 13 height 33
click at [784, 390] on input "b. 7" at bounding box center [784, 383] width 1 height 10
radio input "true"
click at [545, 540] on icon "7" at bounding box center [515, 490] width 156 height 156
click at [784, 390] on input "b. 7" at bounding box center [784, 383] width 1 height 10
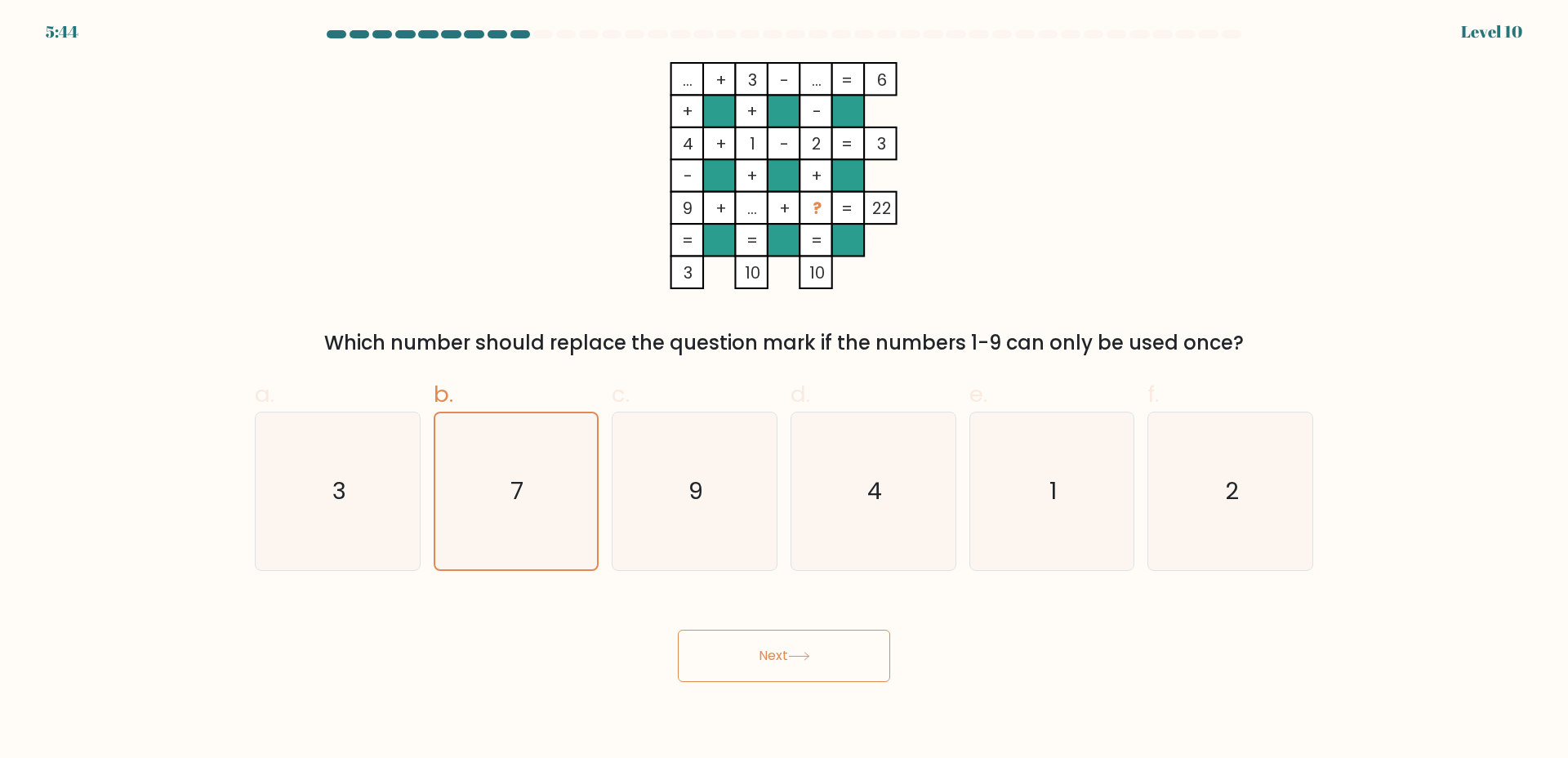
click at [836, 648] on button "Next" at bounding box center [784, 655] width 213 height 52
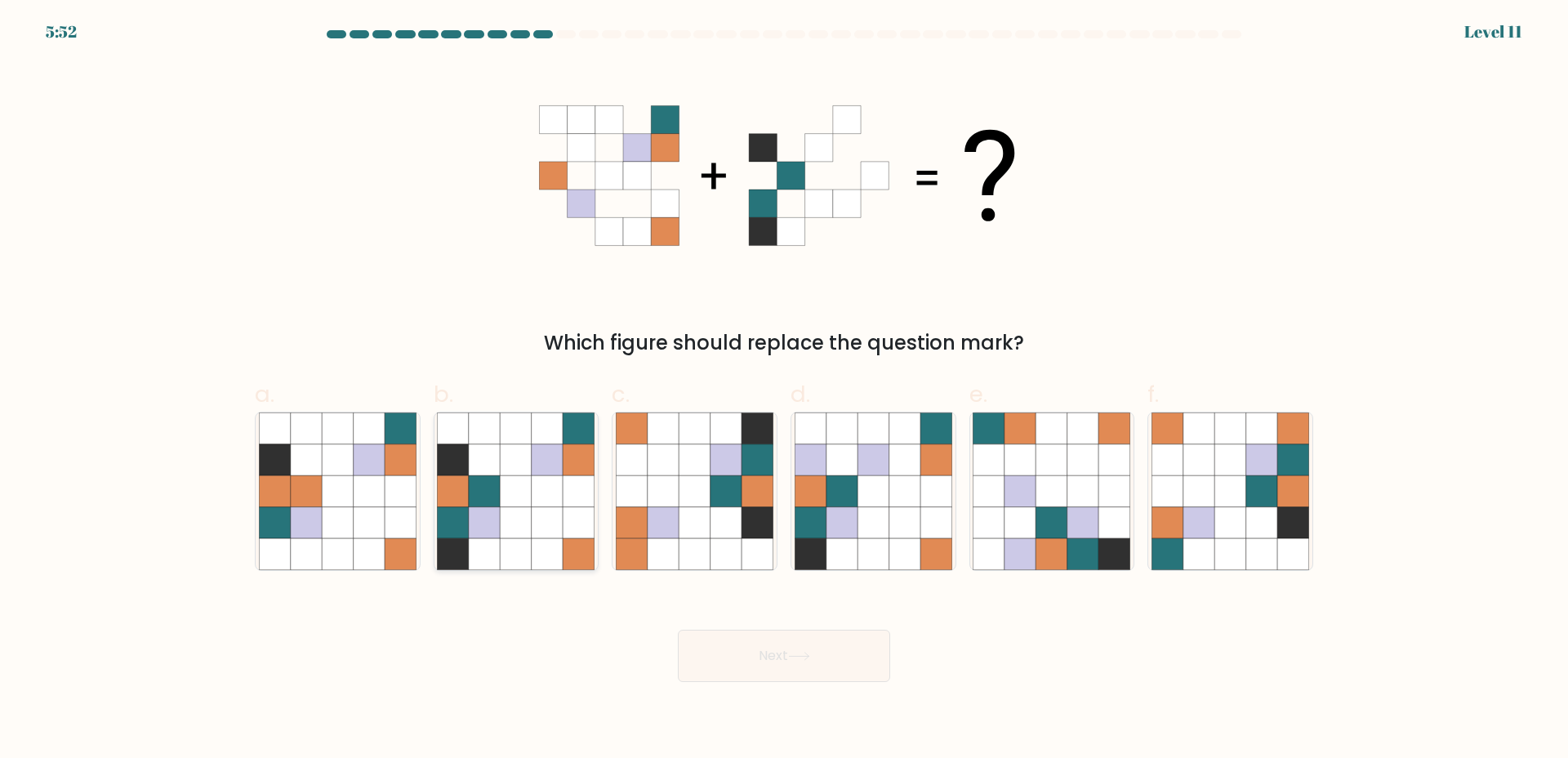
click at [588, 455] on icon at bounding box center [578, 459] width 31 height 31
click at [784, 390] on input "b." at bounding box center [784, 383] width 1 height 10
radio input "true"
click at [770, 659] on button "Next" at bounding box center [784, 655] width 213 height 52
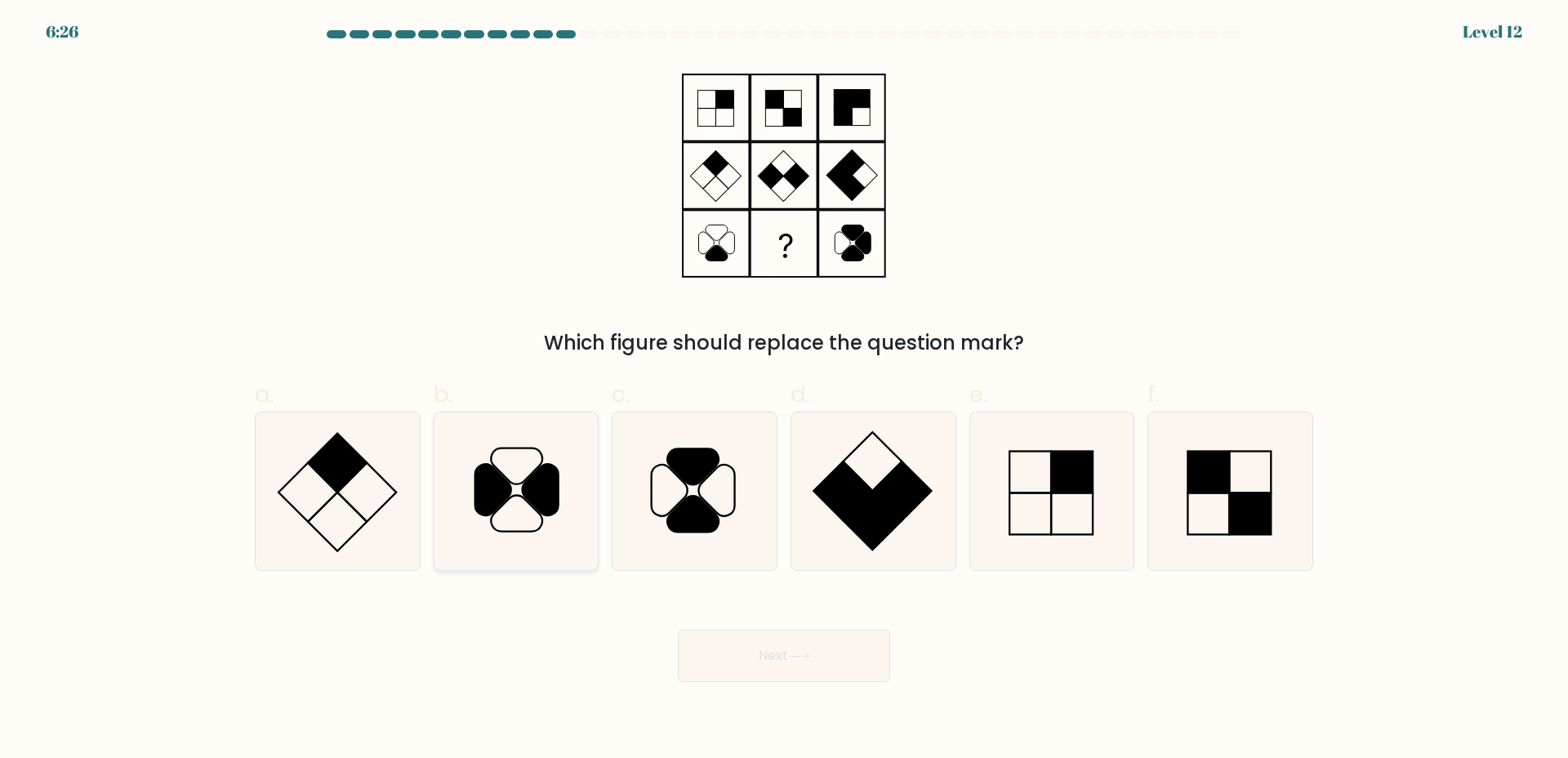
click at [504, 504] on icon at bounding box center [516, 490] width 158 height 158
click at [784, 390] on input "b." at bounding box center [784, 383] width 1 height 10
radio input "true"
click at [817, 651] on button "Next" at bounding box center [784, 655] width 213 height 52
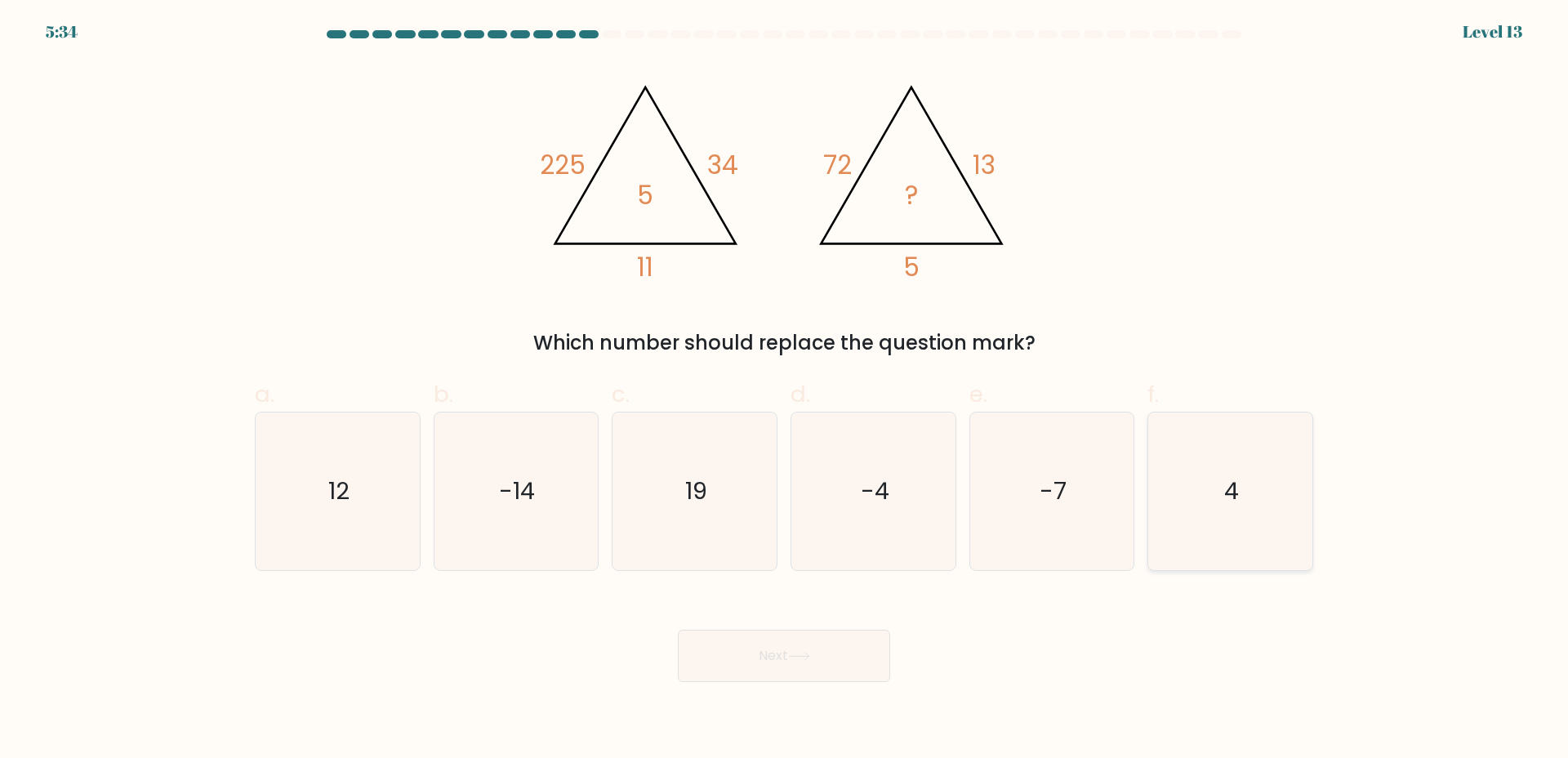
click at [1201, 424] on icon "4" at bounding box center [1230, 490] width 158 height 158
click at [785, 390] on input "f. 4" at bounding box center [784, 383] width 1 height 10
radio input "true"
click at [827, 645] on button "Next" at bounding box center [784, 655] width 213 height 52
click at [802, 664] on button "Next" at bounding box center [784, 655] width 213 height 52
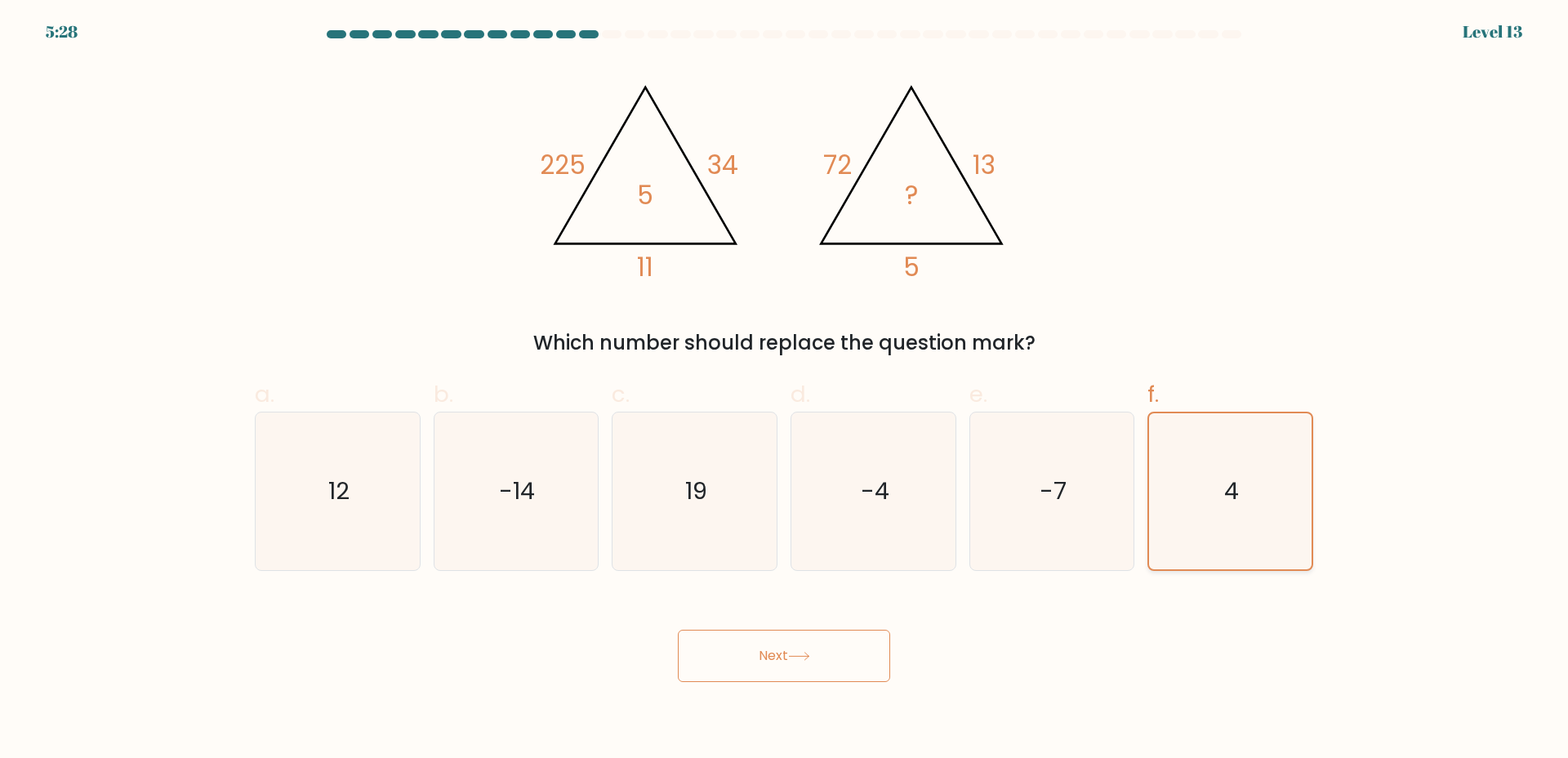
click at [1231, 495] on text "4" at bounding box center [1233, 490] width 15 height 33
click at [785, 390] on input "f. 4" at bounding box center [784, 383] width 1 height 10
click at [826, 647] on button "Next" at bounding box center [784, 655] width 213 height 52
click at [1033, 655] on div "Next" at bounding box center [784, 636] width 1078 height 91
click at [1229, 486] on text "4" at bounding box center [1233, 490] width 15 height 33
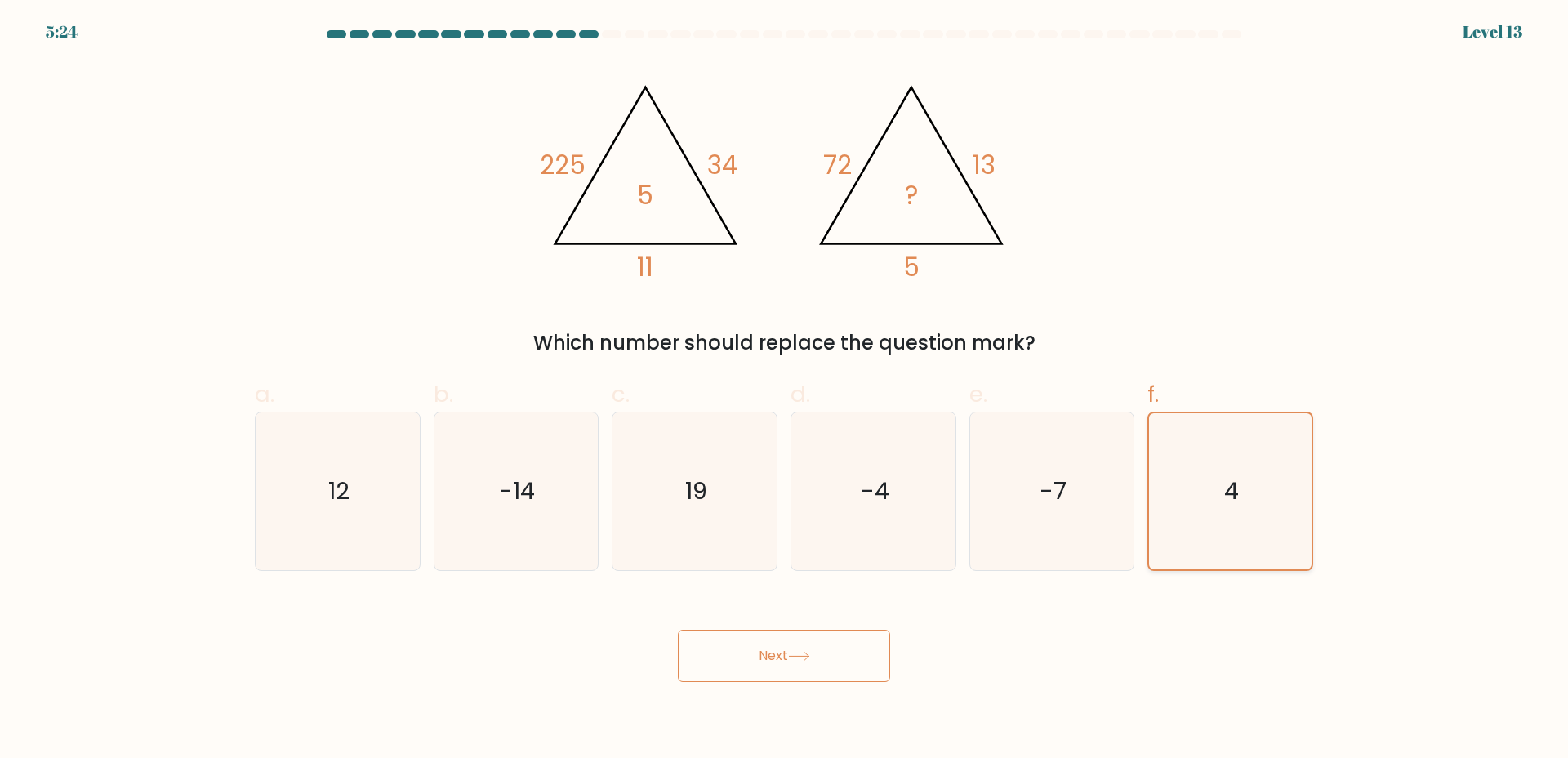
click at [785, 390] on input "f. 4" at bounding box center [784, 383] width 1 height 10
click at [824, 674] on button "Next" at bounding box center [784, 655] width 213 height 52
click at [783, 660] on button "Next" at bounding box center [784, 655] width 213 height 52
click at [835, 665] on button "Next" at bounding box center [784, 655] width 213 height 52
click at [806, 669] on button "Next" at bounding box center [784, 655] width 213 height 52
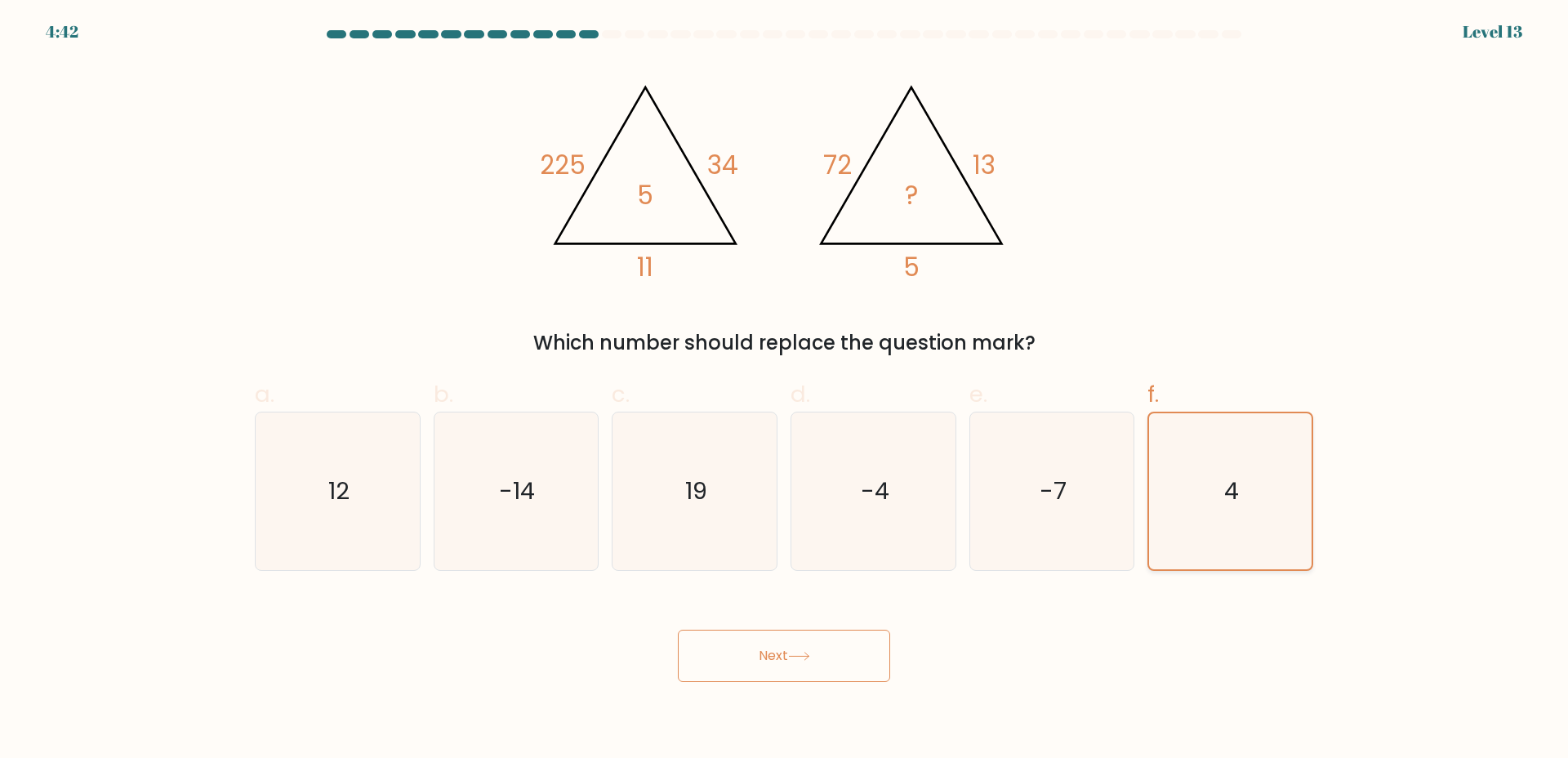
click at [1250, 474] on icon "4" at bounding box center [1230, 490] width 156 height 156
click at [785, 390] on input "f. 4" at bounding box center [784, 383] width 1 height 10
click at [1250, 474] on icon "4" at bounding box center [1230, 490] width 156 height 156
click at [785, 390] on input "f. 4" at bounding box center [784, 383] width 1 height 10
click at [1262, 428] on icon "4" at bounding box center [1230, 490] width 156 height 156
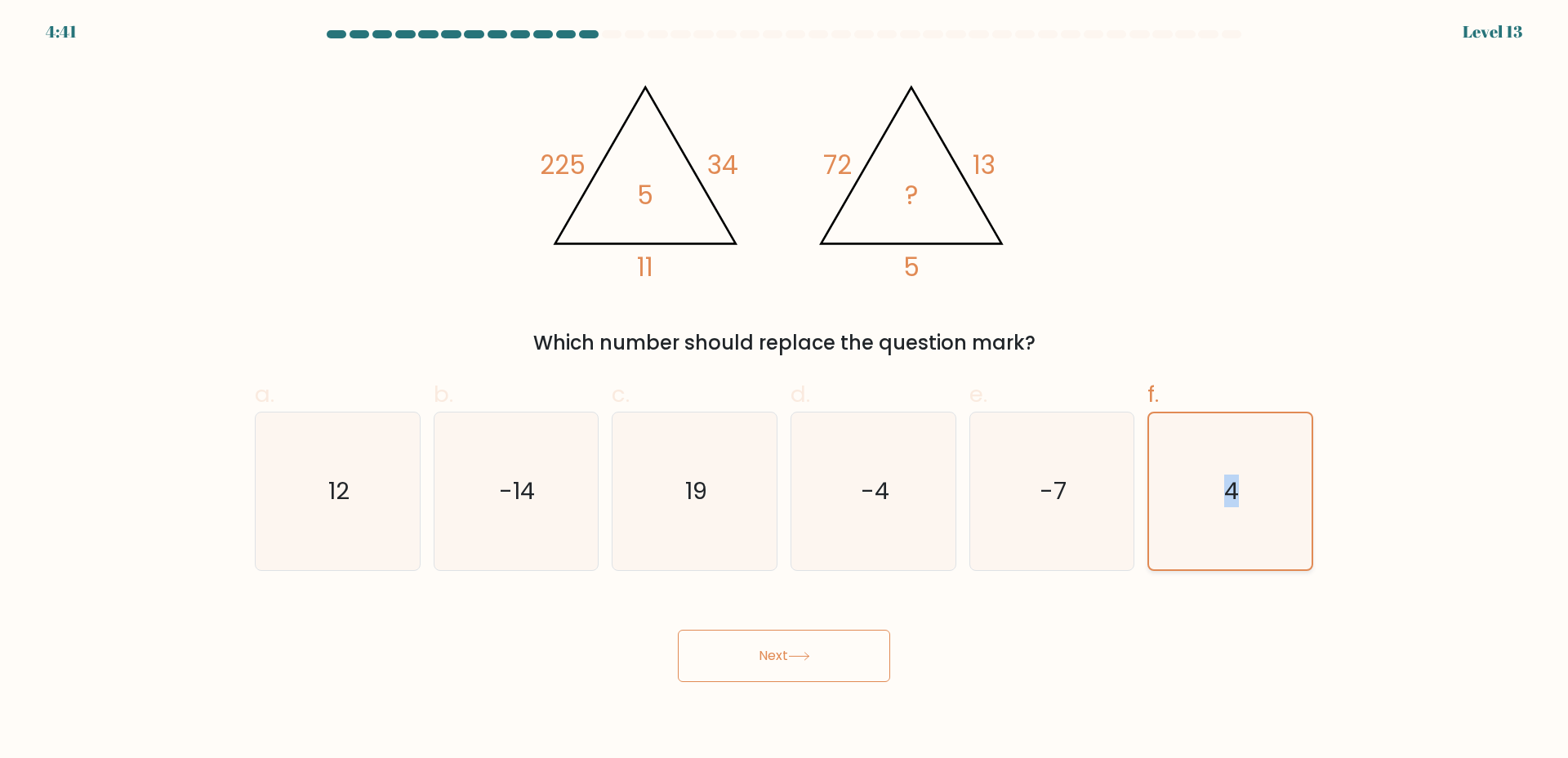
click at [785, 390] on input "f. 4" at bounding box center [784, 383] width 1 height 10
click at [1321, 600] on div "Next" at bounding box center [784, 636] width 1078 height 91
click at [1127, 525] on icon "-7" at bounding box center [1051, 490] width 158 height 158
click at [785, 390] on input "e. -7" at bounding box center [784, 383] width 1 height 10
radio input "true"
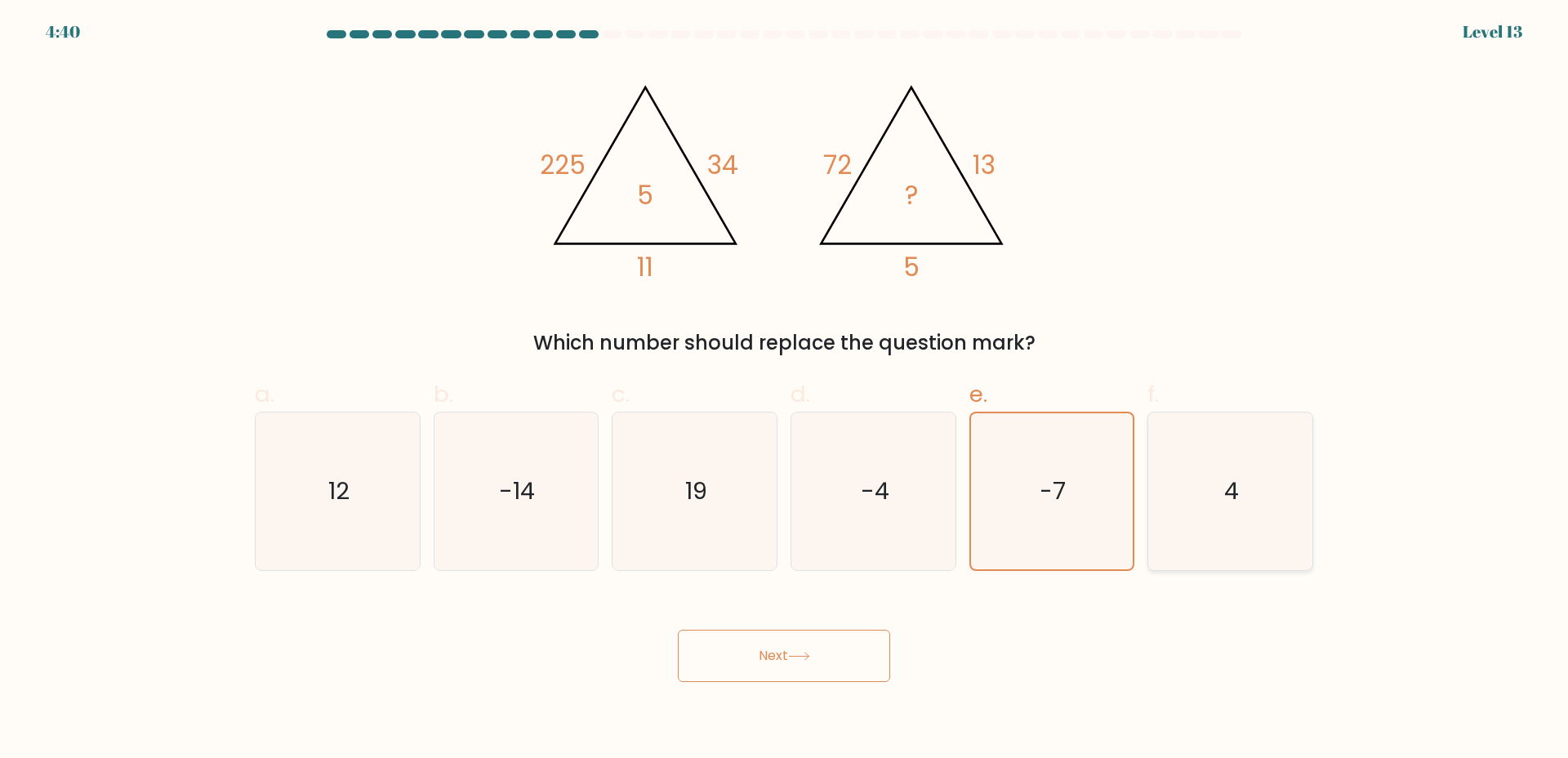
click at [1236, 506] on text "4" at bounding box center [1233, 490] width 15 height 33
click at [785, 390] on input "f. 4" at bounding box center [784, 383] width 1 height 10
radio input "true"
click at [787, 668] on button "Next" at bounding box center [784, 655] width 213 height 52
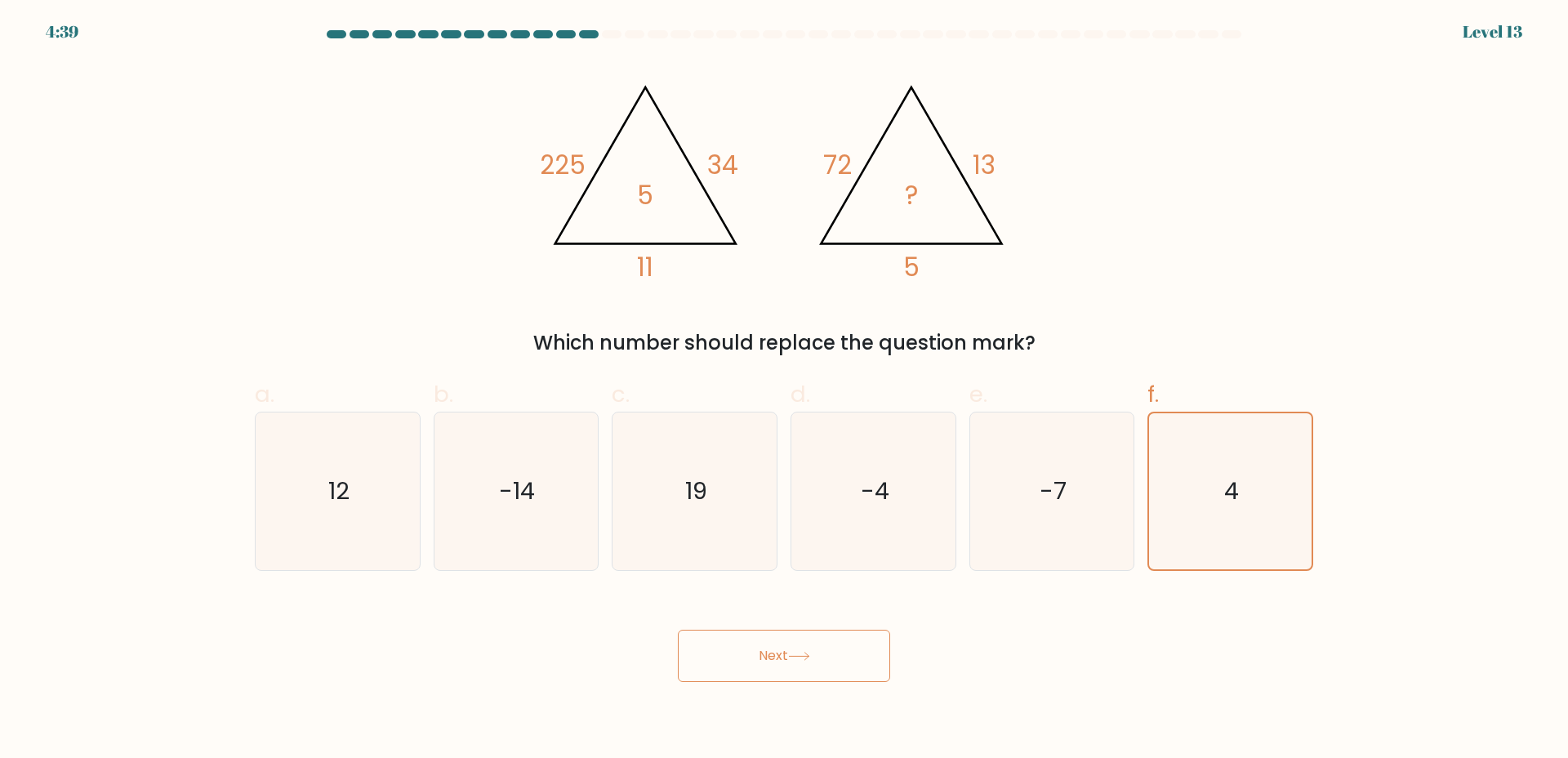
drag, startPoint x: 787, startPoint y: 668, endPoint x: 555, endPoint y: 352, distance: 392.0
click at [779, 663] on button "Next" at bounding box center [784, 655] width 213 height 52
click at [1181, 517] on icon "4" at bounding box center [1230, 490] width 158 height 158
click at [785, 390] on input "f. 4" at bounding box center [784, 383] width 1 height 10
radio input "true"
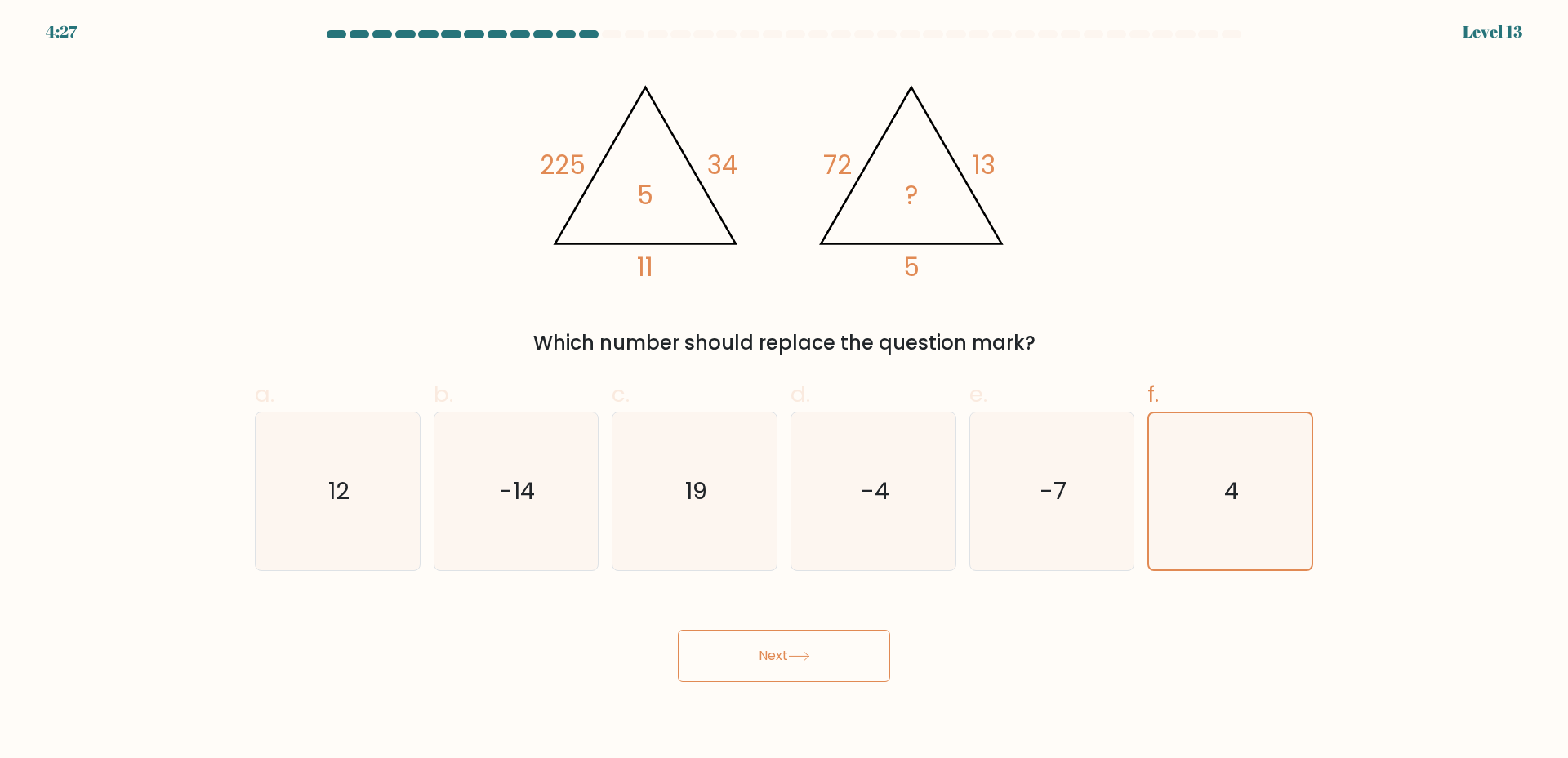
drag, startPoint x: 832, startPoint y: 654, endPoint x: 830, endPoint y: 665, distance: 11.2
click at [827, 665] on button "Next" at bounding box center [784, 655] width 213 height 52
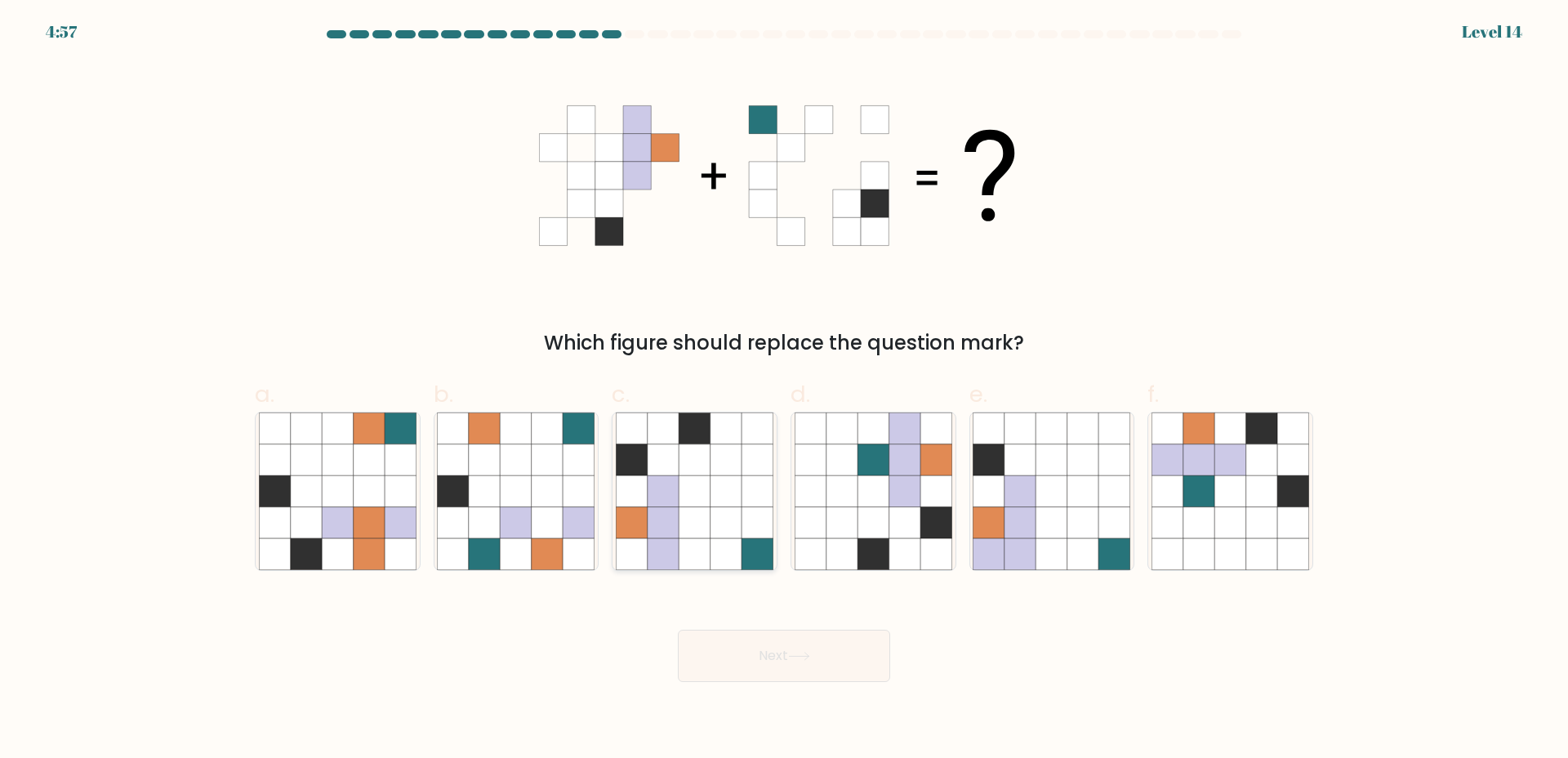
click at [615, 526] on div at bounding box center [695, 490] width 166 height 159
click at [784, 390] on input "c." at bounding box center [784, 383] width 1 height 10
radio input "true"
click at [662, 531] on icon at bounding box center [663, 521] width 31 height 31
click at [784, 390] on input "c." at bounding box center [784, 383] width 1 height 10
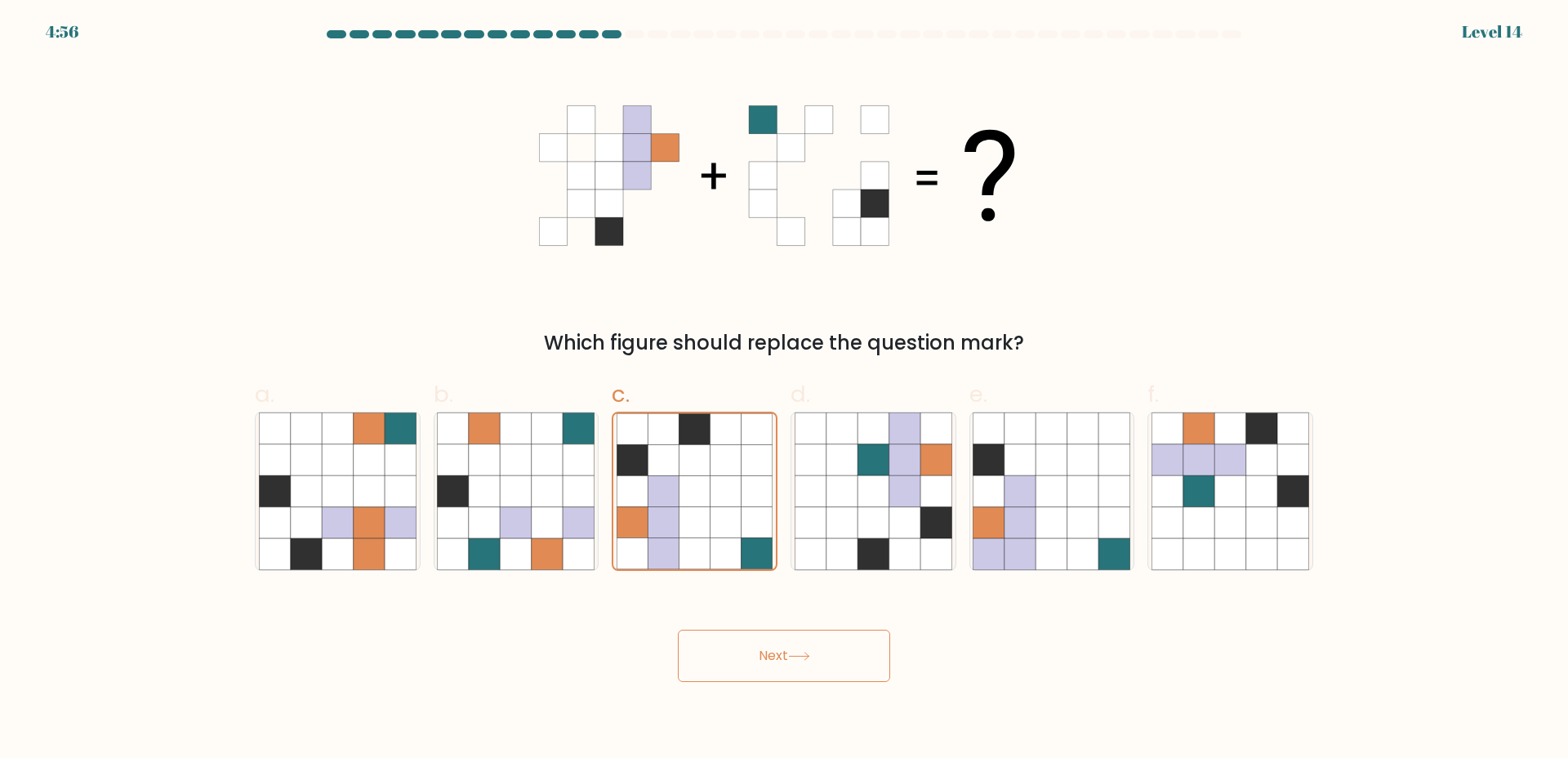
click at [751, 655] on button "Next" at bounding box center [784, 655] width 213 height 52
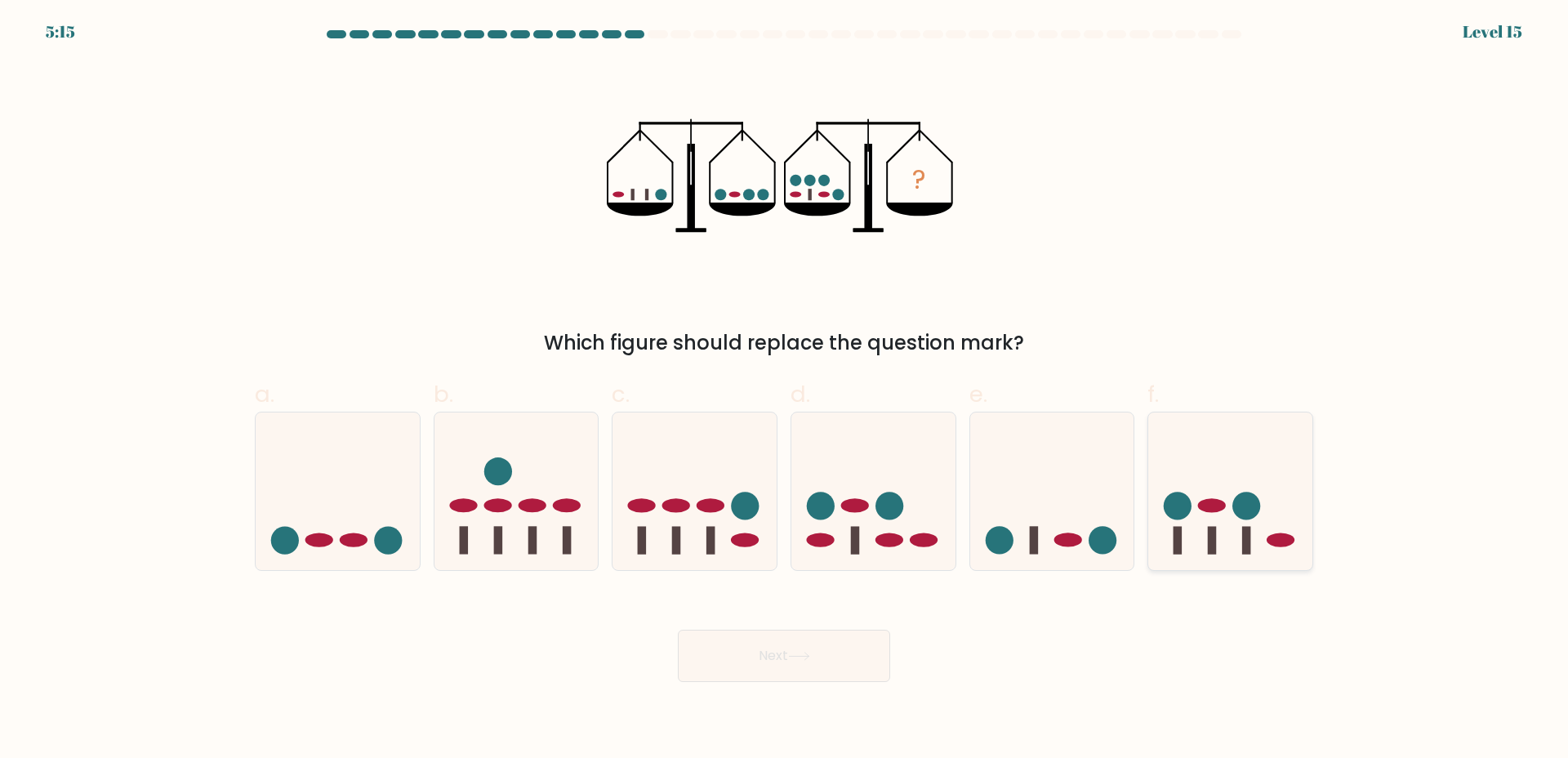
drag, startPoint x: 1180, startPoint y: 475, endPoint x: 1159, endPoint y: 497, distance: 30.4
click at [1180, 476] on icon at bounding box center [1230, 490] width 164 height 135
click at [785, 390] on input "f." at bounding box center [784, 383] width 1 height 10
radio input "true"
click at [804, 643] on button "Next" at bounding box center [784, 655] width 213 height 52
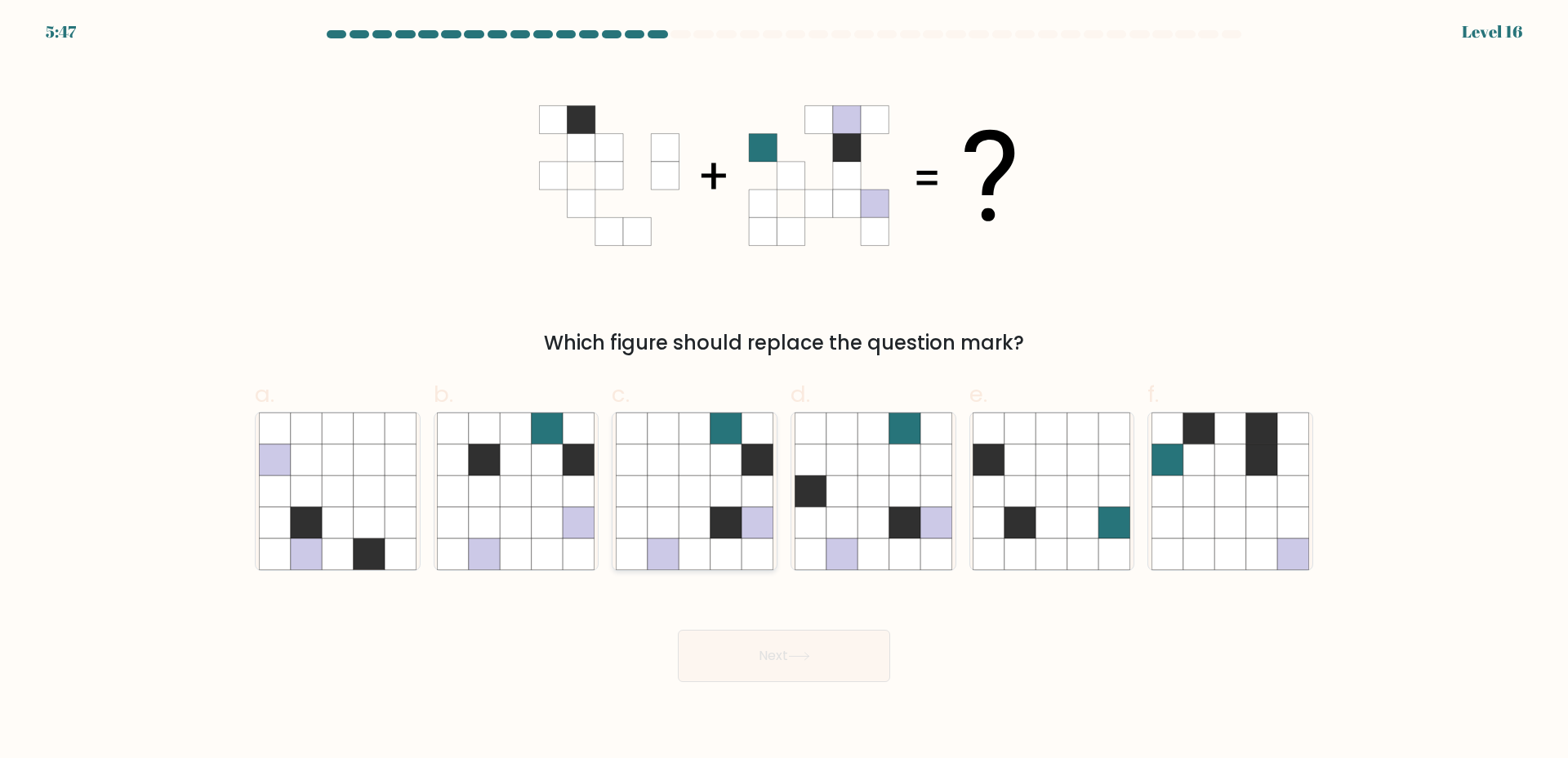
click at [698, 483] on icon at bounding box center [694, 490] width 31 height 31
click at [784, 390] on input "c." at bounding box center [784, 383] width 1 height 10
radio input "true"
click at [804, 657] on icon at bounding box center [799, 656] width 22 height 9
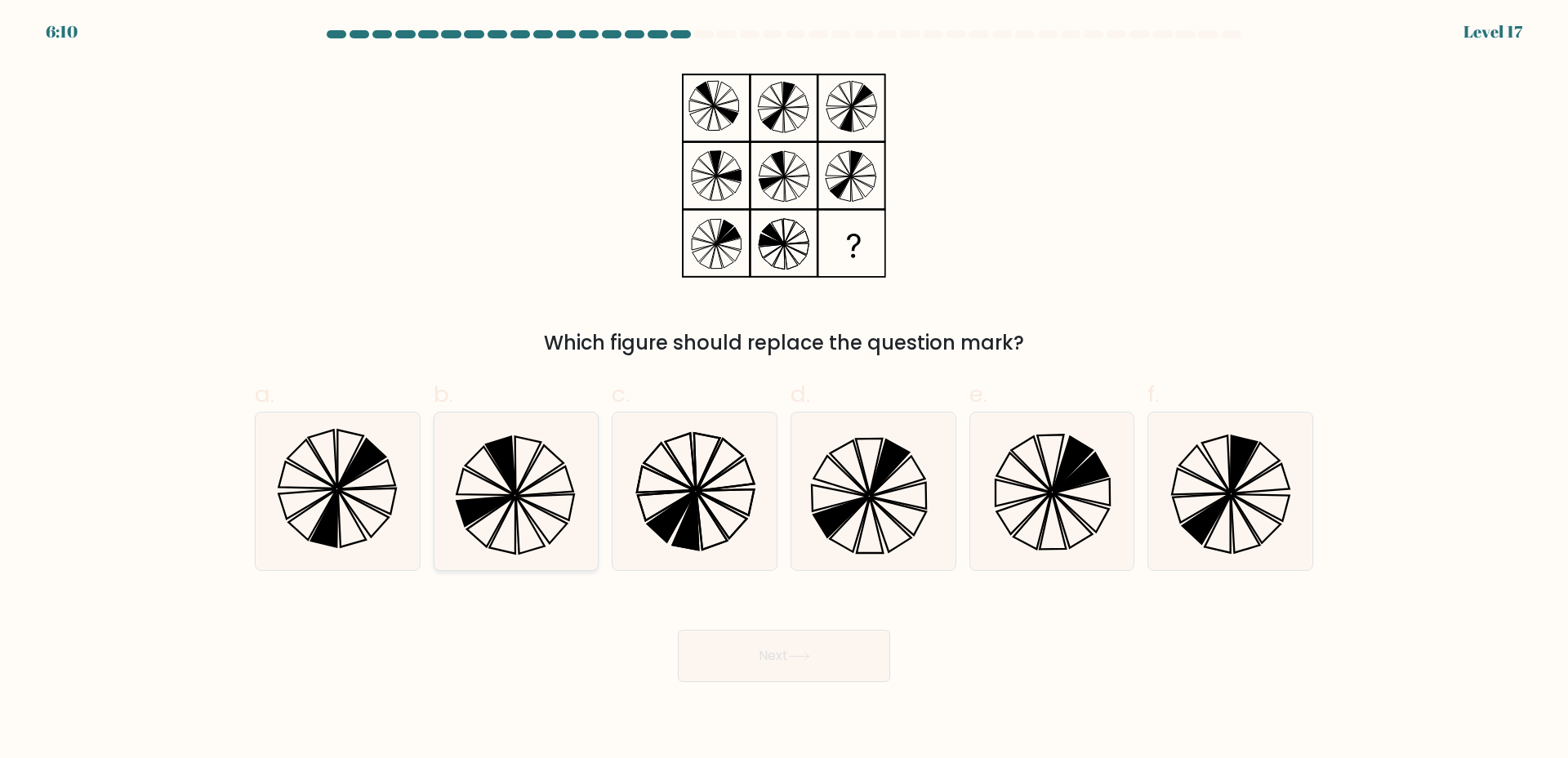
click at [529, 490] on icon at bounding box center [516, 490] width 158 height 158
click at [784, 390] on input "b." at bounding box center [784, 383] width 1 height 10
radio input "true"
click at [553, 509] on icon at bounding box center [515, 490] width 156 height 156
click at [784, 390] on input "b." at bounding box center [784, 383] width 1 height 10
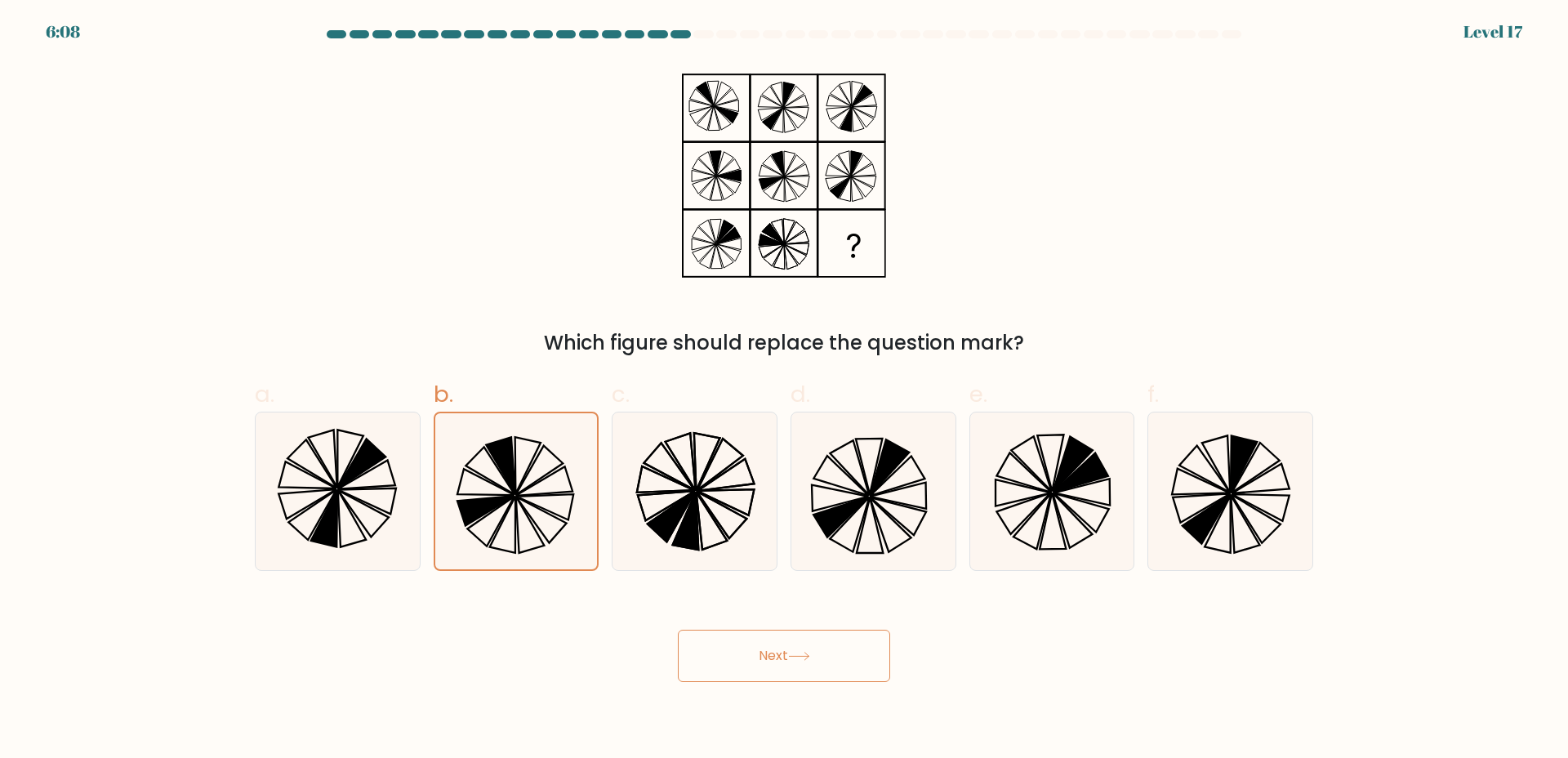
click at [806, 641] on button "Next" at bounding box center [784, 655] width 213 height 52
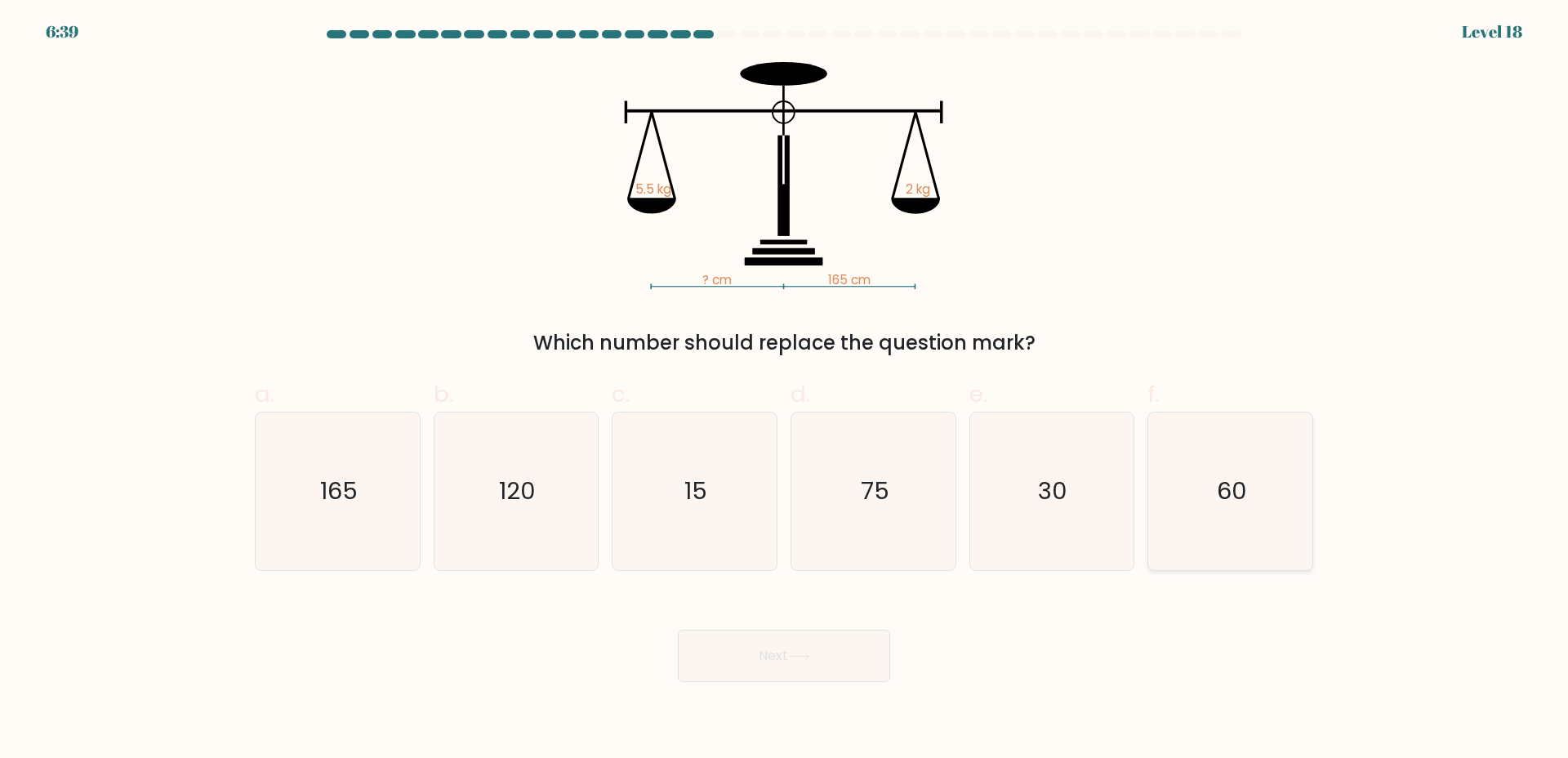
click at [1234, 491] on text "60" at bounding box center [1232, 490] width 30 height 33
click at [785, 390] on input "f. 60" at bounding box center [784, 383] width 1 height 10
radio input "true"
click at [848, 657] on button "Next" at bounding box center [784, 655] width 213 height 52
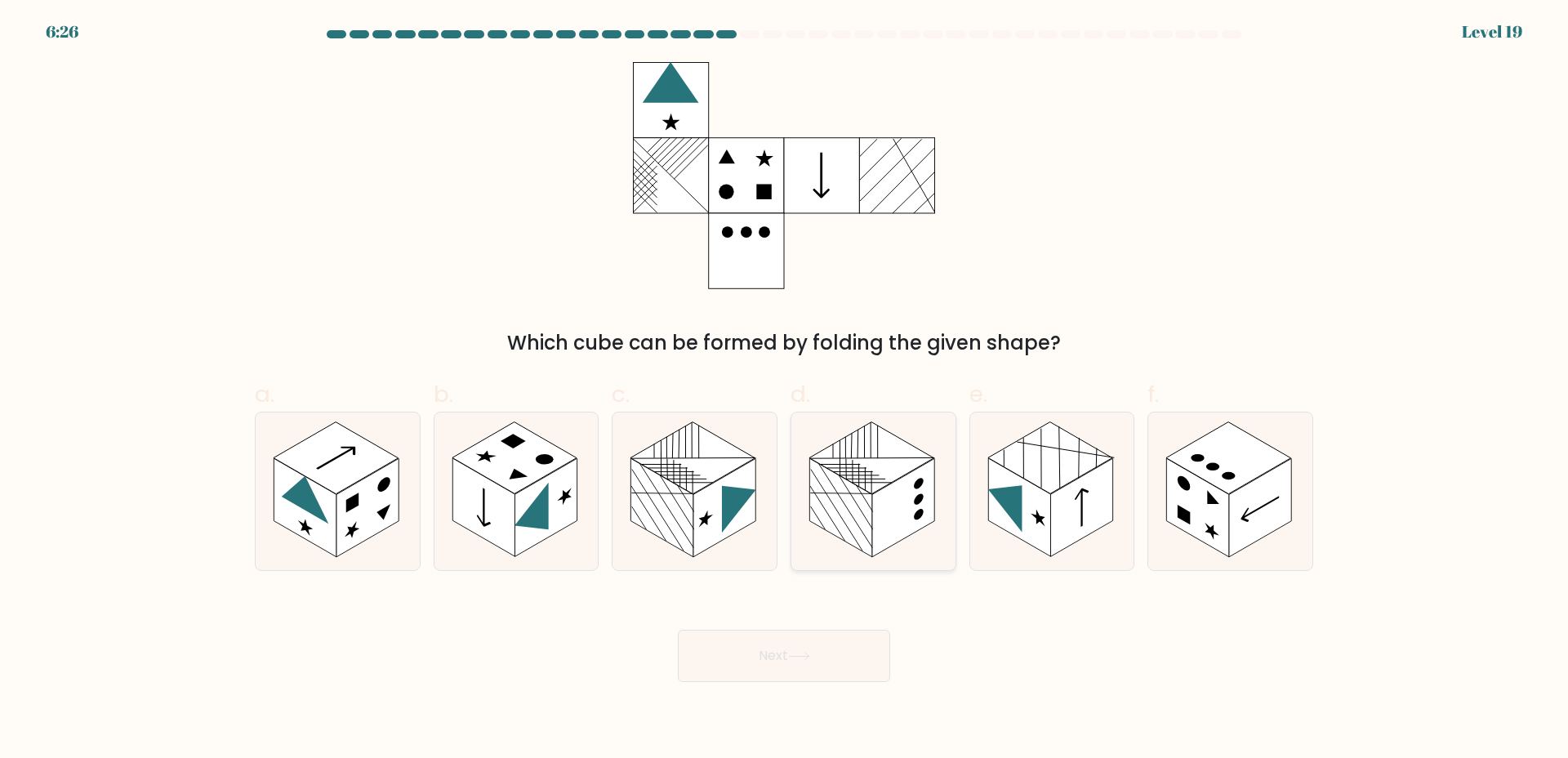
click at [911, 505] on rect at bounding box center [903, 507] width 62 height 99
click at [785, 390] on input "d." at bounding box center [784, 383] width 1 height 10
radio input "true"
click at [820, 651] on button "Next" at bounding box center [784, 655] width 213 height 52
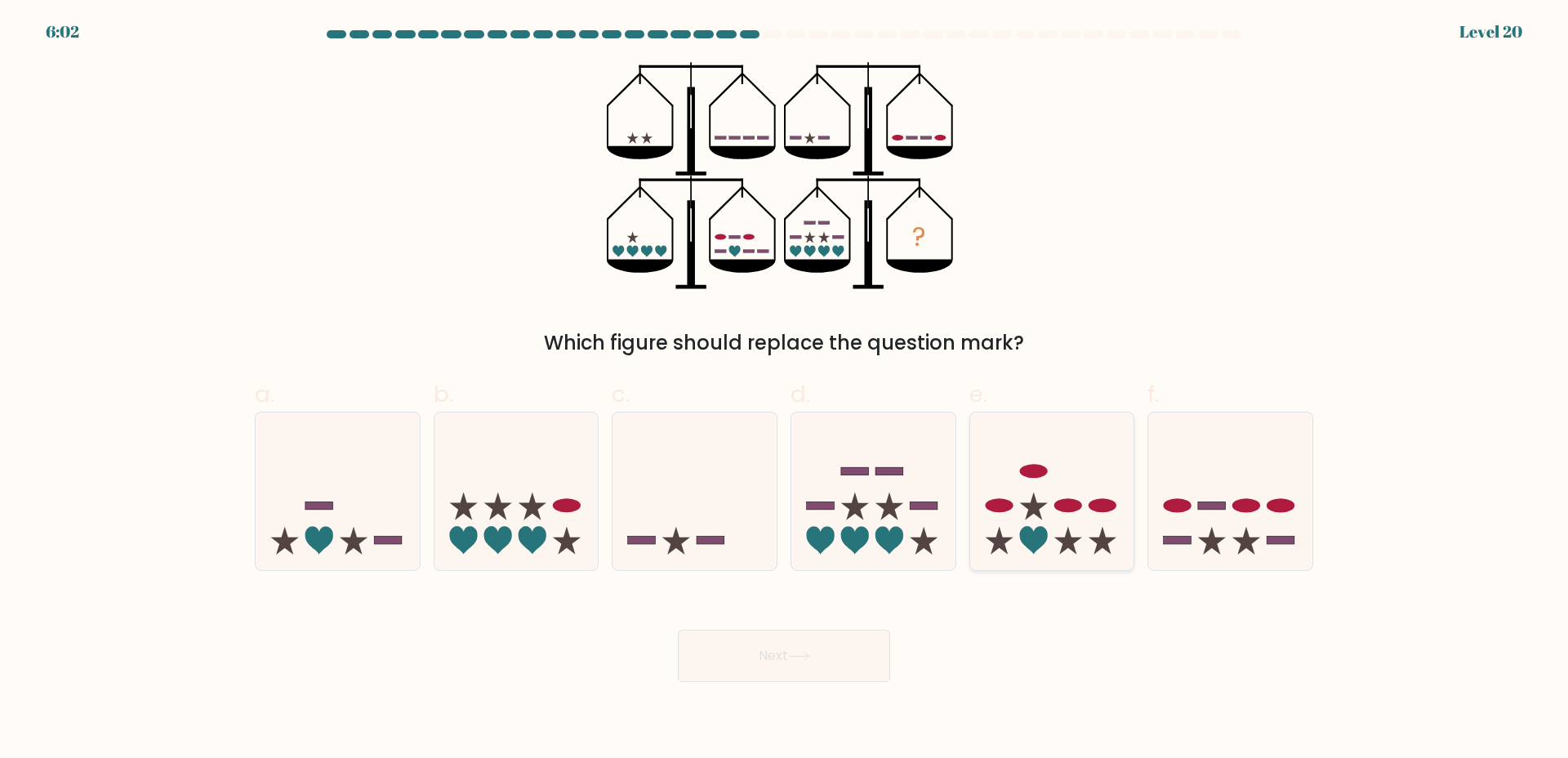
click at [1077, 540] on icon at bounding box center [1069, 541] width 28 height 28
click at [785, 390] on input "e." at bounding box center [784, 383] width 1 height 10
radio input "true"
click at [770, 661] on button "Next" at bounding box center [784, 655] width 213 height 52
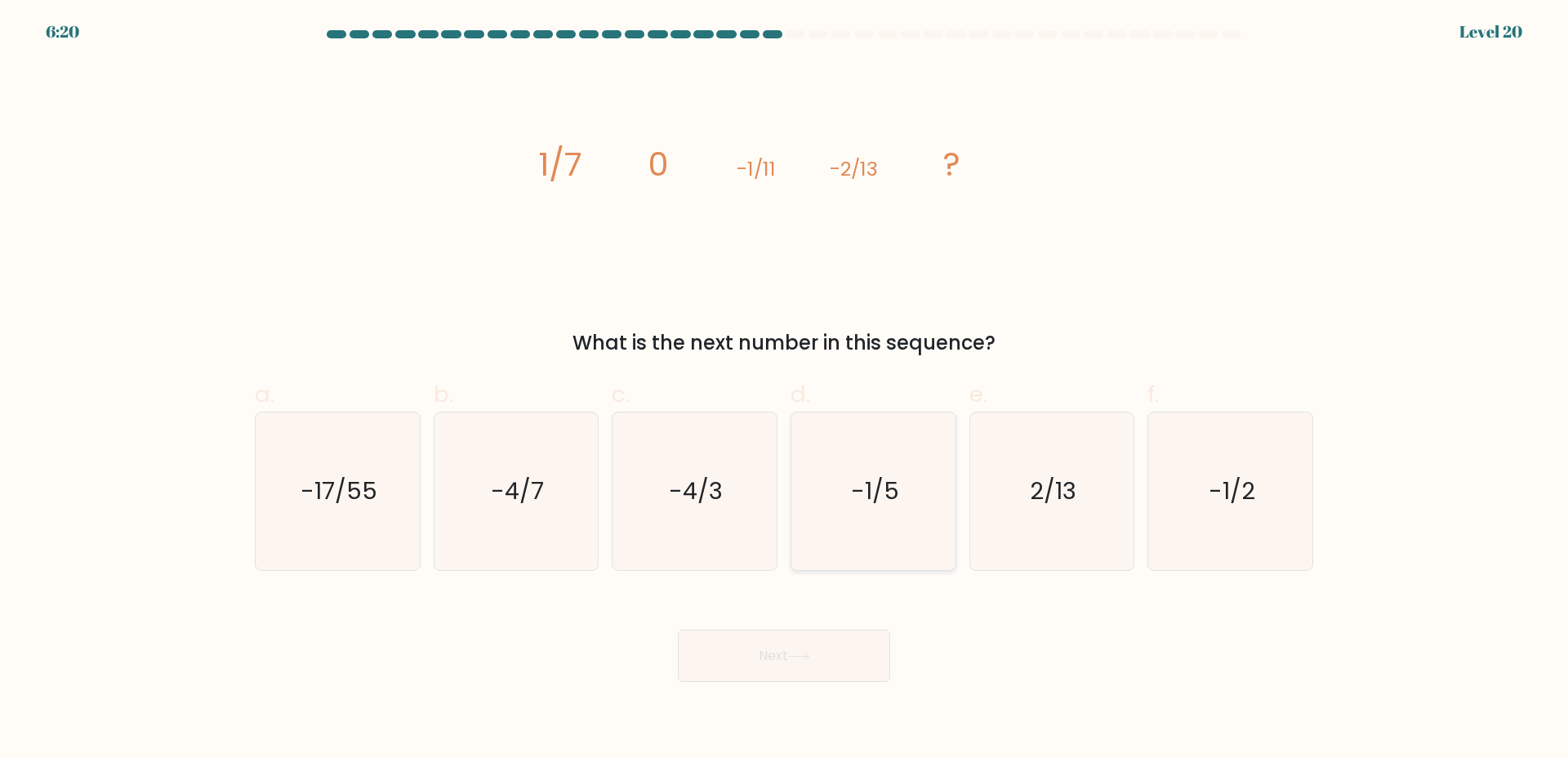
click at [816, 488] on icon "-1/5" at bounding box center [873, 490] width 158 height 158
click at [785, 390] on input "d. -1/5" at bounding box center [784, 383] width 1 height 10
radio input "true"
click at [768, 654] on button "Next" at bounding box center [784, 655] width 213 height 52
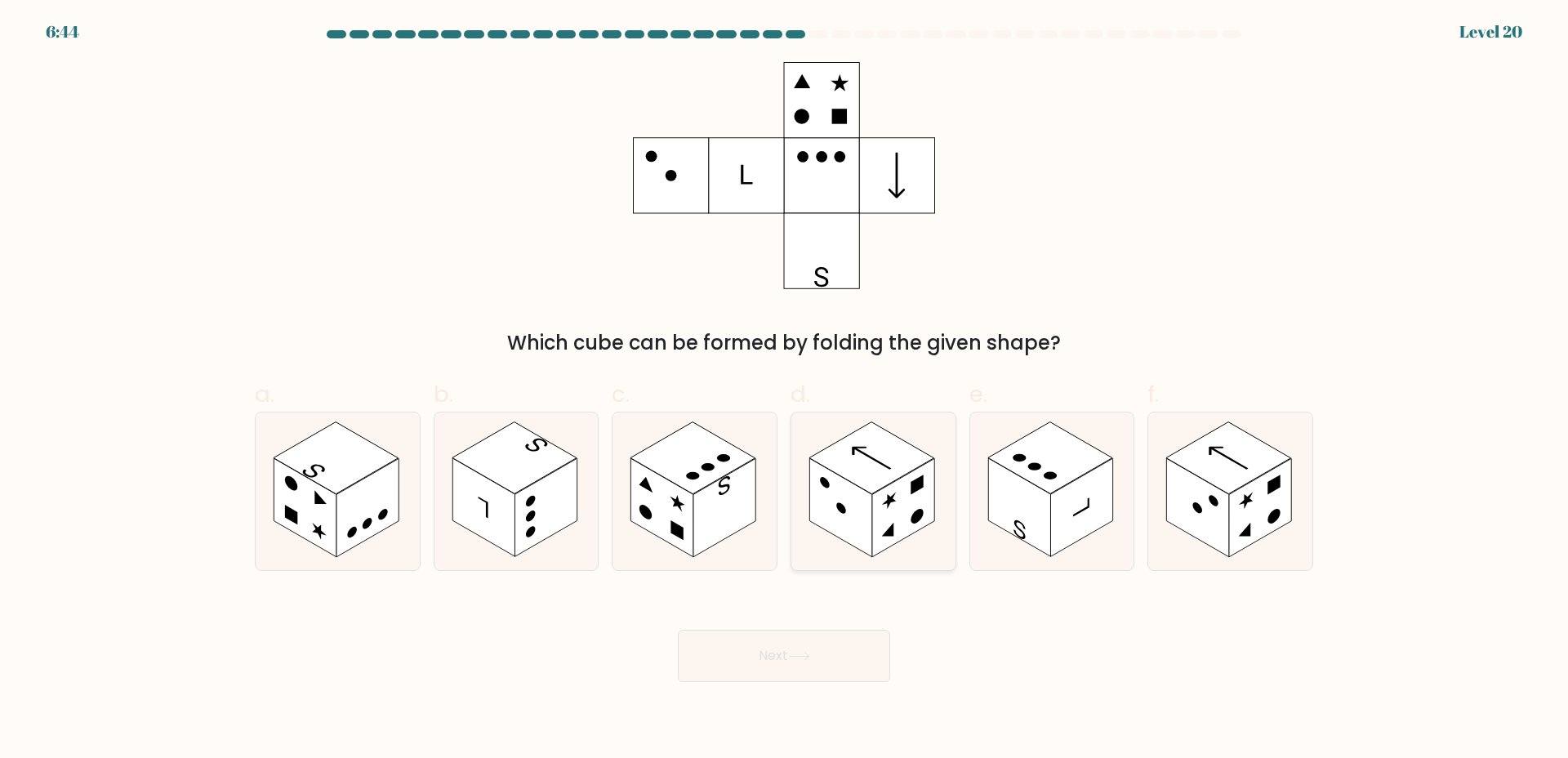
click at [904, 516] on rect at bounding box center [903, 507] width 62 height 99
click at [785, 390] on input "d." at bounding box center [784, 383] width 1 height 10
radio input "true"
click at [827, 640] on button "Next" at bounding box center [784, 655] width 213 height 52
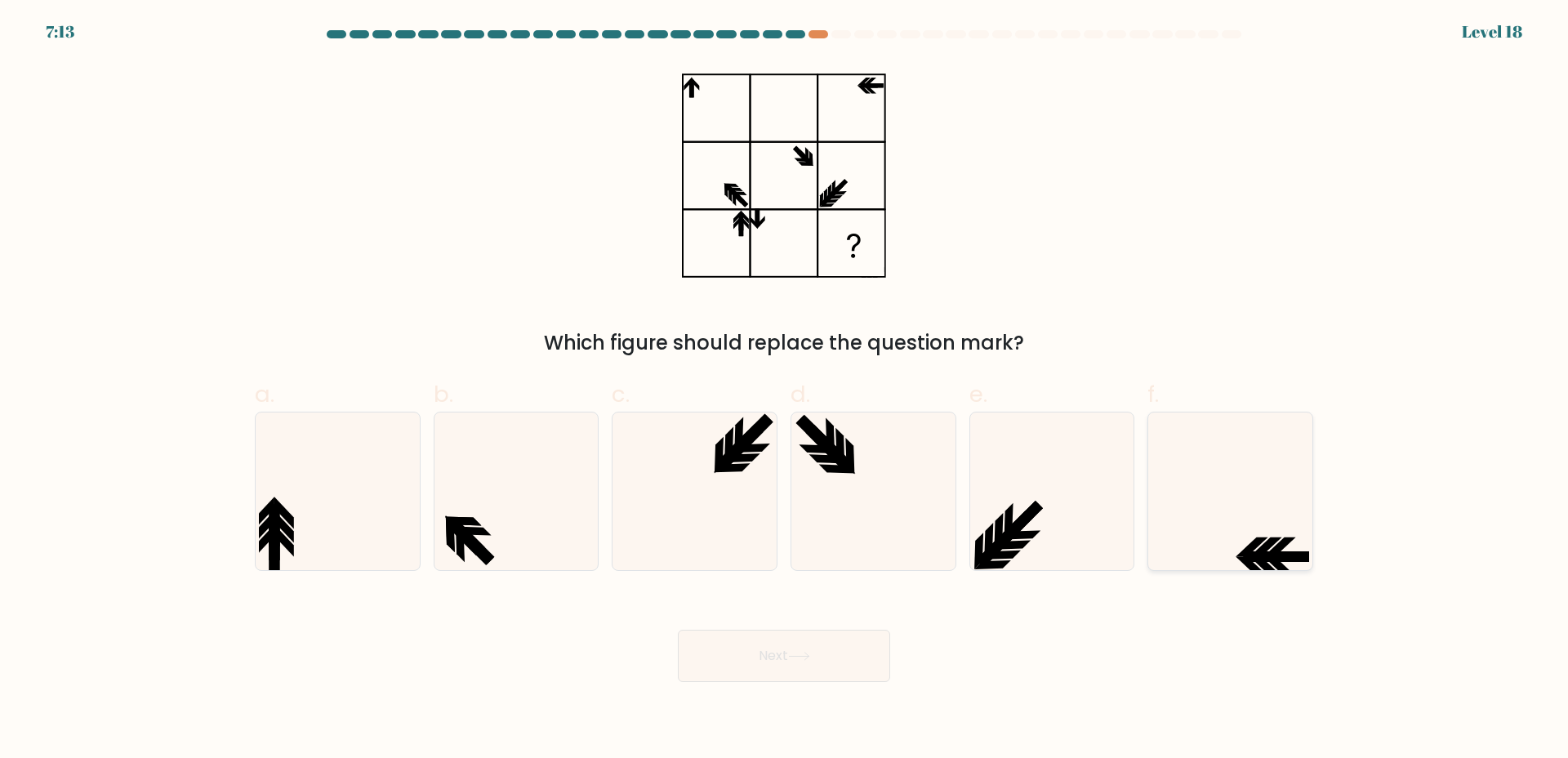
click at [1218, 537] on icon at bounding box center [1230, 490] width 158 height 158
click at [785, 390] on input "f." at bounding box center [784, 383] width 1 height 10
radio input "true"
click at [804, 654] on icon at bounding box center [799, 656] width 22 height 9
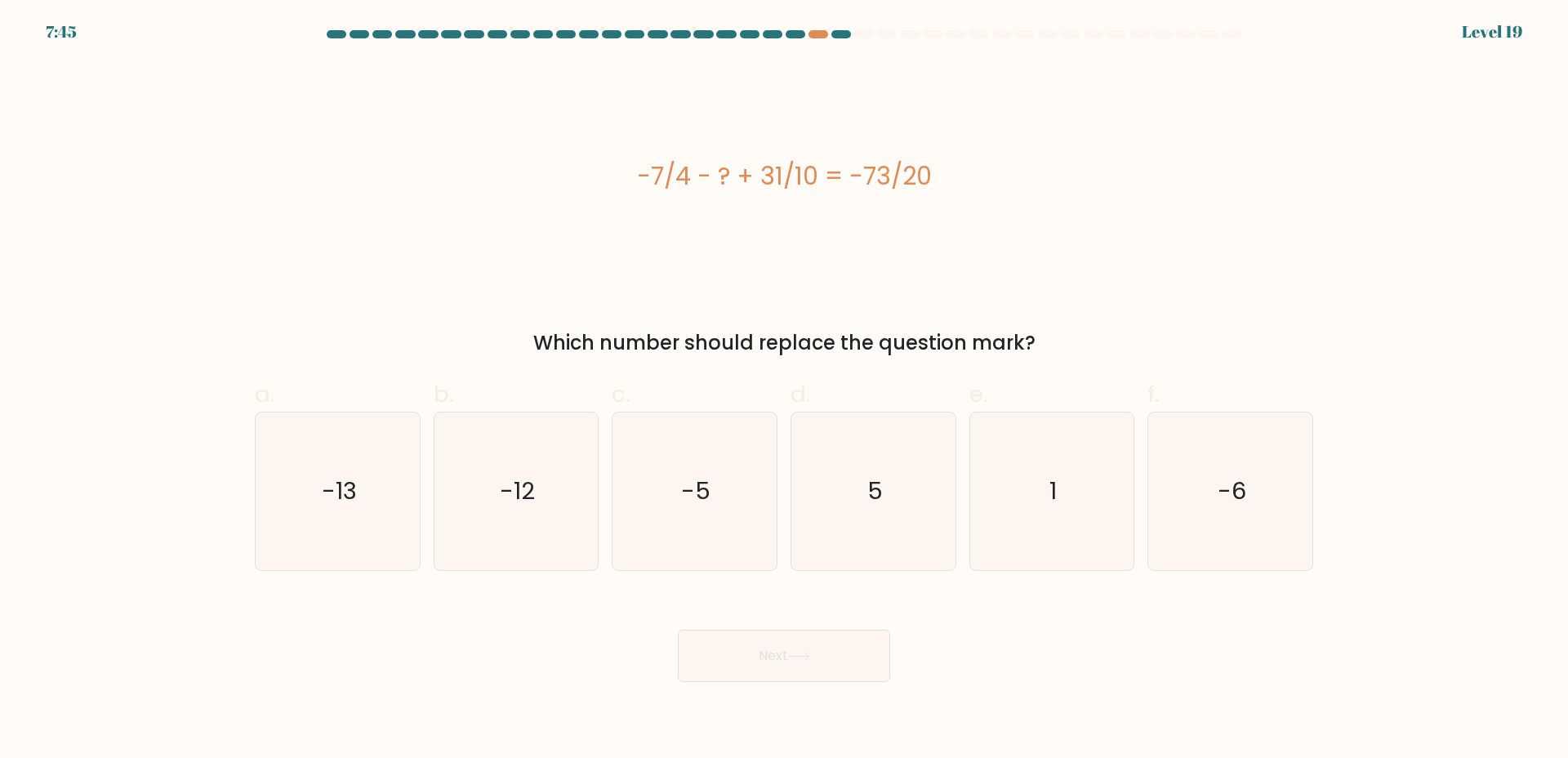
click at [1092, 67] on div "-7/4 - ? + 31/10 = -73/20" at bounding box center [784, 175] width 1059 height 227
click at [1128, 90] on div "-7/4 - ? + 31/10 = -73/20" at bounding box center [784, 175] width 1059 height 227
click at [709, 450] on icon "-5" at bounding box center [694, 490] width 158 height 158
click at [784, 390] on input "c. -5" at bounding box center [784, 383] width 1 height 10
radio input "true"
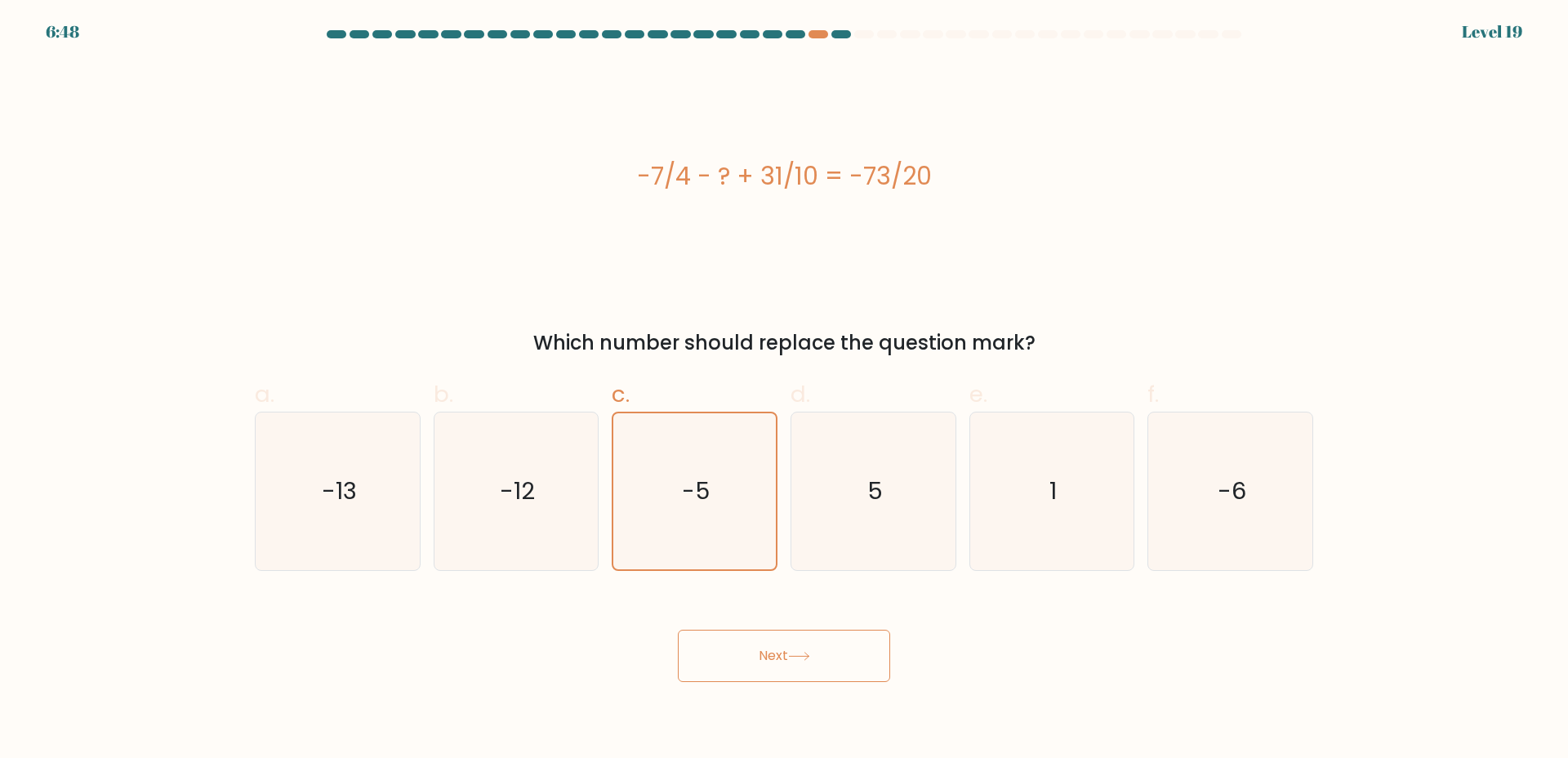
drag, startPoint x: 736, startPoint y: 622, endPoint x: 739, endPoint y: 647, distance: 25.2
click at [735, 627] on div "Next" at bounding box center [784, 636] width 1078 height 91
click at [739, 647] on button "Next" at bounding box center [784, 655] width 213 height 52
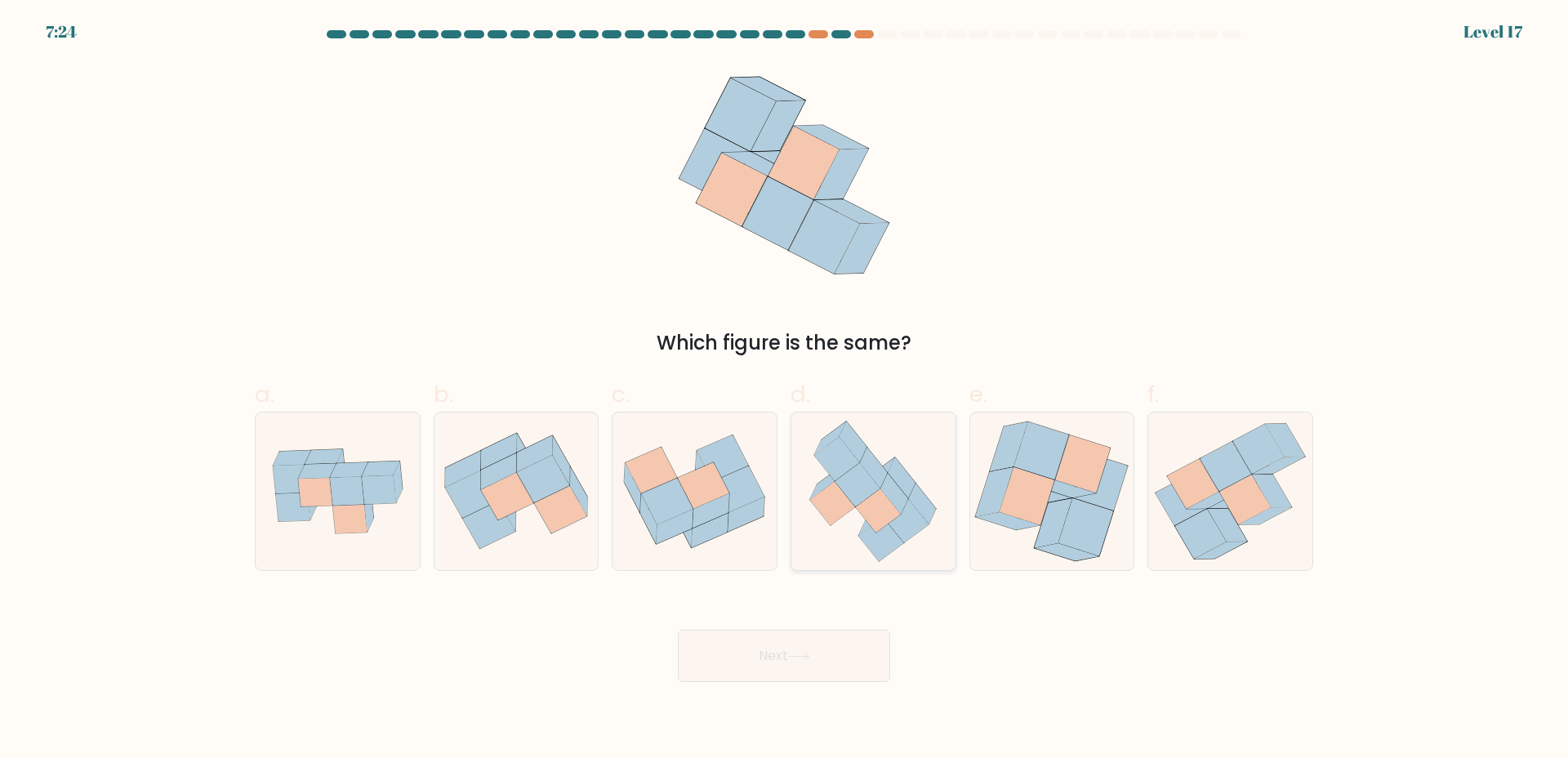
click at [904, 483] on icon at bounding box center [903, 477] width 28 height 41
click at [785, 390] on input "d." at bounding box center [784, 383] width 1 height 10
radio input "true"
click at [764, 733] on body "7:24 Level 17" at bounding box center [784, 379] width 1568 height 758
click at [812, 691] on body "7:23 Level 17" at bounding box center [784, 379] width 1568 height 758
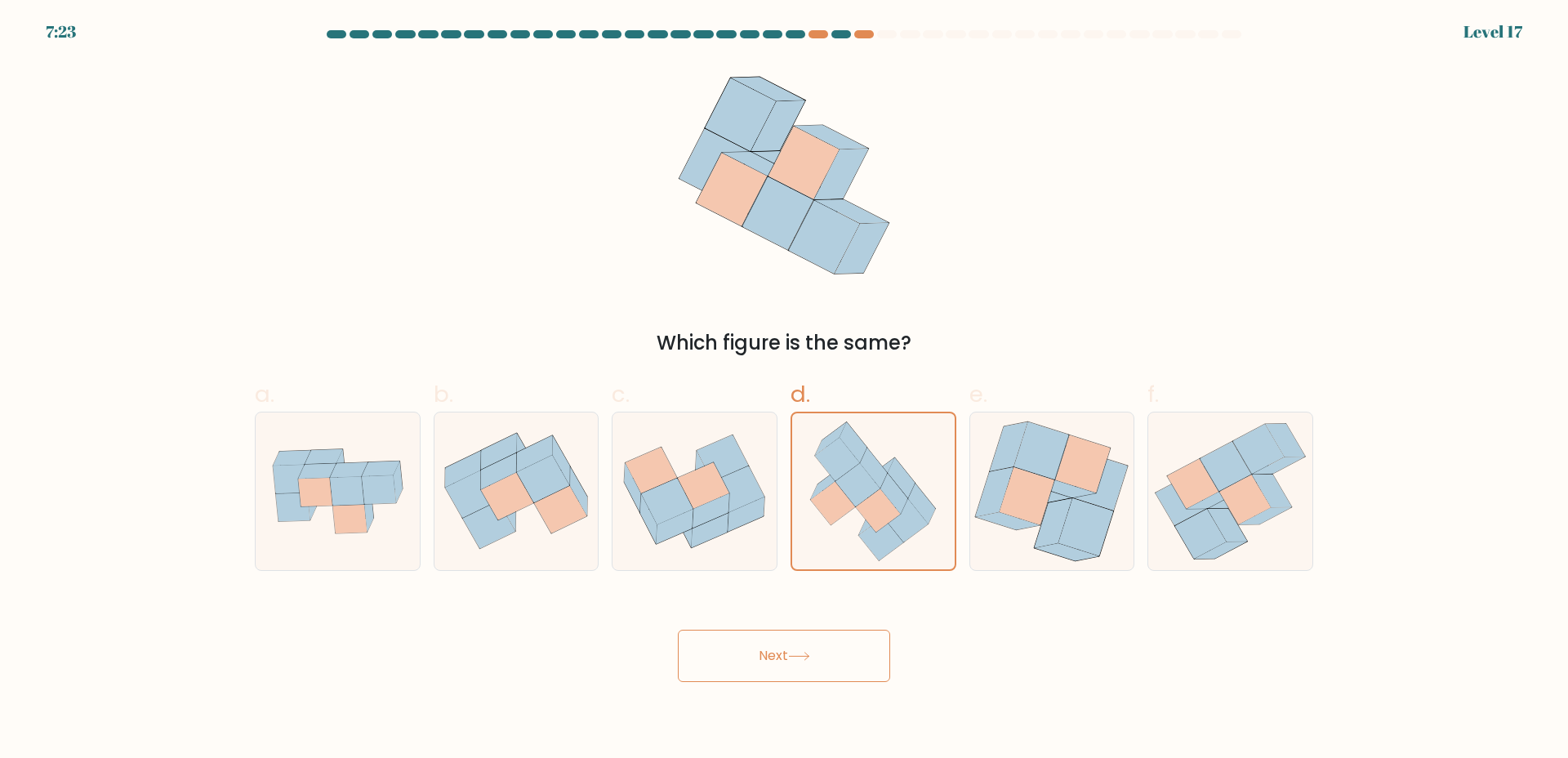
click at [891, 669] on div "Next" at bounding box center [784, 636] width 1078 height 91
click at [845, 643] on button "Next" at bounding box center [784, 655] width 213 height 52
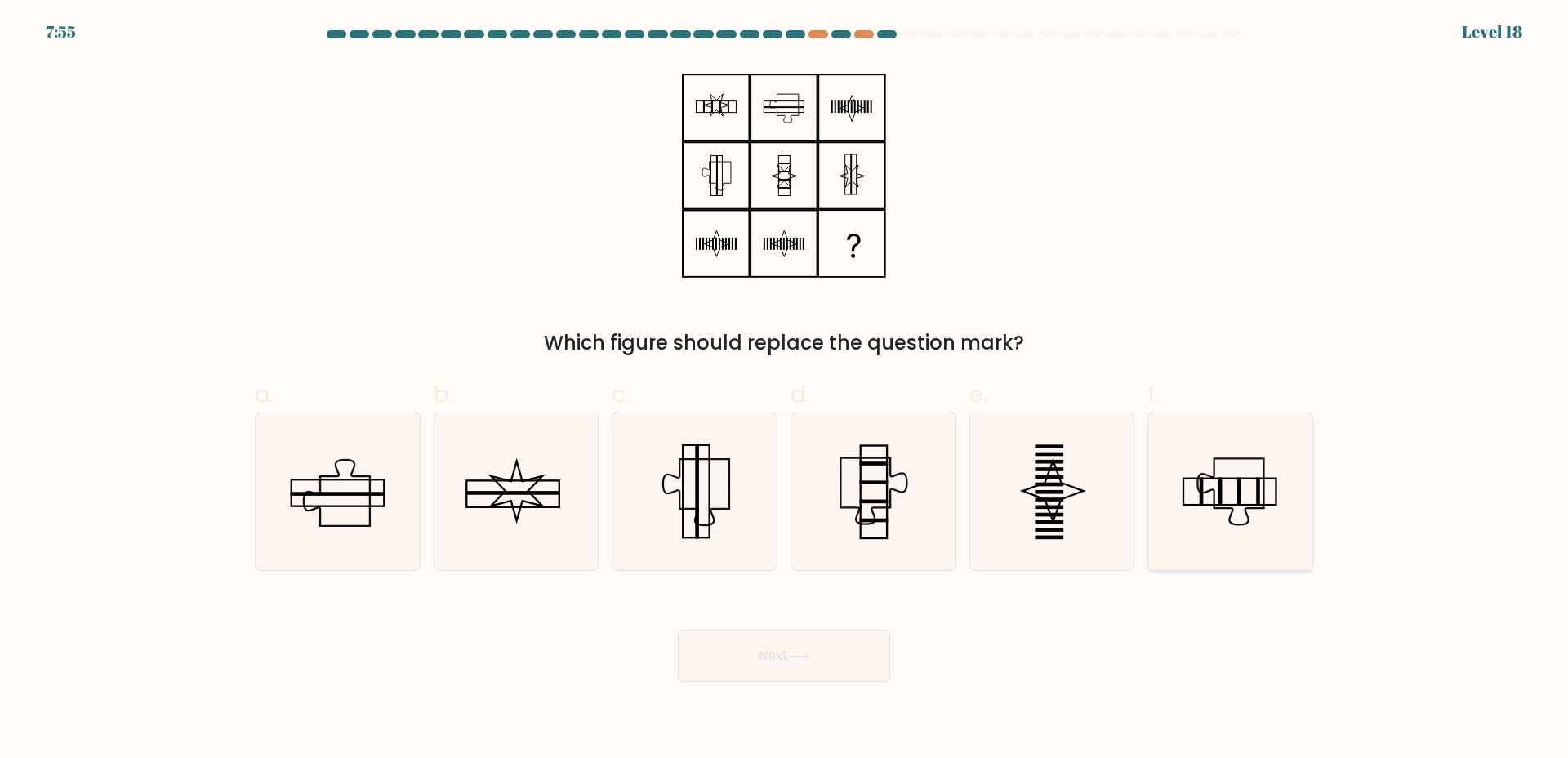
click at [1246, 517] on icon at bounding box center [1230, 490] width 158 height 158
click at [785, 390] on input "f." at bounding box center [784, 383] width 1 height 10
radio input "true"
click at [798, 662] on button "Next" at bounding box center [784, 655] width 213 height 52
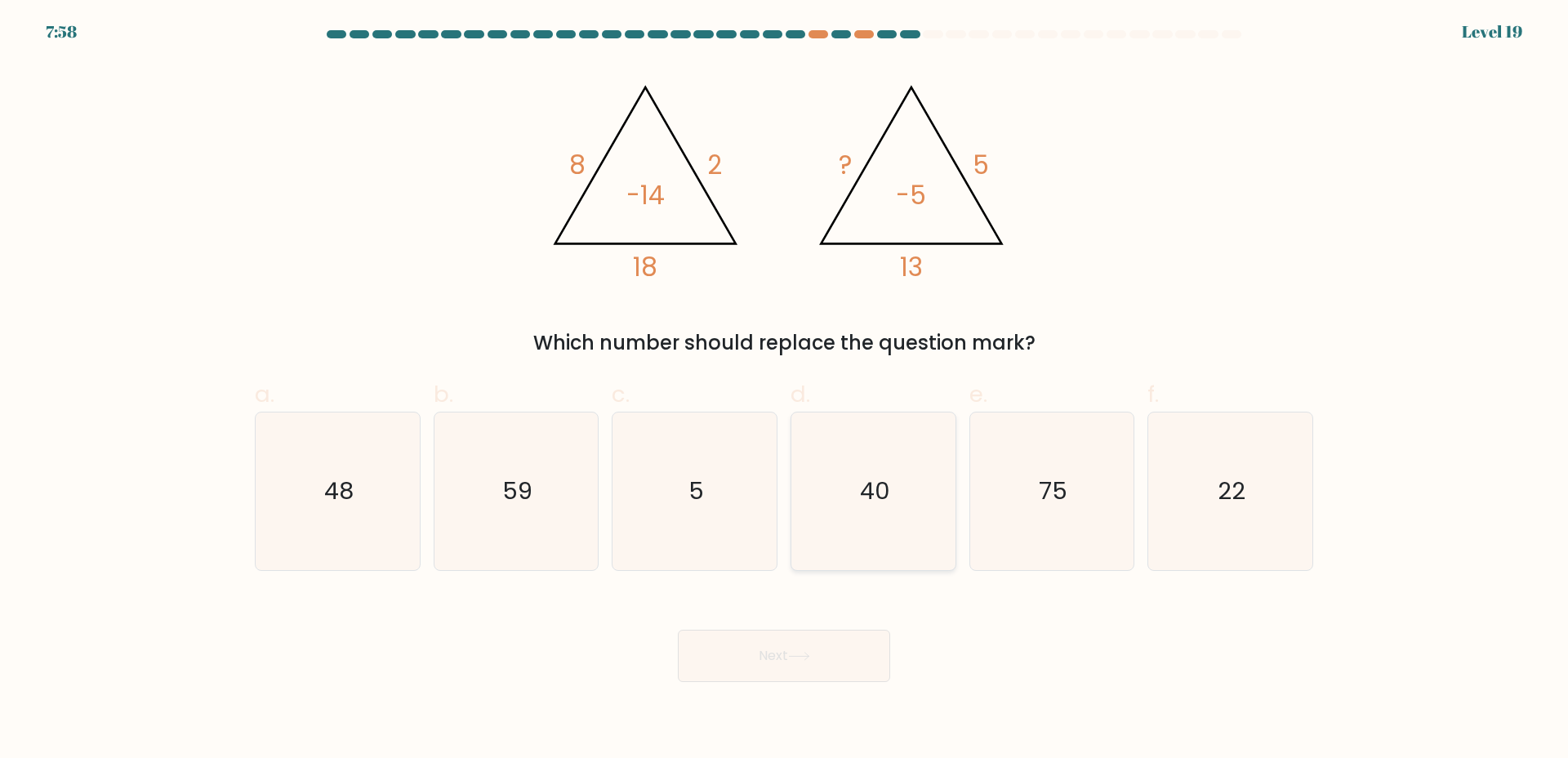
click at [819, 549] on icon "40" at bounding box center [873, 490] width 158 height 158
click at [785, 390] on input "d. 40" at bounding box center [784, 383] width 1 height 10
radio input "true"
drag, startPoint x: 802, startPoint y: 629, endPoint x: 796, endPoint y: 667, distance: 38.5
click at [802, 630] on button "Next" at bounding box center [784, 655] width 213 height 52
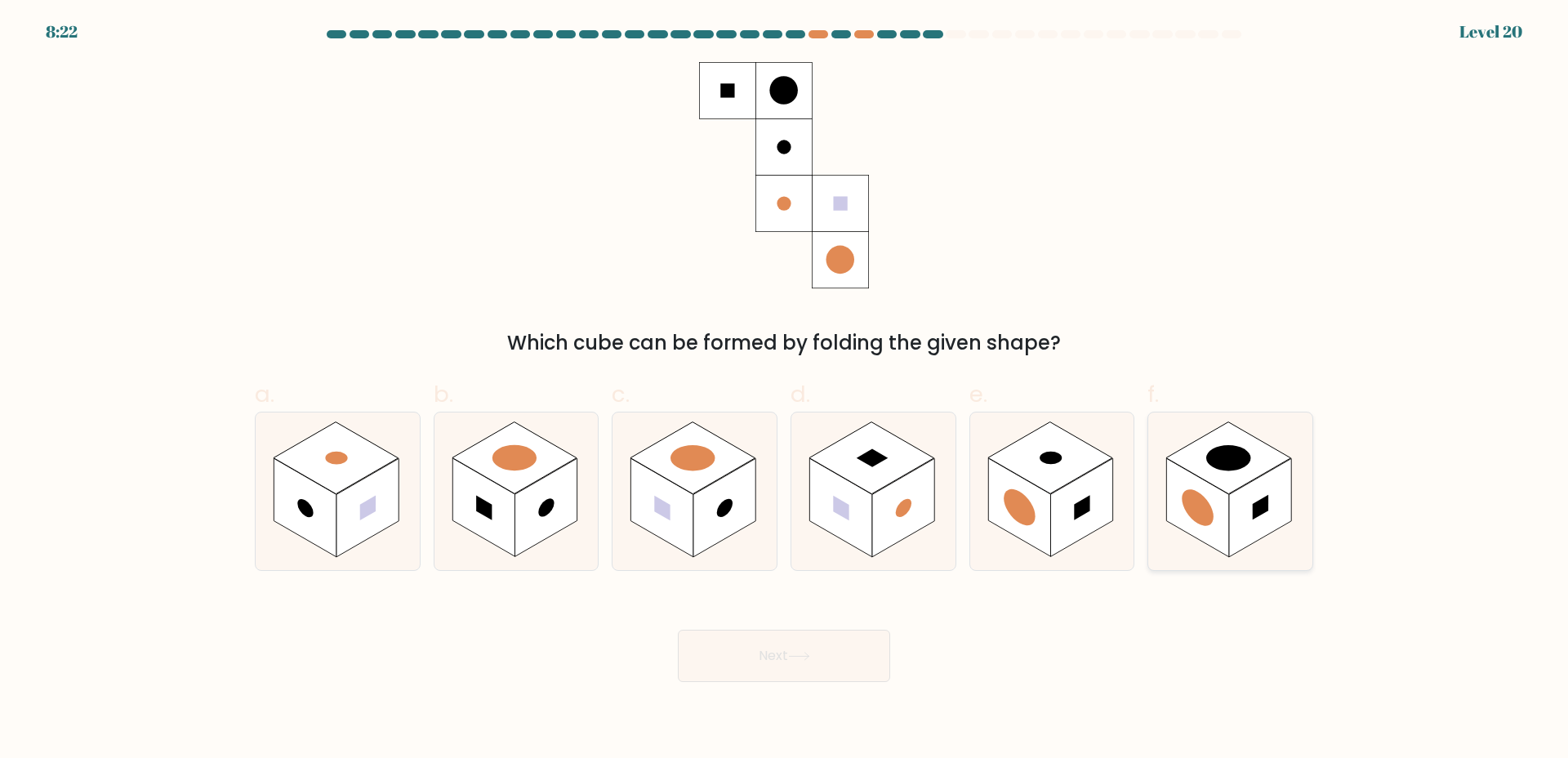
click at [1219, 509] on rect at bounding box center [1198, 507] width 62 height 99
click at [785, 390] on input "f." at bounding box center [784, 383] width 1 height 10
radio input "true"
click at [779, 648] on button "Next" at bounding box center [784, 655] width 213 height 52
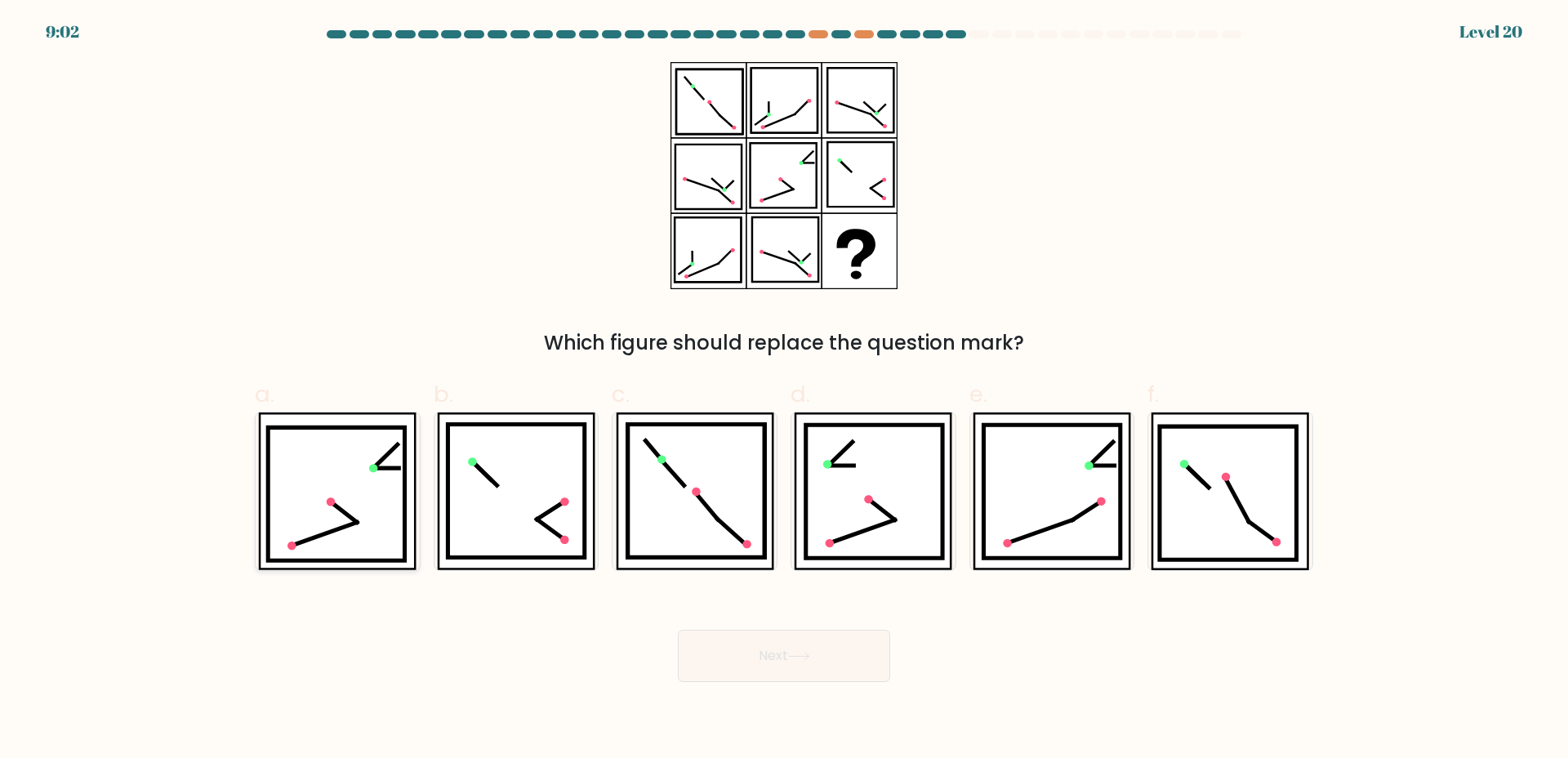
click at [355, 524] on icon at bounding box center [325, 533] width 65 height 23
click at [784, 390] on input "a." at bounding box center [784, 383] width 1 height 10
radio input "true"
click at [782, 667] on button "Next" at bounding box center [784, 655] width 213 height 52
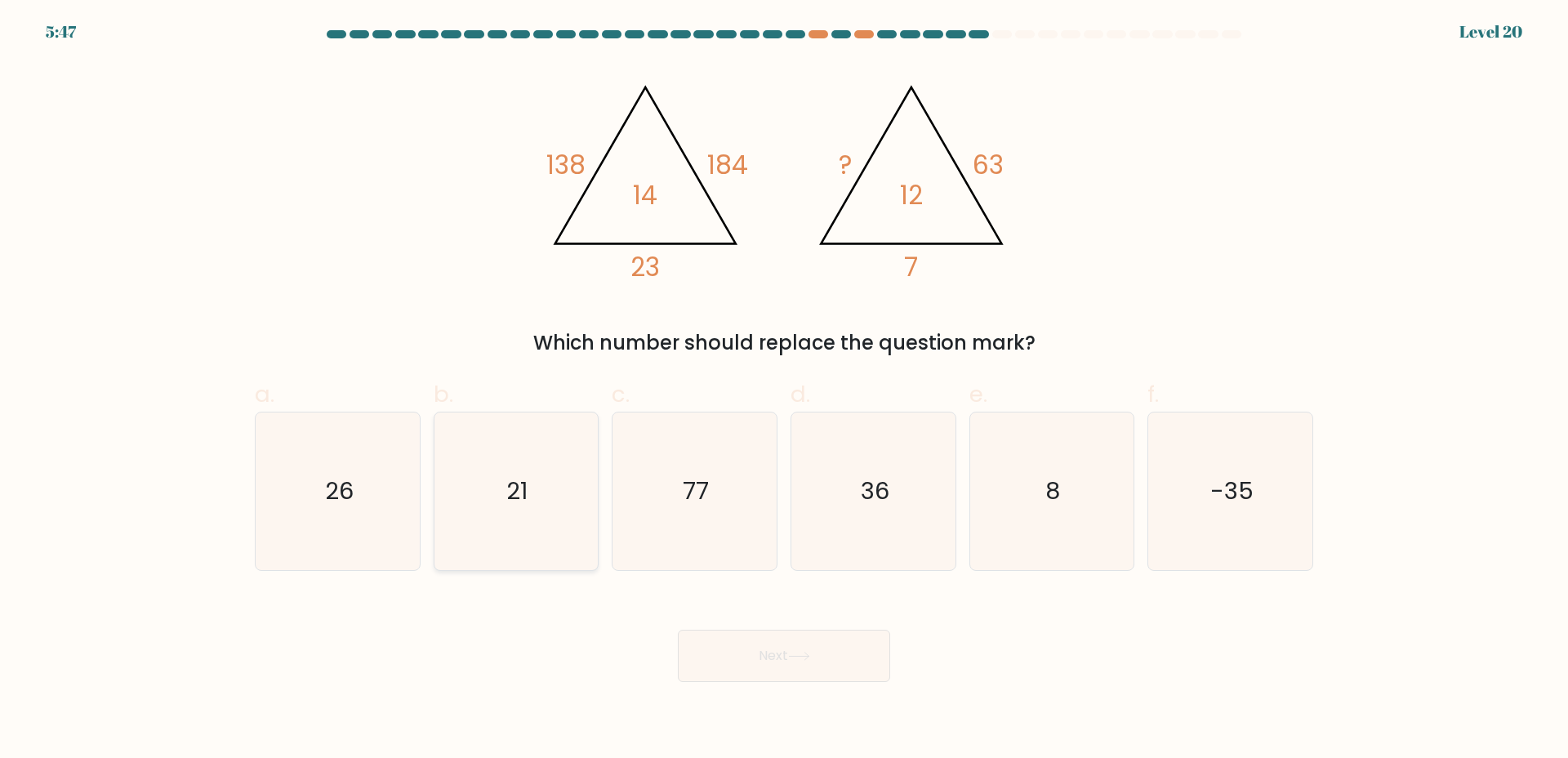
drag, startPoint x: 484, startPoint y: 503, endPoint x: 512, endPoint y: 504, distance: 28.0
click at [500, 503] on icon "21" at bounding box center [516, 490] width 158 height 158
click at [784, 390] on input "b. 21" at bounding box center [784, 383] width 1 height 10
radio input "true"
click at [834, 694] on body "5:46 Level 20" at bounding box center [784, 379] width 1568 height 758
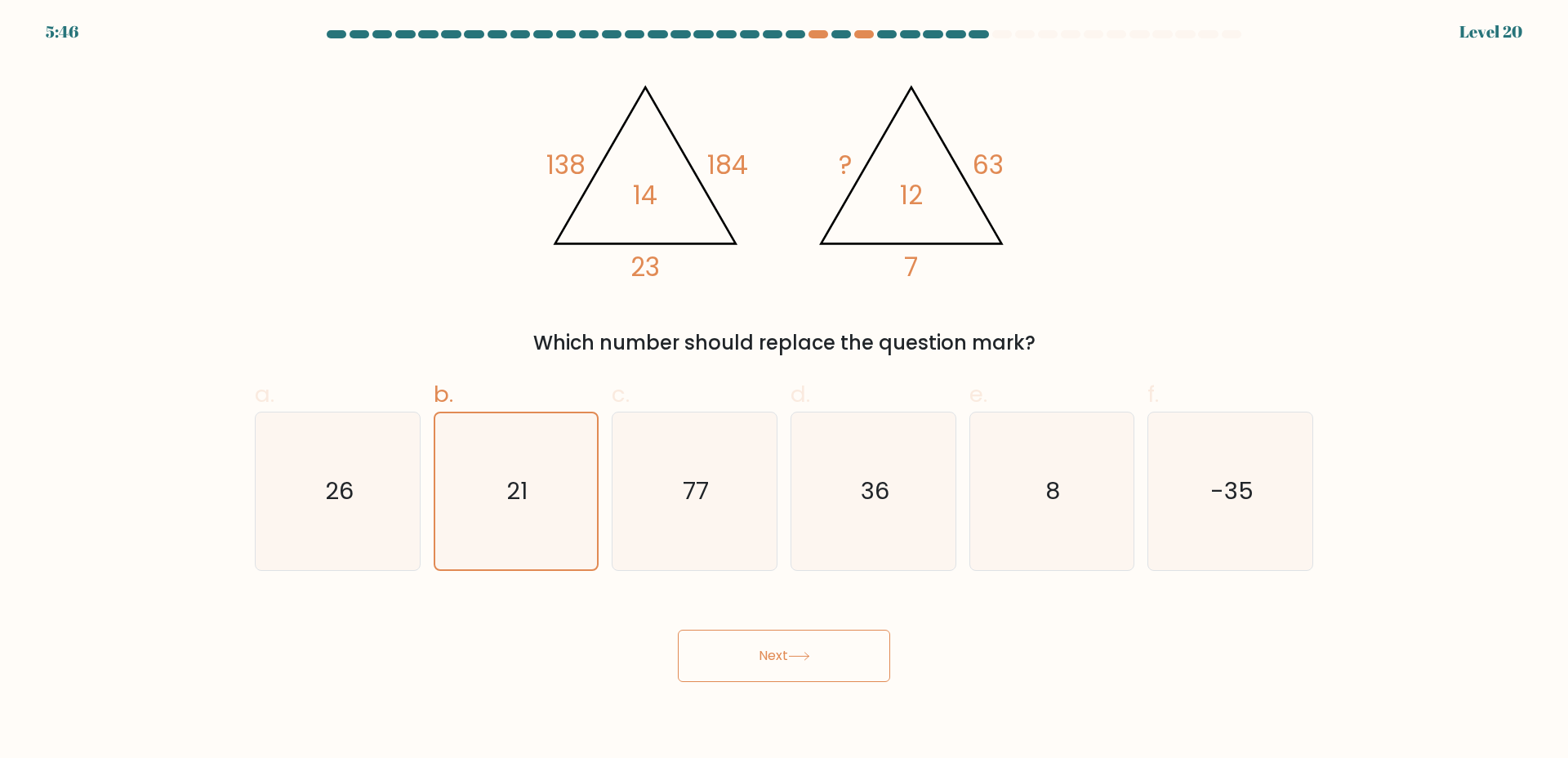
drag, startPoint x: 852, startPoint y: 662, endPoint x: 1426, endPoint y: 636, distance: 574.6
click at [852, 662] on button "Next" at bounding box center [784, 655] width 213 height 52
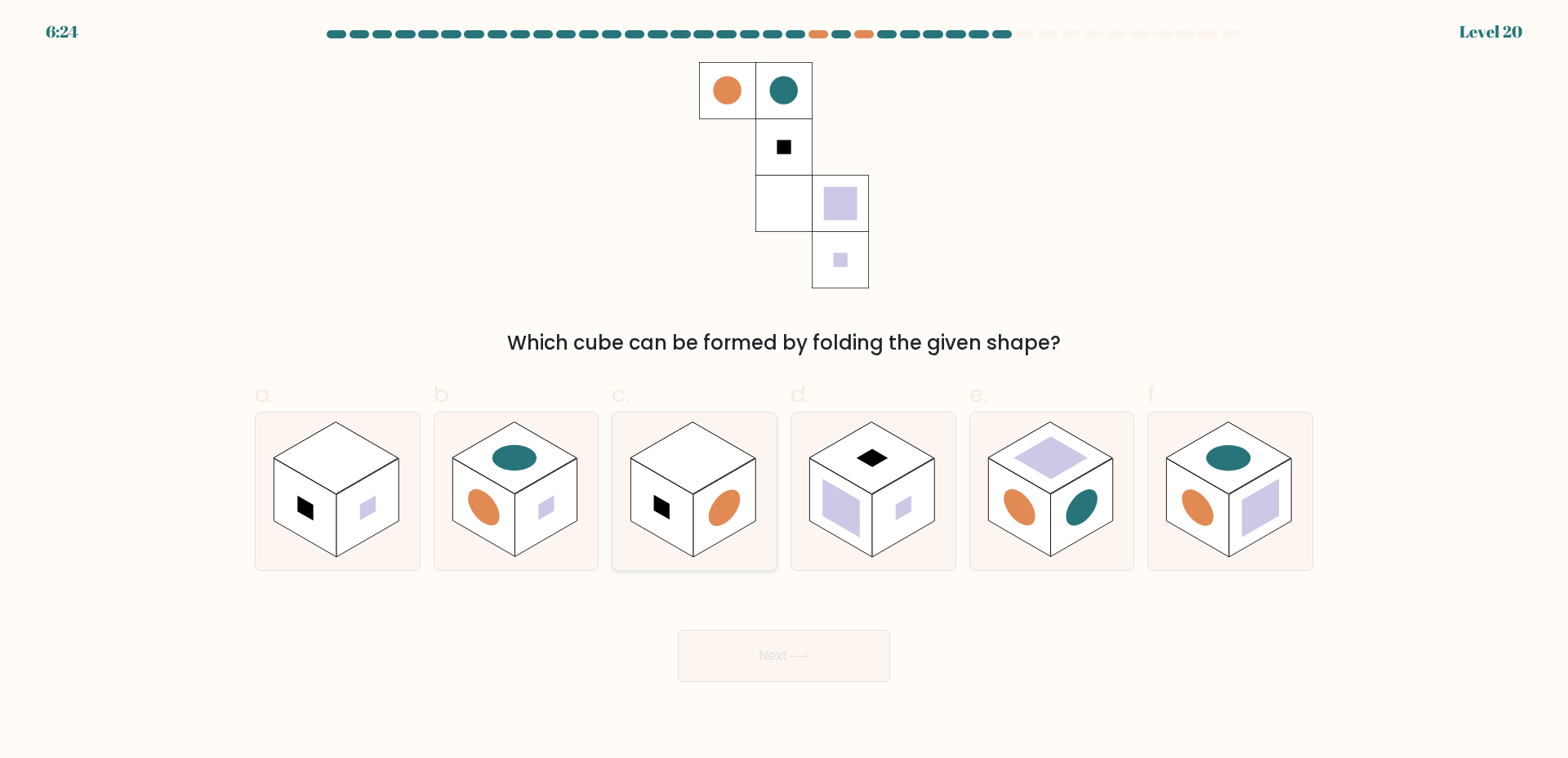
click at [710, 422] on icon at bounding box center [695, 490] width 164 height 158
click at [784, 390] on input "c." at bounding box center [784, 383] width 1 height 10
radio input "true"
click at [727, 623] on div "Next" at bounding box center [784, 636] width 1078 height 91
click at [727, 640] on button "Next" at bounding box center [784, 655] width 213 height 52
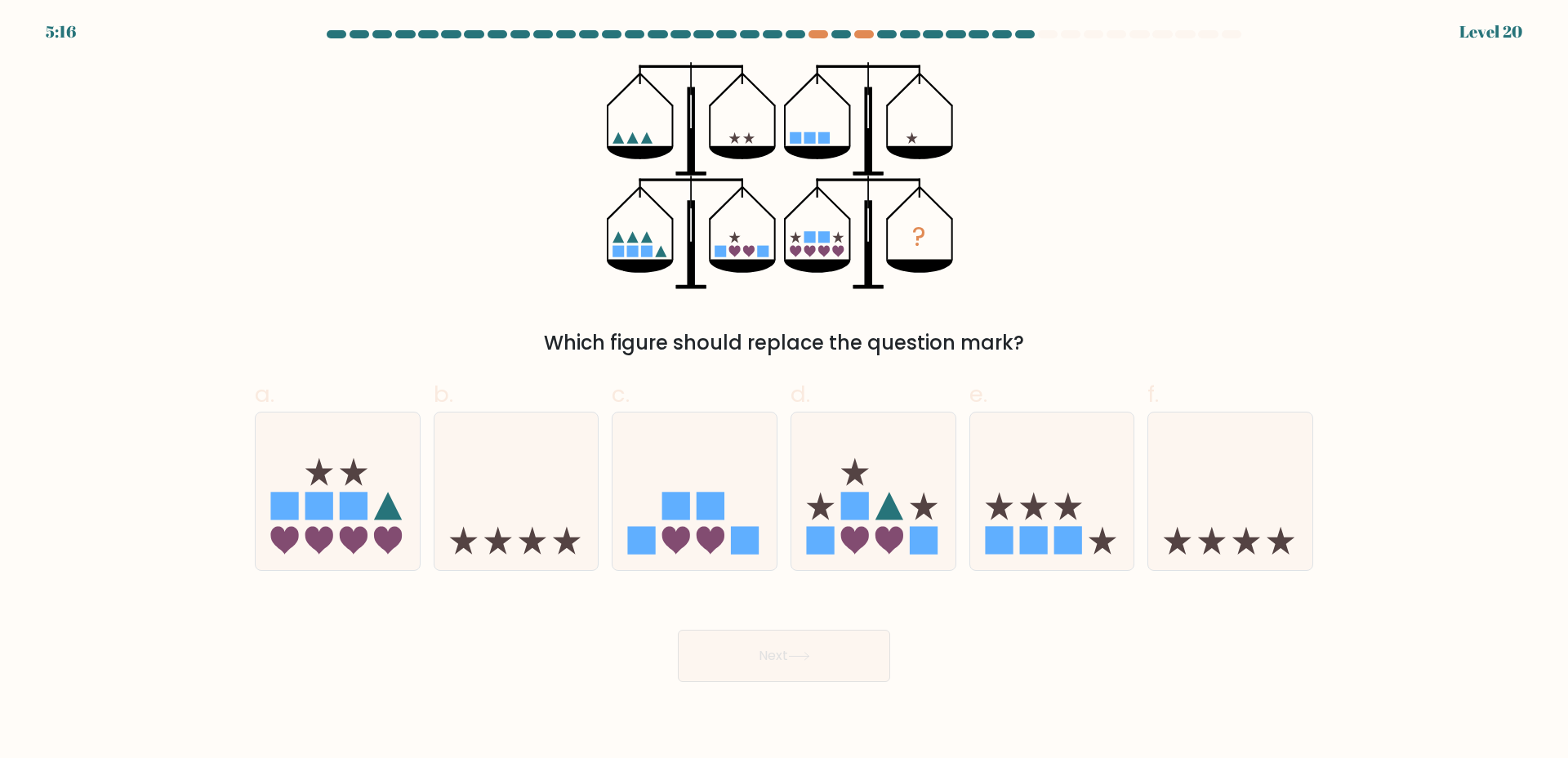
drag, startPoint x: 879, startPoint y: 499, endPoint x: 828, endPoint y: 640, distance: 149.9
click at [881, 503] on icon at bounding box center [874, 490] width 164 height 135
click at [785, 390] on input "d." at bounding box center [784, 383] width 1 height 10
radio input "true"
click at [809, 655] on icon at bounding box center [798, 656] width 20 height 7
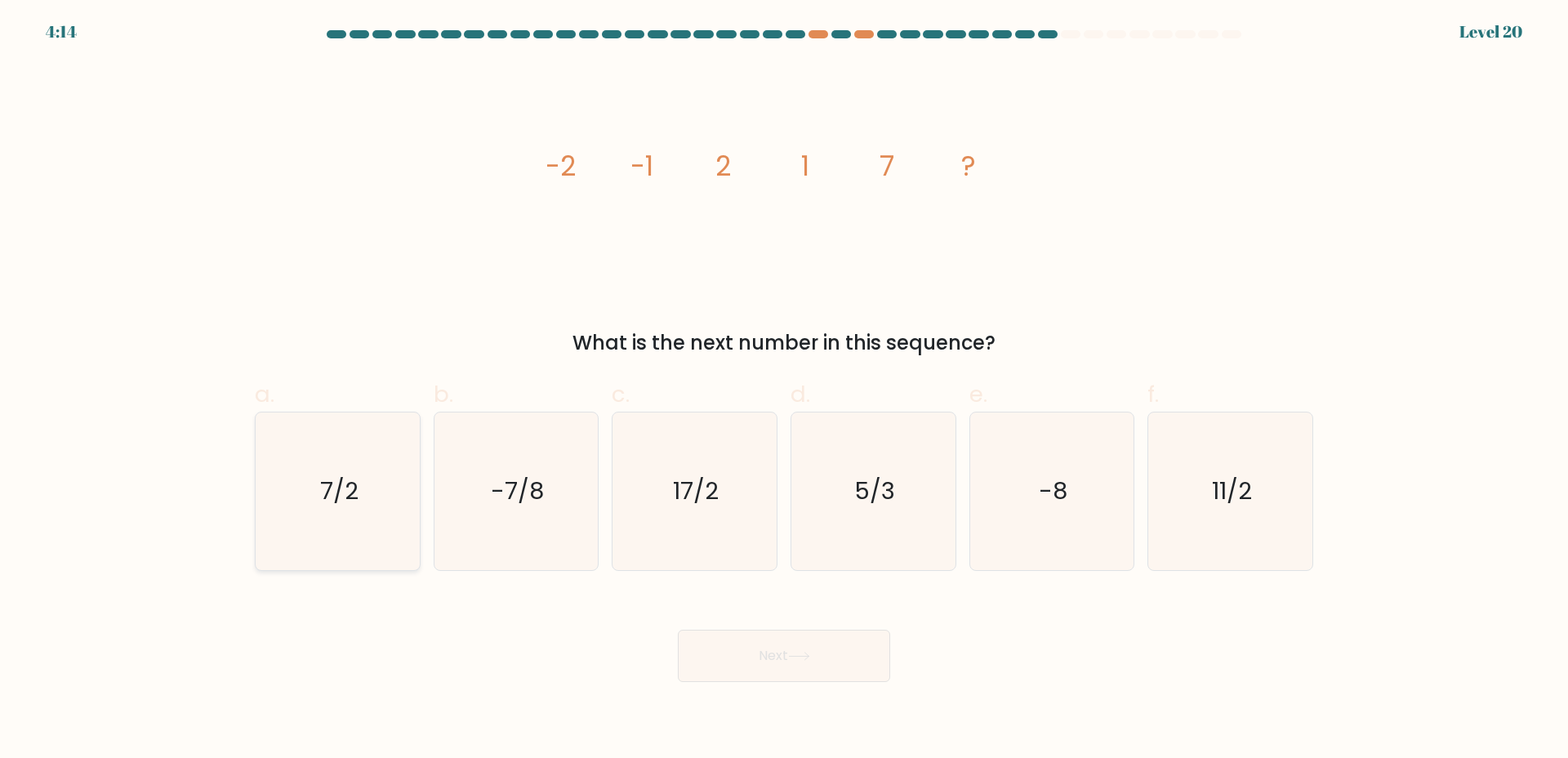
click at [326, 535] on icon "7/2" at bounding box center [338, 490] width 158 height 158
click at [784, 390] on input "a. 7/2" at bounding box center [784, 383] width 1 height 10
radio input "true"
click at [806, 654] on icon at bounding box center [799, 656] width 22 height 9
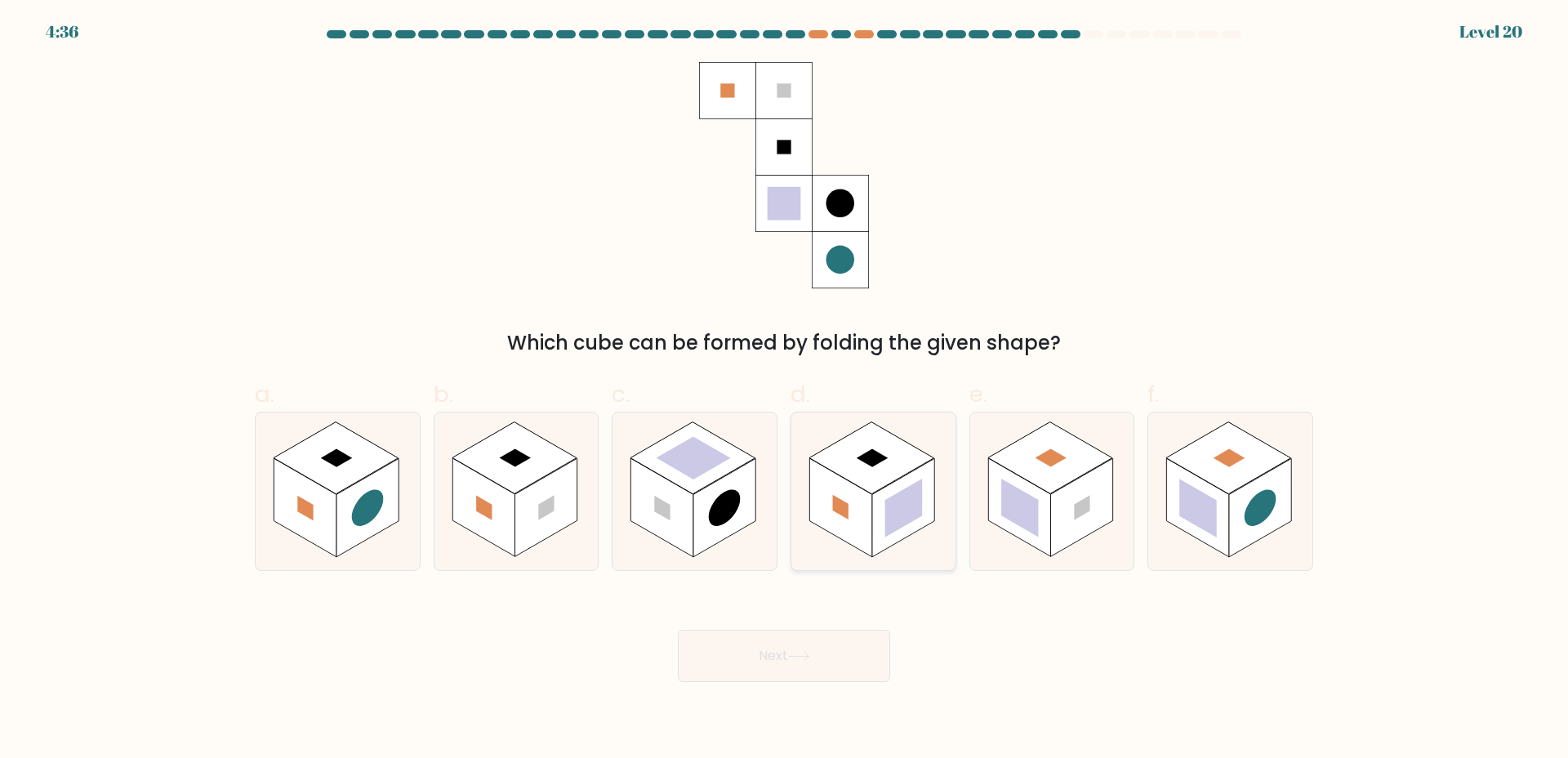
click at [913, 504] on rect at bounding box center [904, 507] width 37 height 59
click at [785, 390] on input "d." at bounding box center [784, 383] width 1 height 10
radio input "true"
click at [798, 650] on button "Next" at bounding box center [784, 655] width 213 height 52
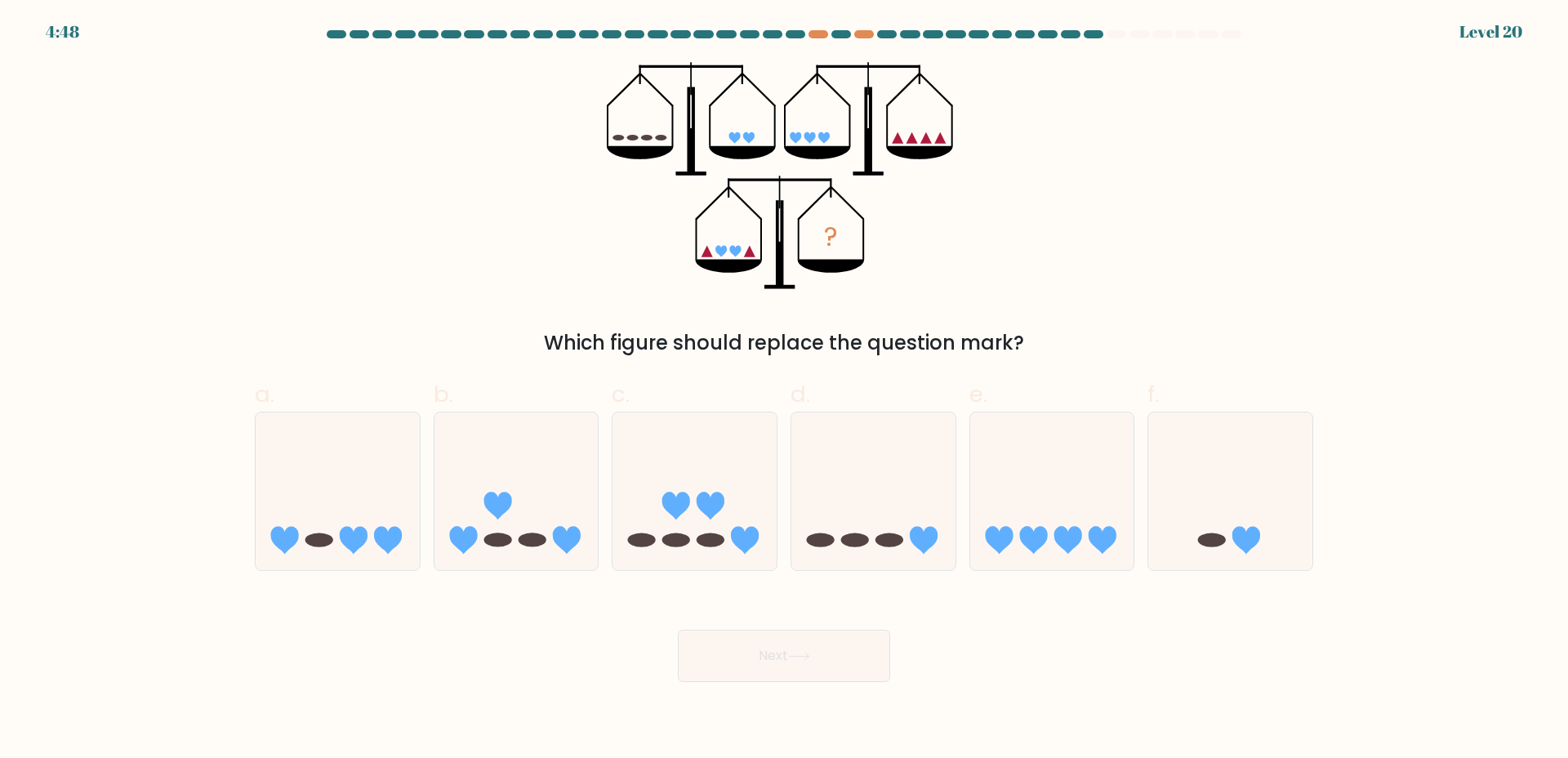
click at [1013, 628] on div "Next" at bounding box center [784, 636] width 1078 height 91
click at [523, 521] on icon at bounding box center [517, 490] width 164 height 135
click at [784, 390] on input "b." at bounding box center [784, 383] width 1 height 10
radio input "true"
click at [777, 654] on button "Next" at bounding box center [784, 655] width 213 height 52
